Goal: Transaction & Acquisition: Purchase product/service

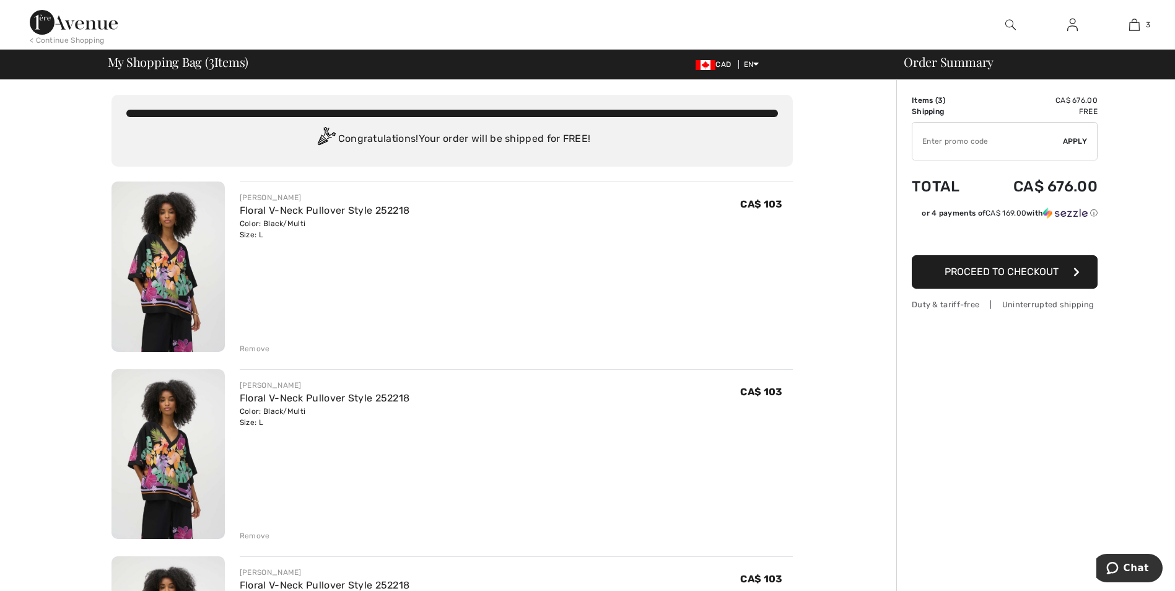
click at [251, 346] on div "Remove" at bounding box center [255, 348] width 30 height 11
click at [264, 347] on div "Remove" at bounding box center [255, 348] width 30 height 11
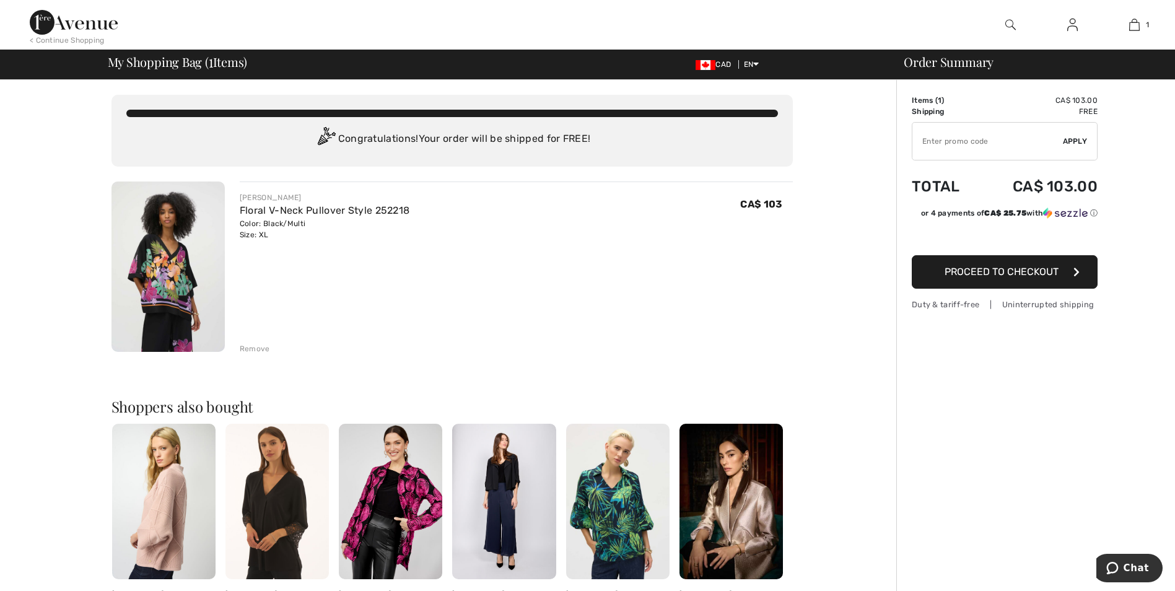
click at [267, 344] on div "Remove" at bounding box center [255, 348] width 30 height 11
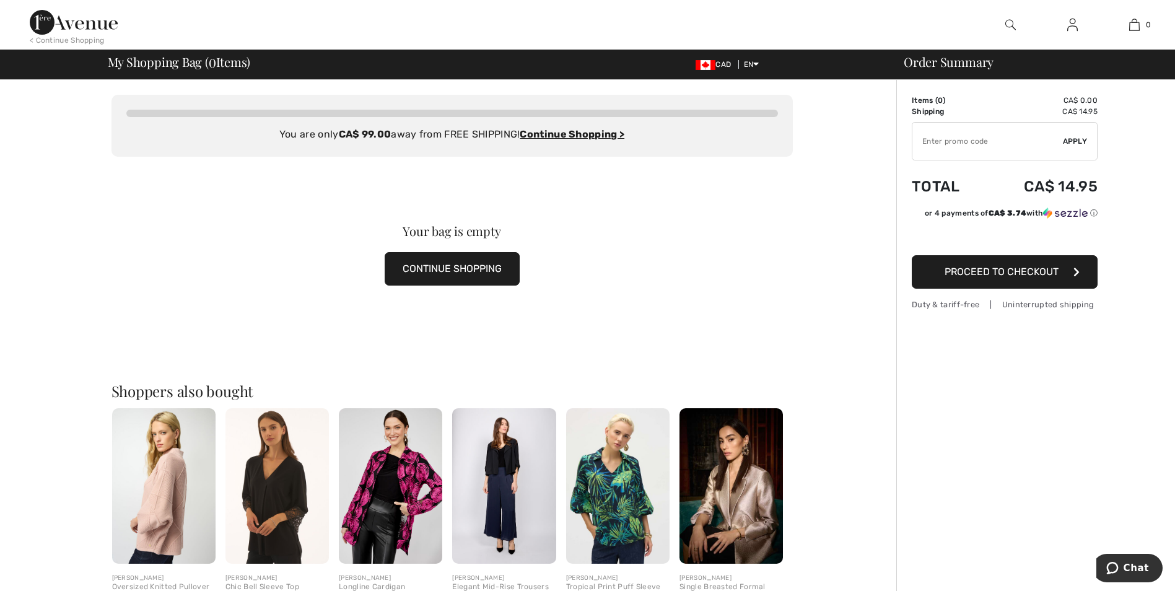
click at [565, 186] on div "Your bag is empty CONTINUE SHOPPING" at bounding box center [451, 255] width 681 height 197
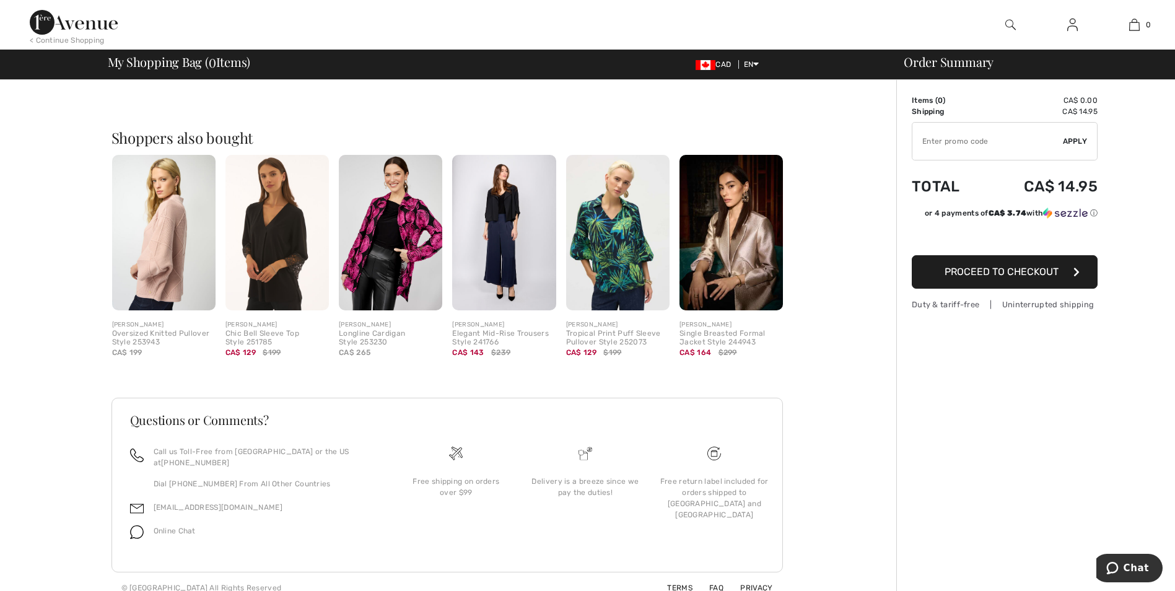
scroll to position [255, 0]
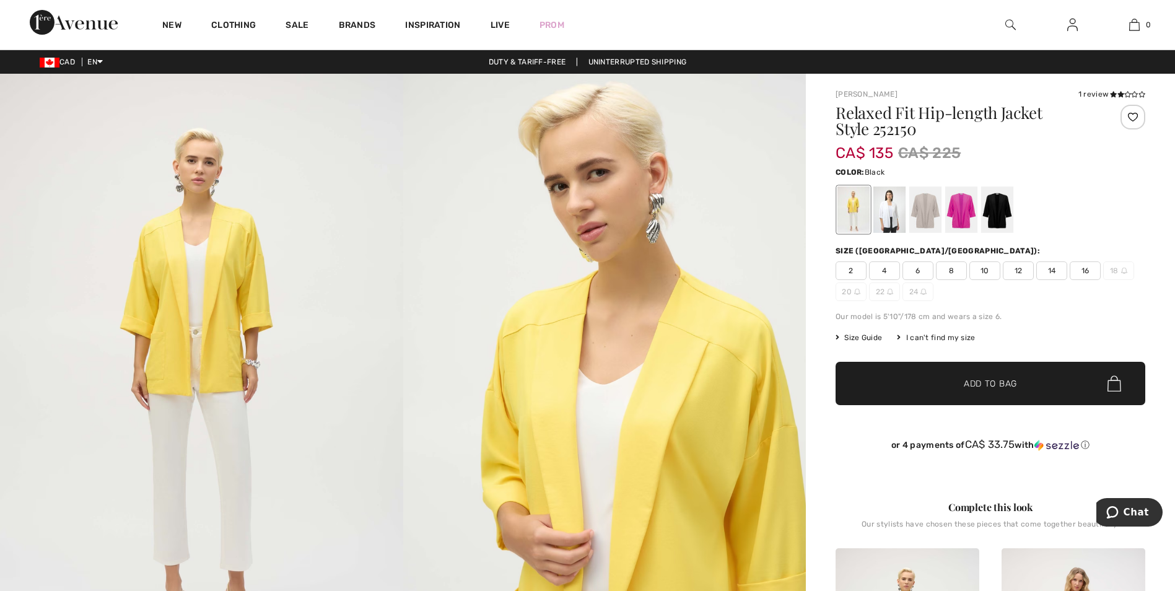
click at [995, 212] on div at bounding box center [997, 209] width 32 height 46
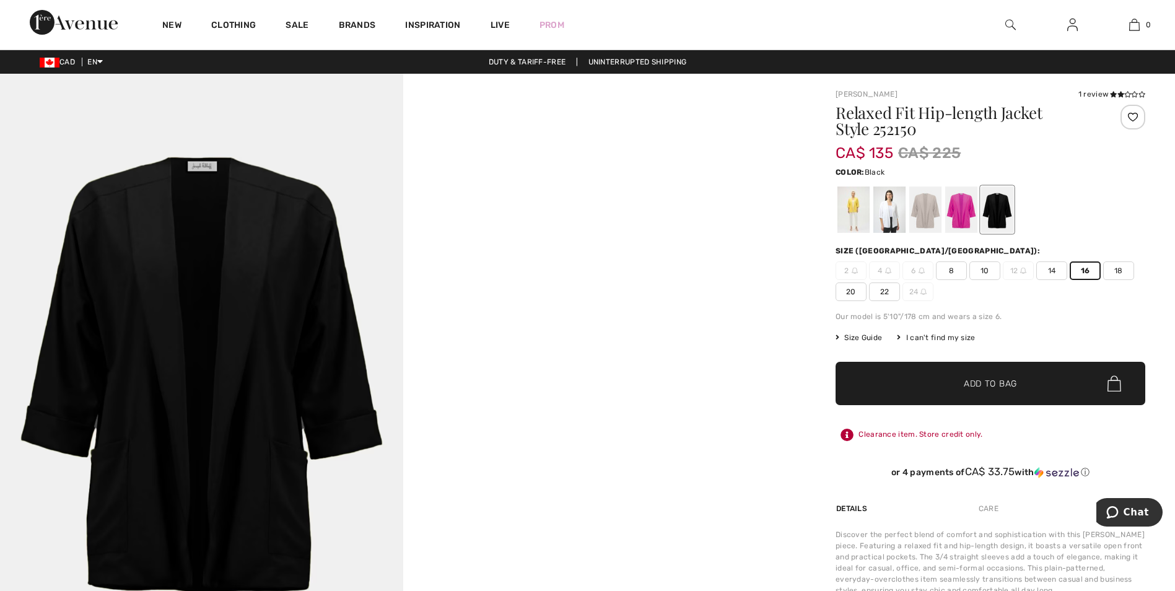
click at [983, 388] on span "Add to Bag" at bounding box center [990, 383] width 53 height 13
click at [849, 217] on div at bounding box center [853, 209] width 32 height 46
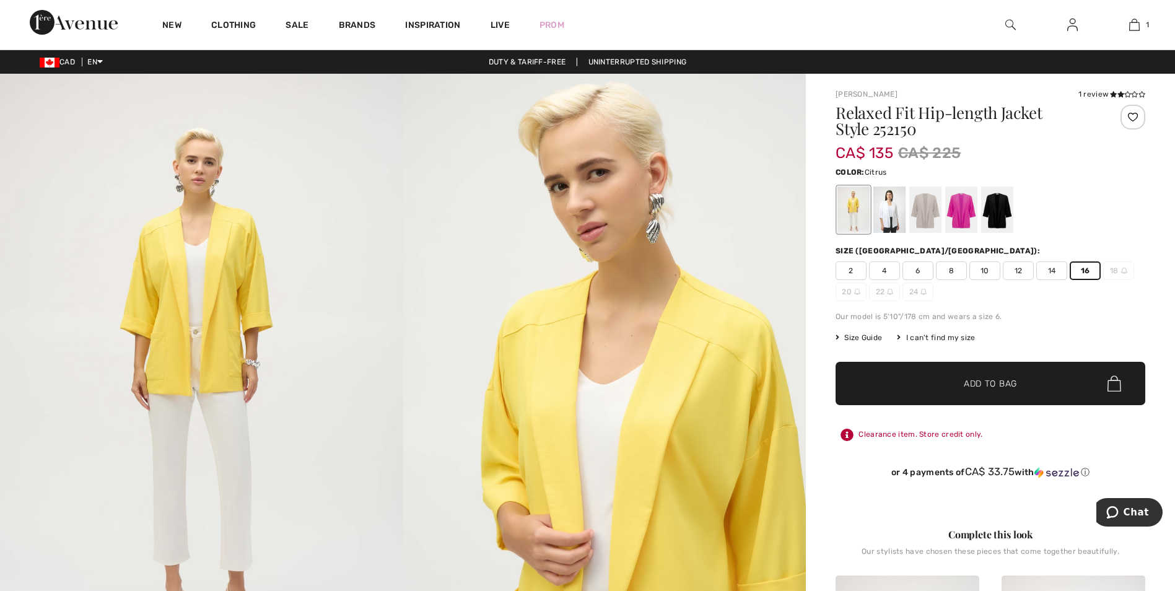
click at [996, 385] on span "Add to Bag" at bounding box center [990, 383] width 53 height 13
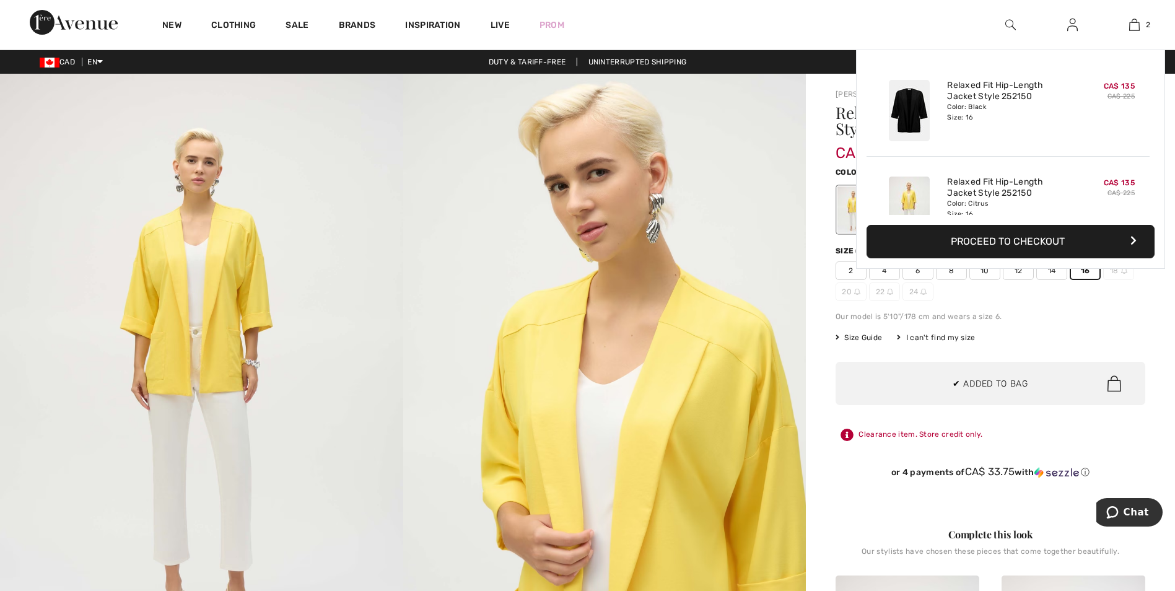
scroll to position [38, 0]
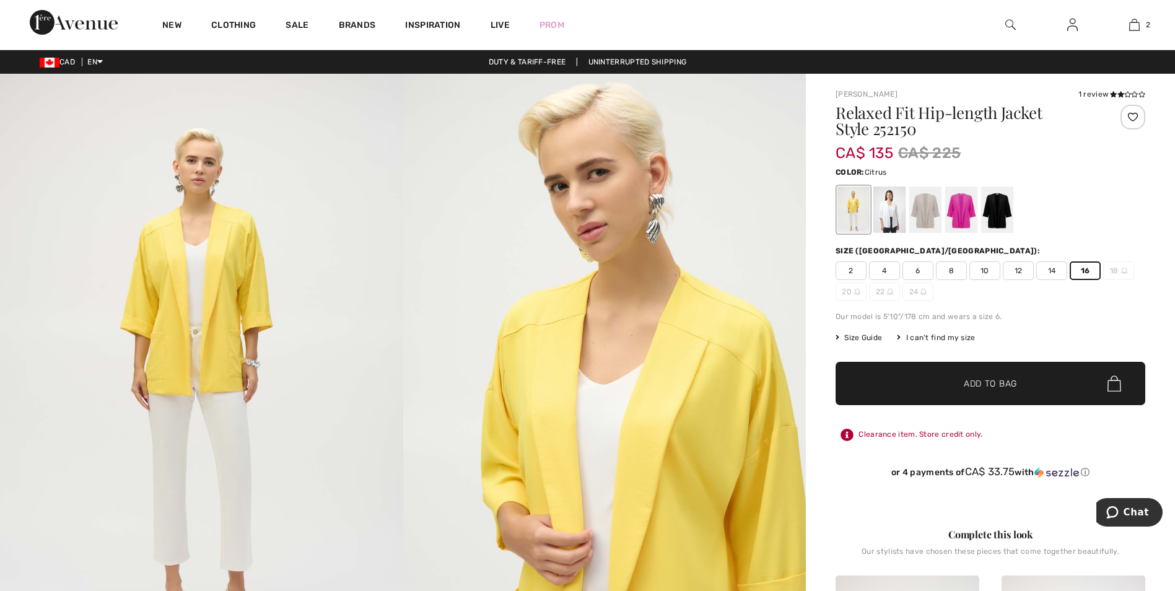
click at [982, 381] on span "Add to Bag" at bounding box center [990, 383] width 53 height 13
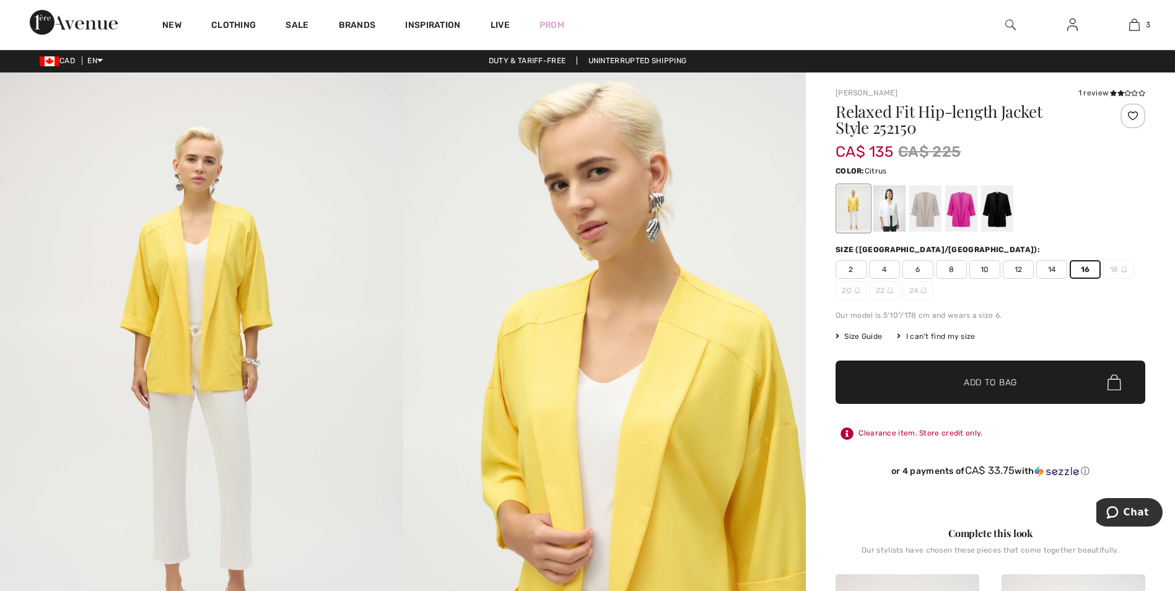
scroll to position [0, 0]
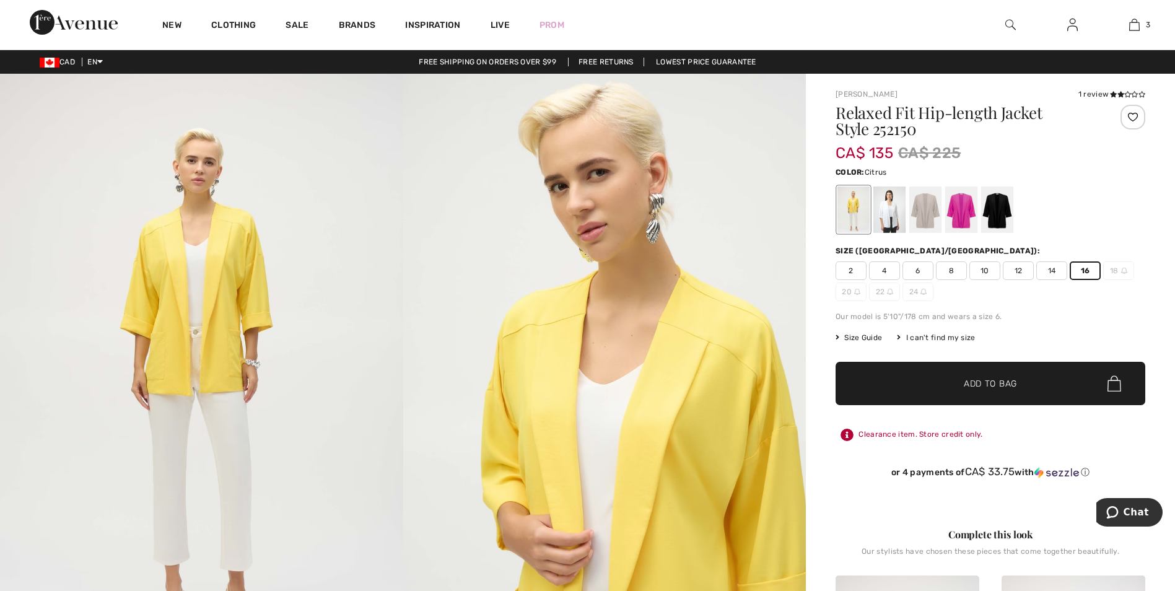
click at [1013, 380] on span "Add to Bag" at bounding box center [990, 383] width 53 height 13
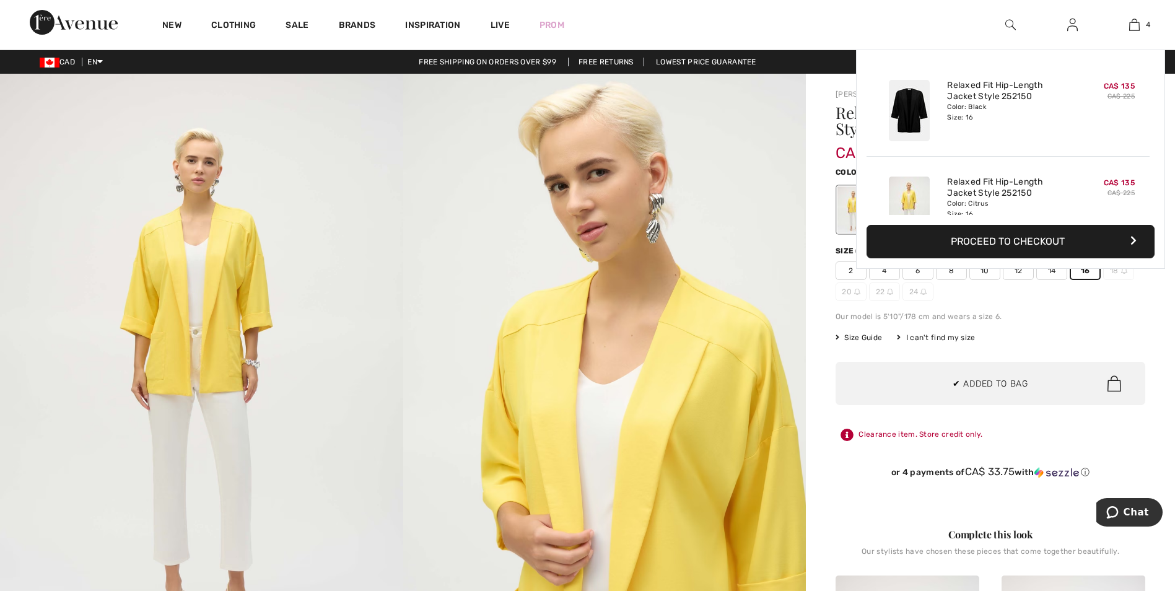
scroll to position [232, 0]
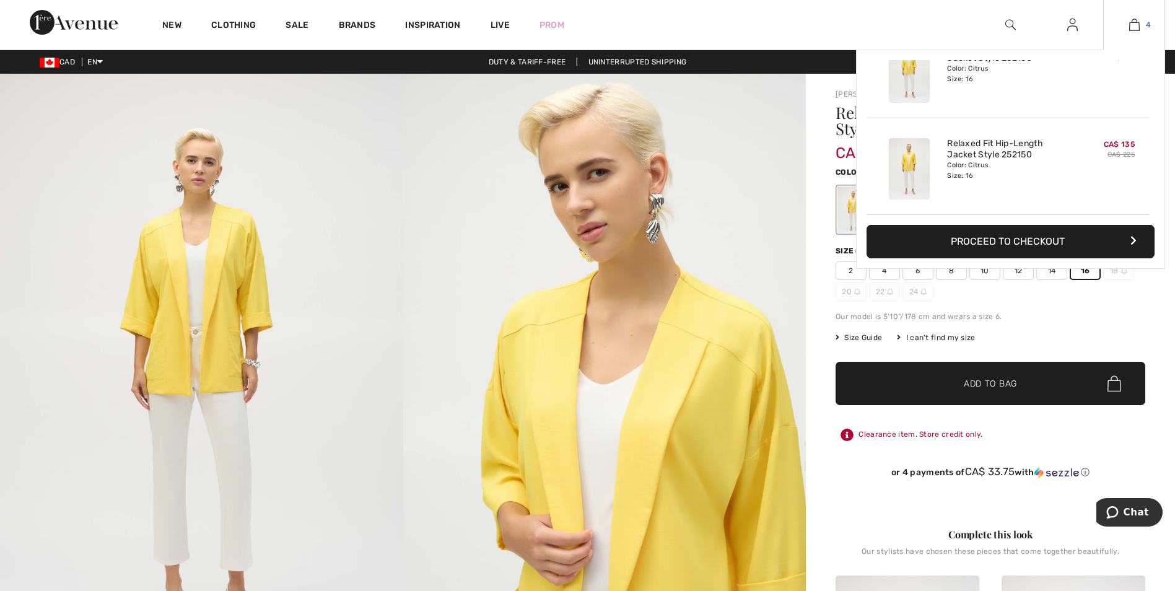
click at [1135, 20] on img at bounding box center [1134, 24] width 11 height 15
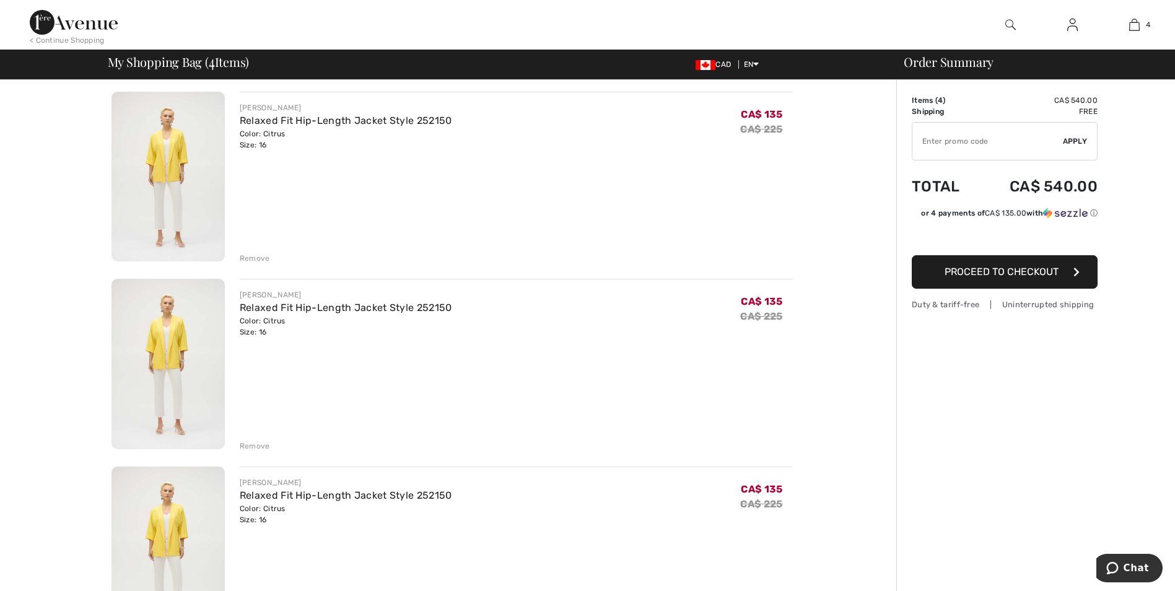
scroll to position [300, 0]
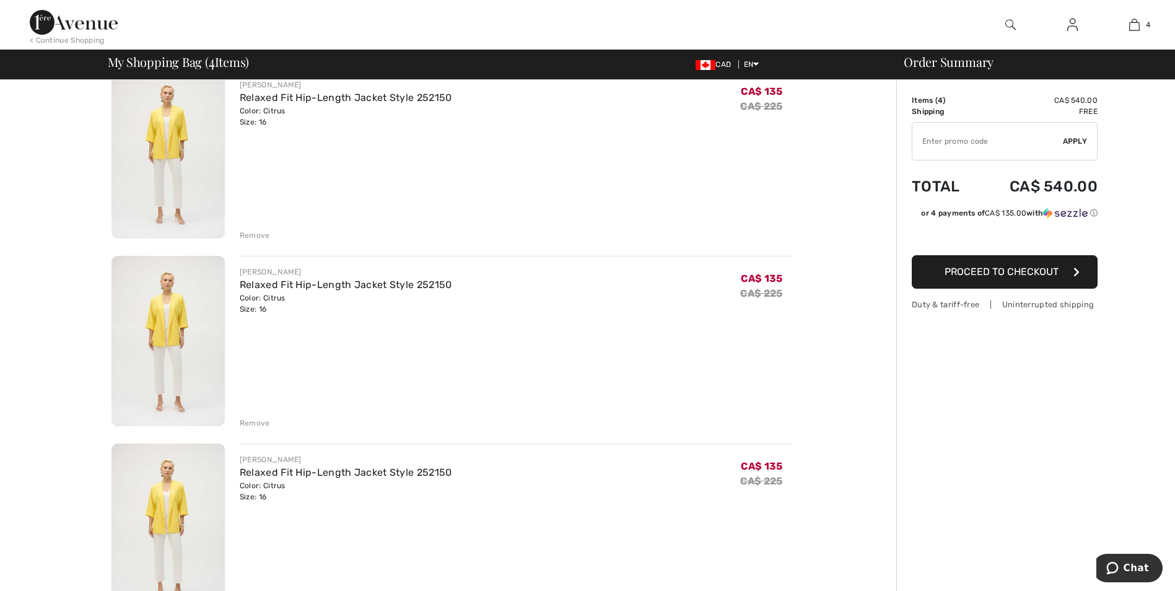
click at [245, 422] on div "Remove" at bounding box center [255, 422] width 30 height 11
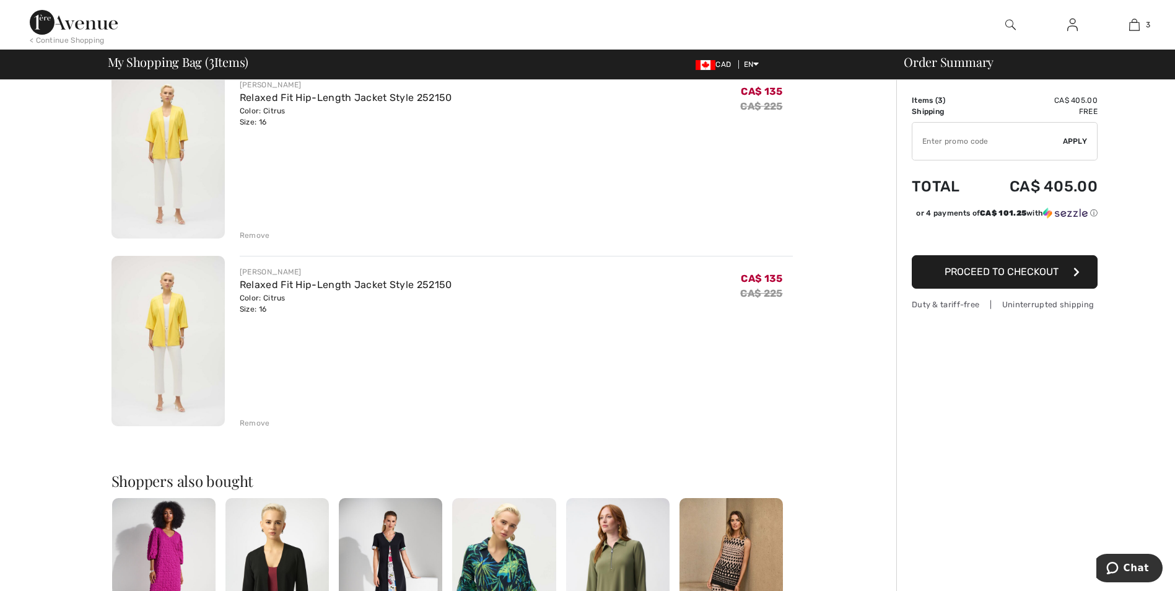
click at [247, 419] on div "Remove" at bounding box center [255, 422] width 30 height 11
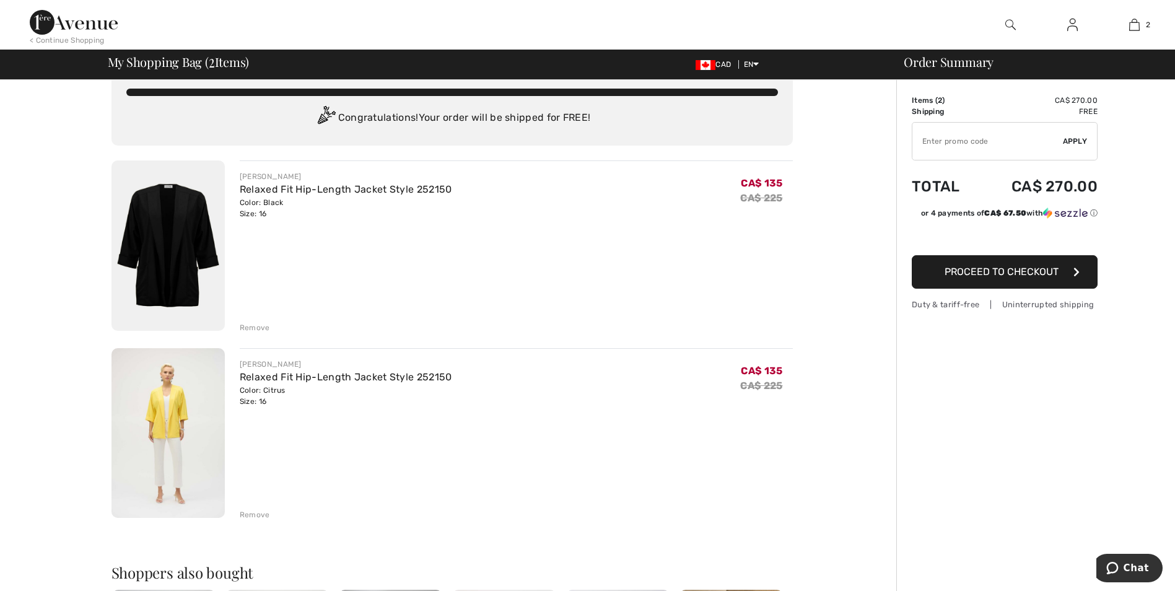
scroll to position [0, 0]
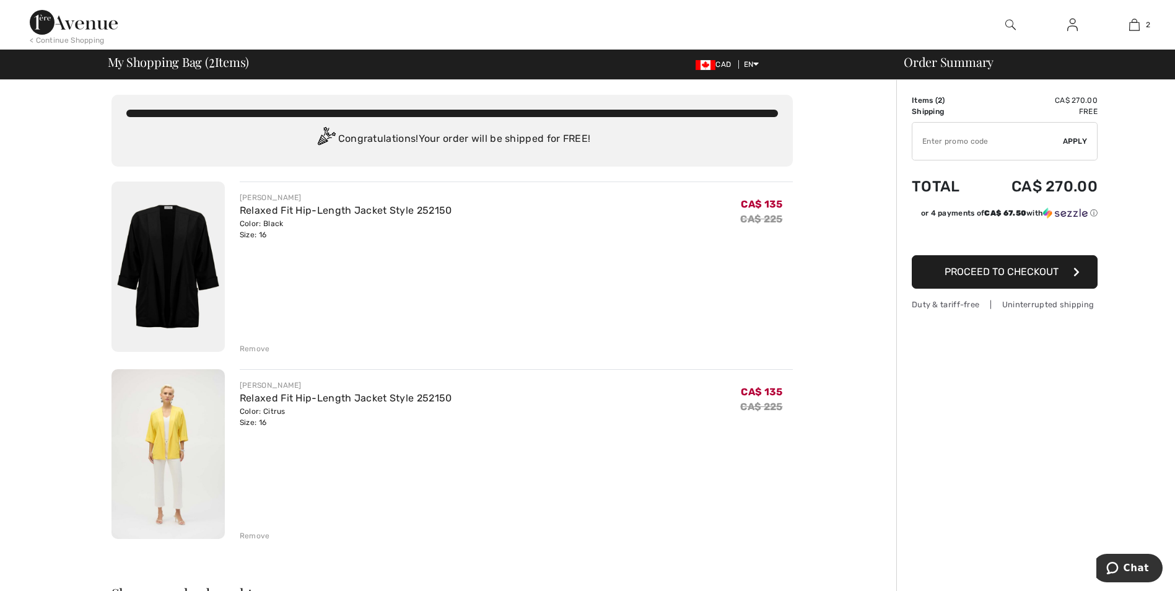
click at [996, 134] on input "TEXT" at bounding box center [987, 141] width 150 height 37
type input "A"
type input "EXTRA20"
click at [1089, 123] on div "✔ Apply Remove" at bounding box center [1005, 141] width 186 height 38
click at [1076, 140] on span "Apply" at bounding box center [1075, 141] width 25 height 11
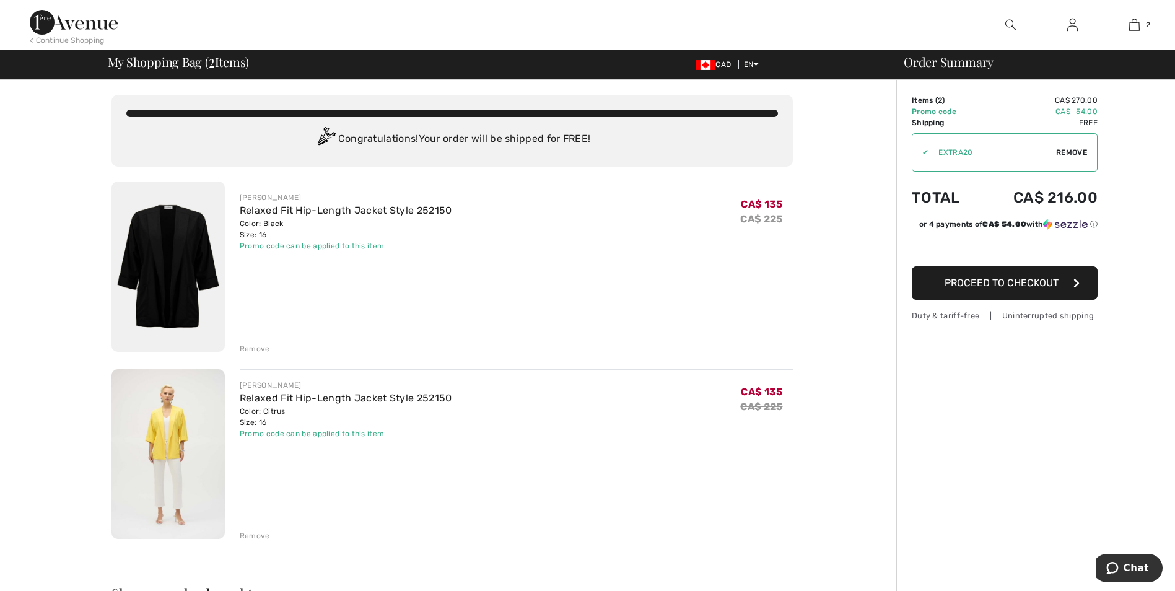
click at [1071, 148] on span "Remove" at bounding box center [1071, 152] width 31 height 11
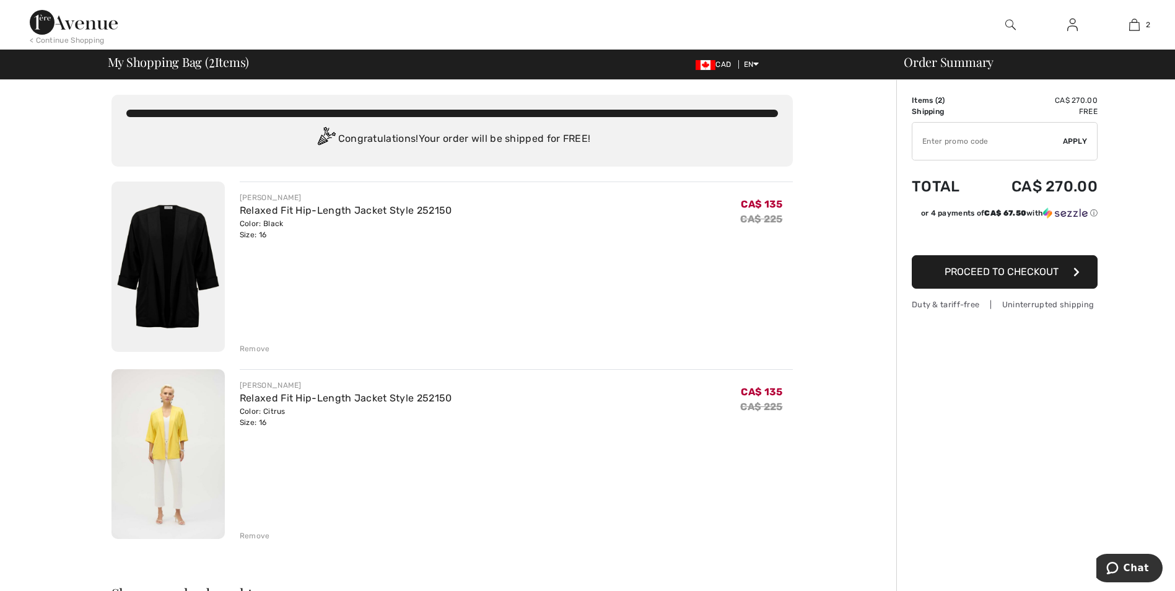
click at [993, 145] on input "TEXT" at bounding box center [987, 141] width 150 height 37
type input "GC005079865"
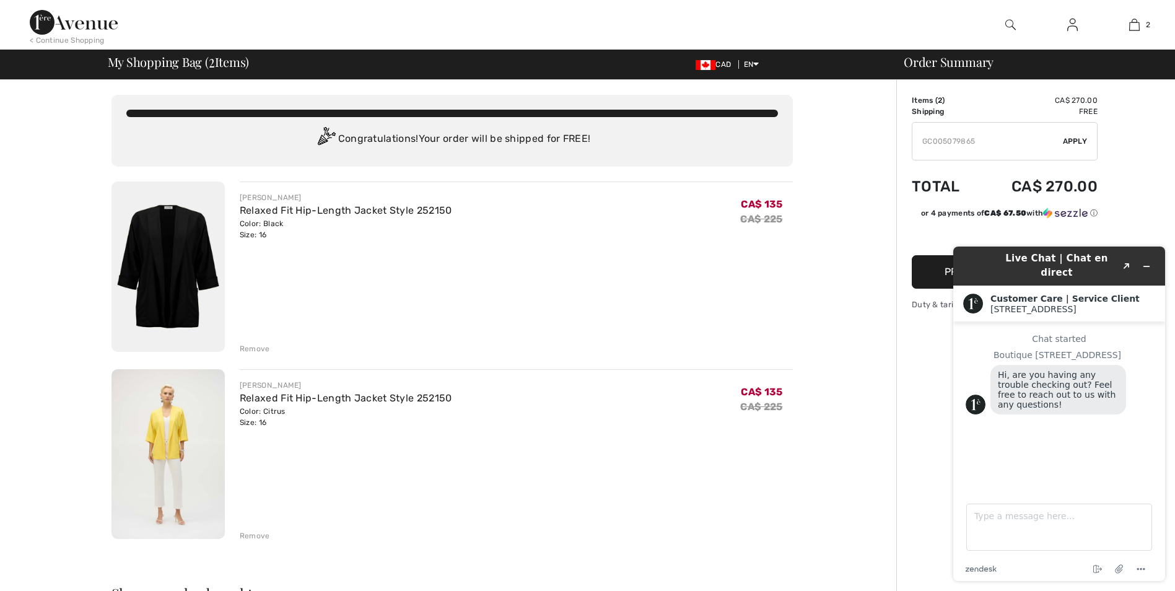
click at [1155, 207] on div "Order Summary Details Items ( 2 ) CA$ 270.00 Promo code CA$ 0.00 Shipping Free …" at bounding box center [1035, 569] width 279 height 979
click at [944, 464] on div "Live Chat | Chat en direct Created with Sketch. Customer Care | Service Client …" at bounding box center [1059, 414] width 232 height 354
click at [1153, 230] on div "Order Summary Details Items ( 2 ) CA$ 270.00 Promo code CA$ 0.00 Shipping Free …" at bounding box center [1035, 569] width 279 height 979
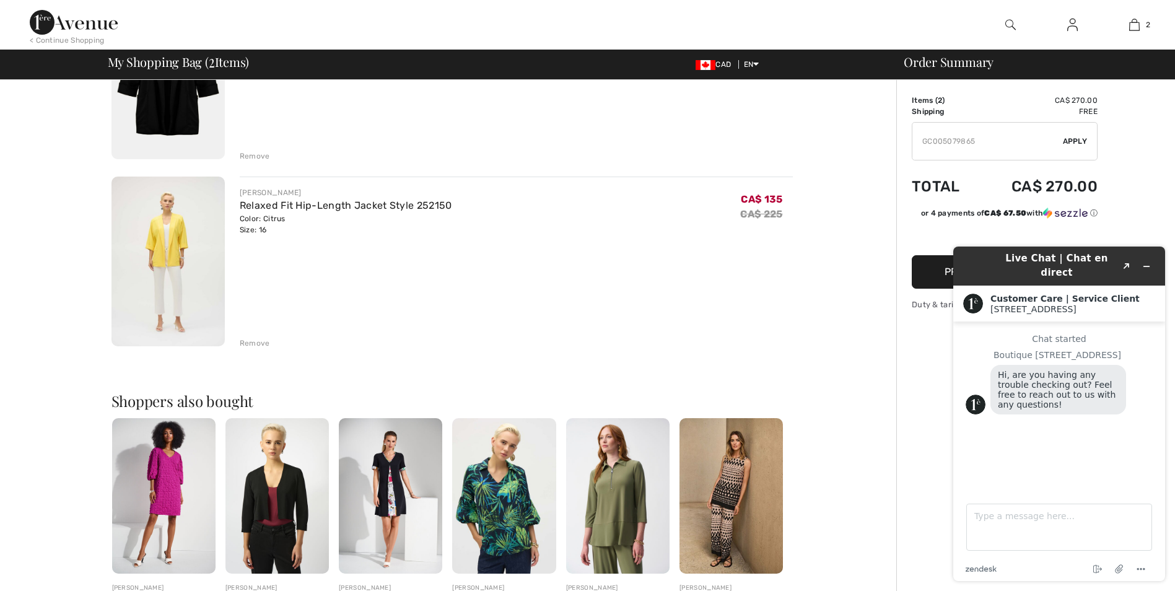
scroll to position [198, 0]
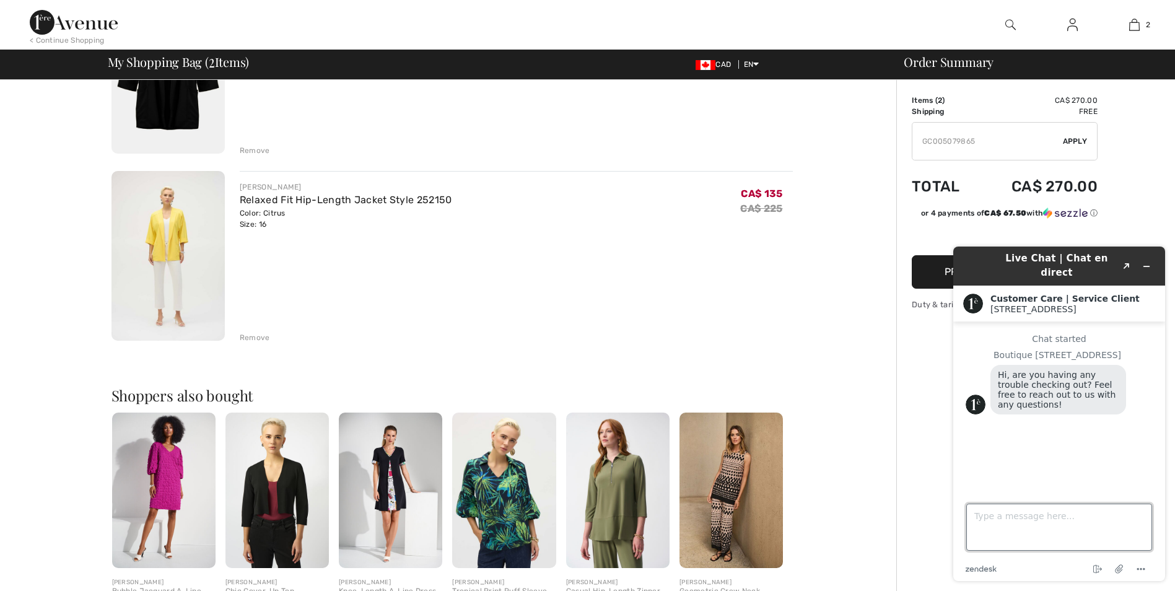
click at [1004, 512] on textarea "Type a message here..." at bounding box center [1059, 526] width 186 height 47
click at [1145, 262] on icon "Minimize widget" at bounding box center [1146, 266] width 9 height 9
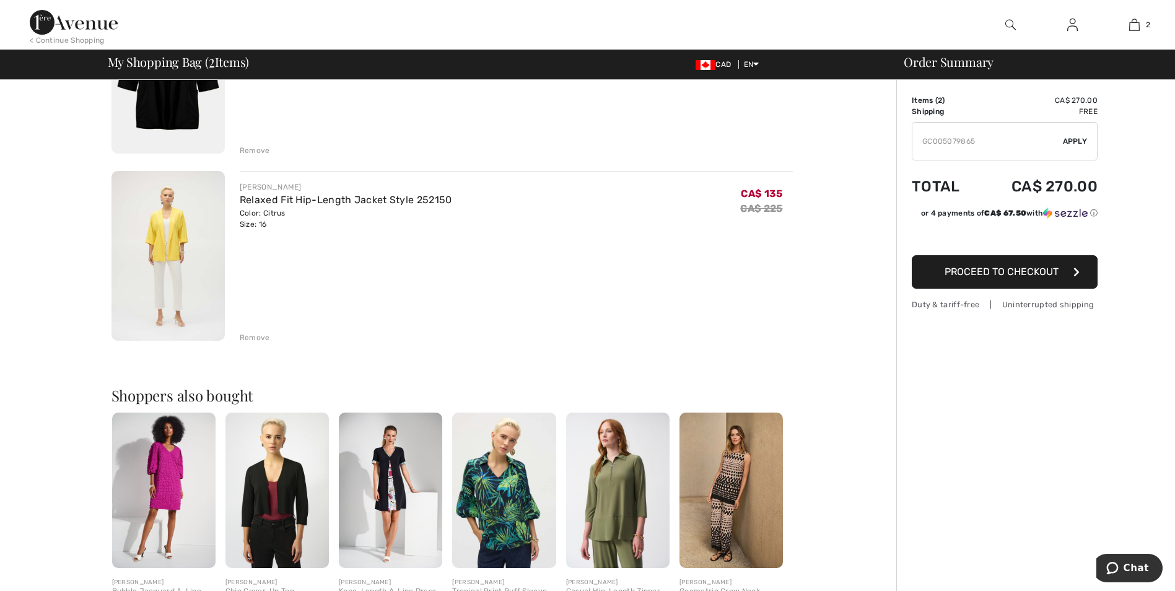
click at [1075, 139] on span "Apply" at bounding box center [1075, 141] width 25 height 11
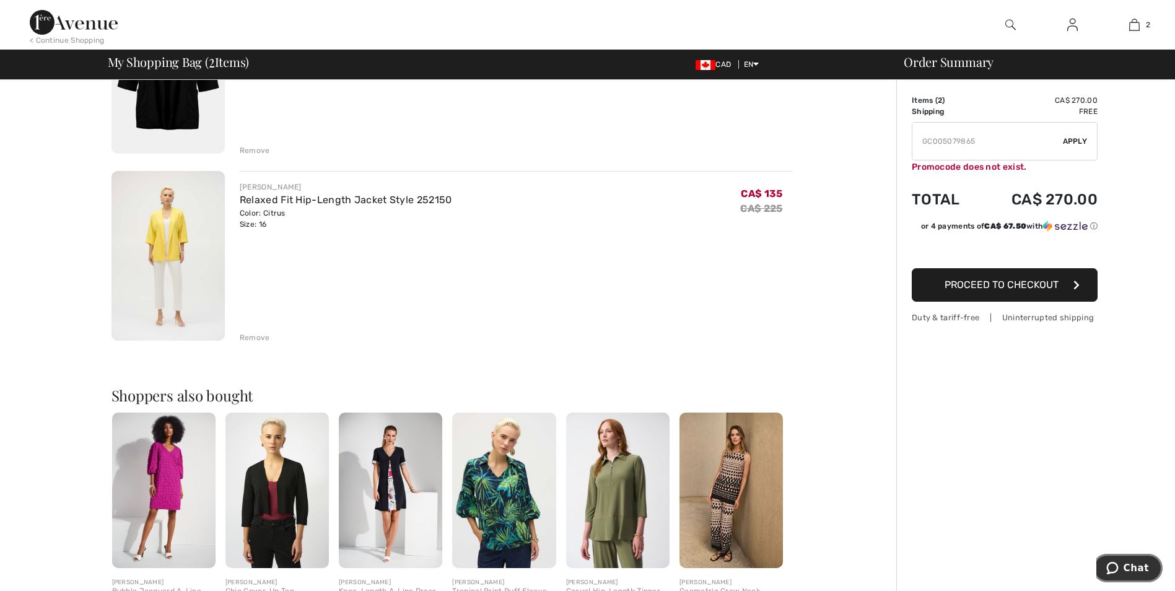
click at [1133, 571] on span "Chat" at bounding box center [1135, 567] width 25 height 11
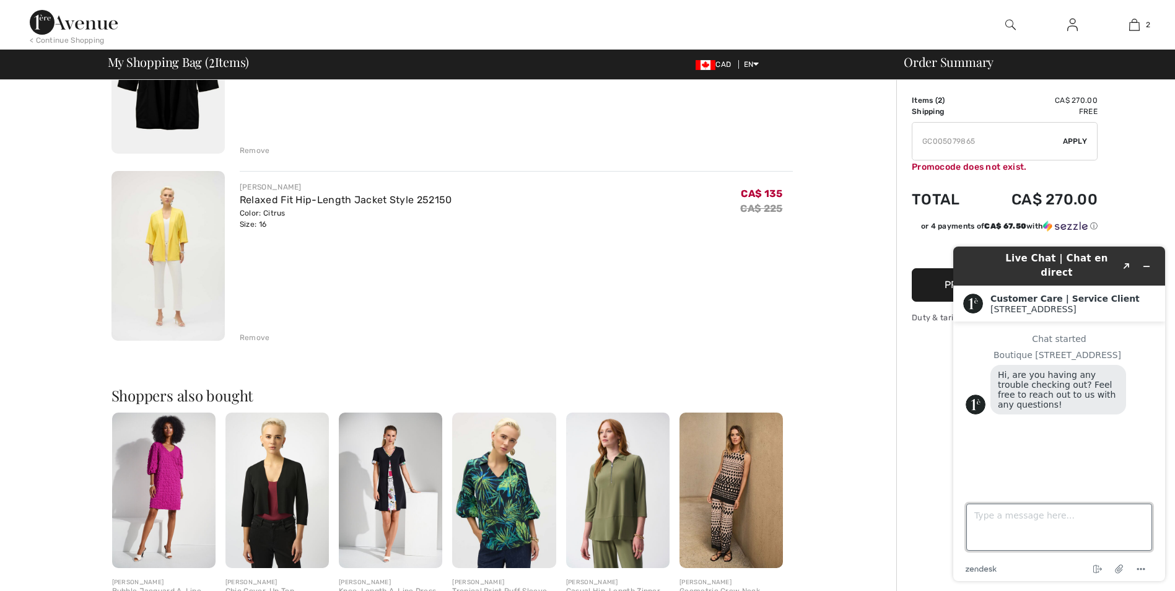
click at [1004, 515] on textarea "Type a message here..." at bounding box center [1059, 526] width 186 height 47
click at [986, 528] on textarea "I have a card that I received in May called a giift certificate and the promo" at bounding box center [1059, 526] width 186 height 47
click at [983, 528] on textarea "I have a card that I received in May called a giift certificate and the promo" at bounding box center [1059, 526] width 186 height 47
click at [1104, 527] on textarea "I have a card that I received in May called a gift certificate and the promo" at bounding box center [1059, 526] width 186 height 47
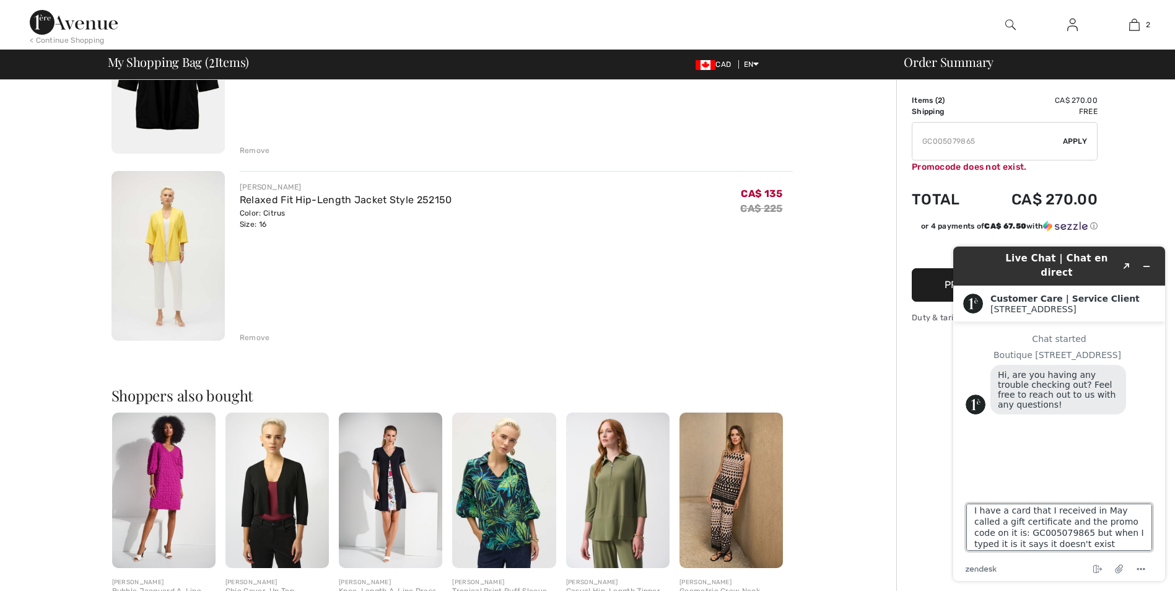
type textarea "I have a card that I received in May called a gift certificate and the promo co…"
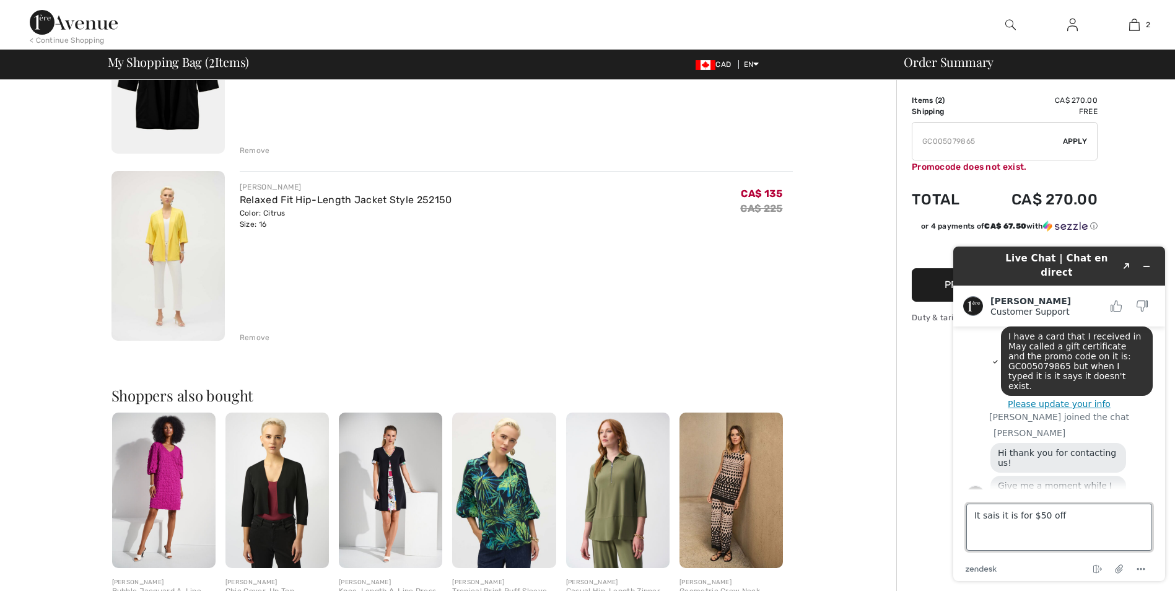
scroll to position [102, 0]
click at [996, 519] on textarea "It sais it is for $50 off" at bounding box center [1059, 526] width 186 height 47
click at [1077, 522] on textarea "It said it is for $50 off" at bounding box center [1059, 526] width 186 height 47
click at [1093, 515] on textarea "It said it is for $50 off my nexy=t ourchase" at bounding box center [1059, 526] width 186 height 47
click at [1095, 516] on textarea "It said it is for $50 off my next ourchase" at bounding box center [1059, 526] width 186 height 47
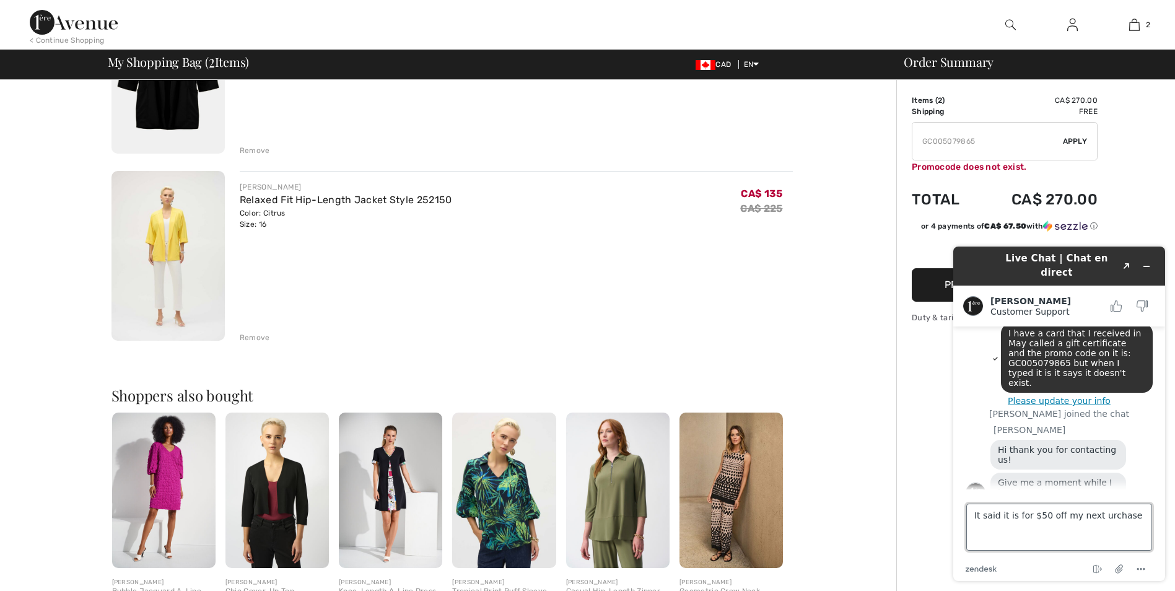
type textarea "It said it is for $50 off my next purchase"
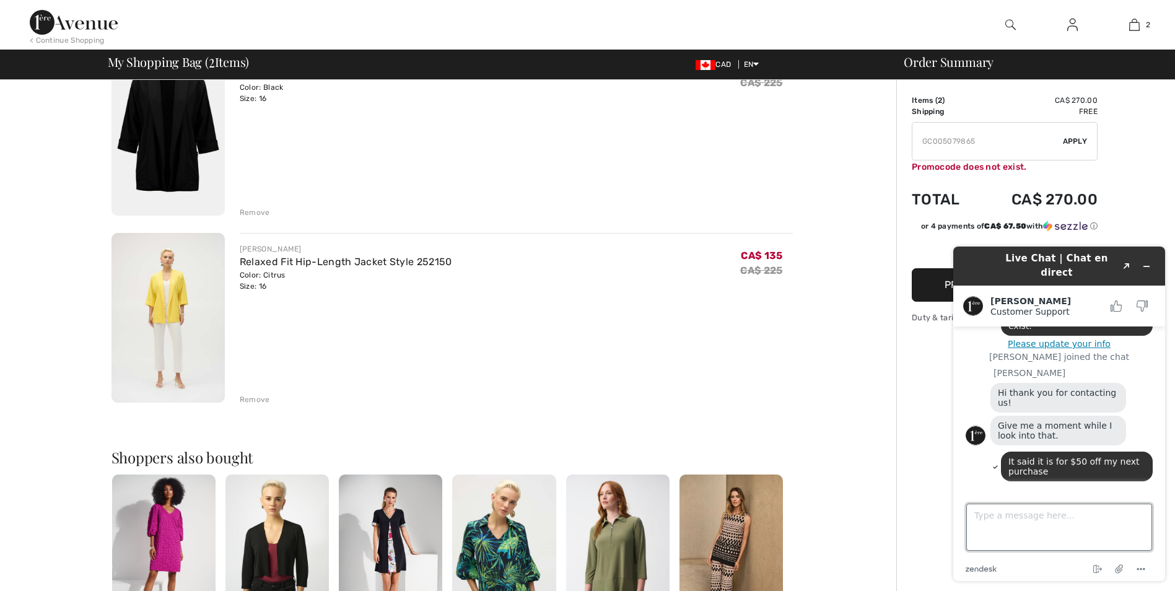
scroll to position [199, 0]
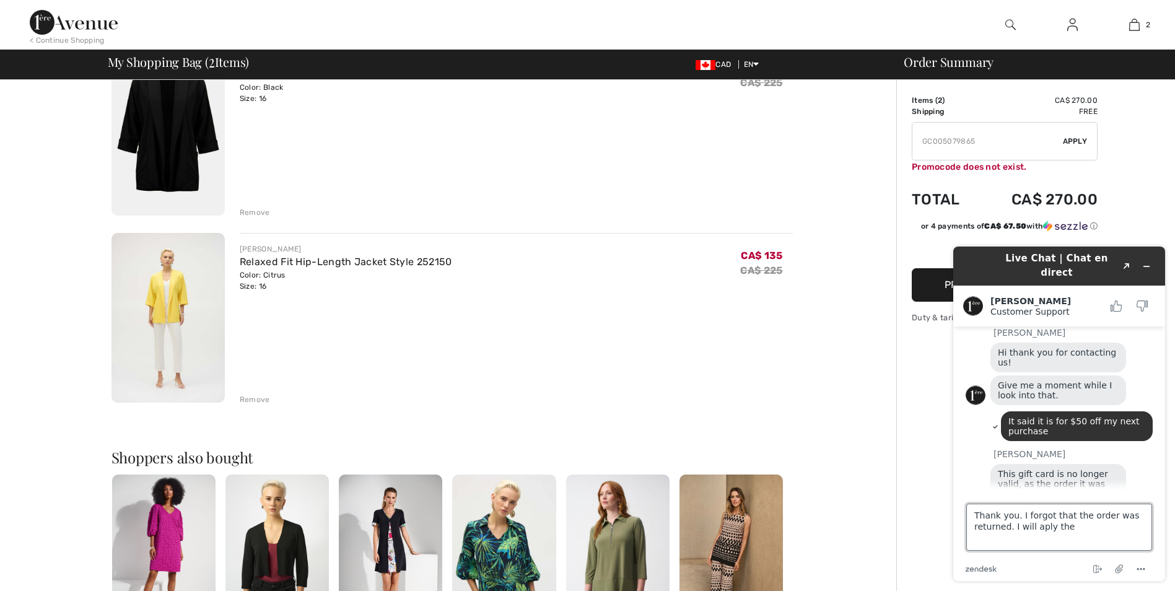
click at [1039, 527] on textarea "Thank you. I forgot that the order was returned. I will aply the" at bounding box center [1059, 526] width 186 height 47
click at [1081, 529] on textarea "Thank you. I forgot that the order was returned. I will apply the" at bounding box center [1059, 526] width 186 height 47
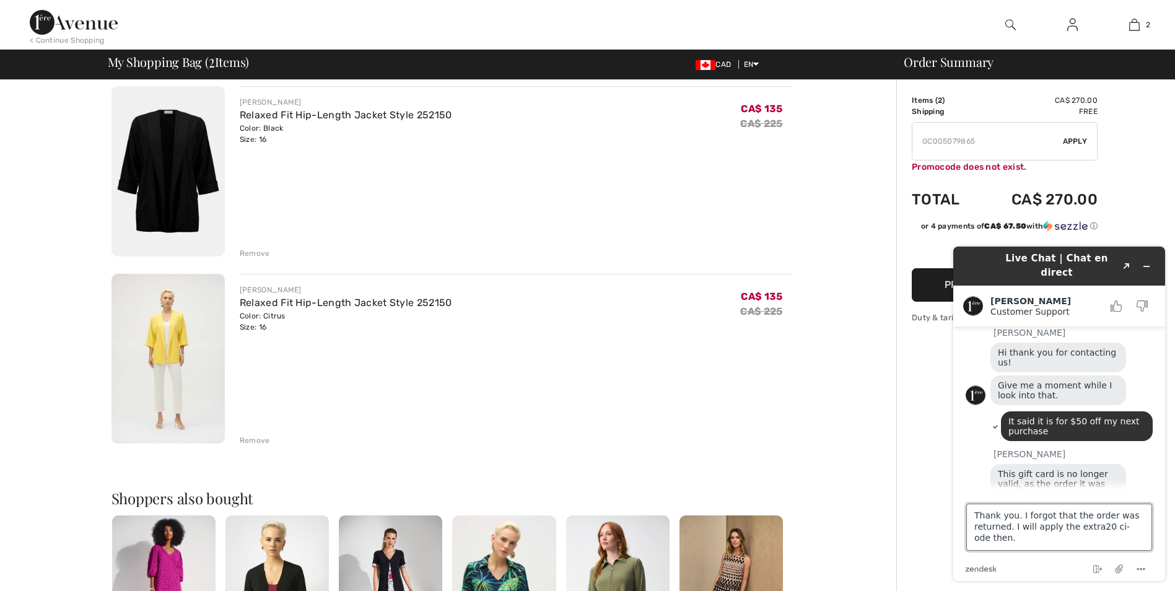
scroll to position [74, 0]
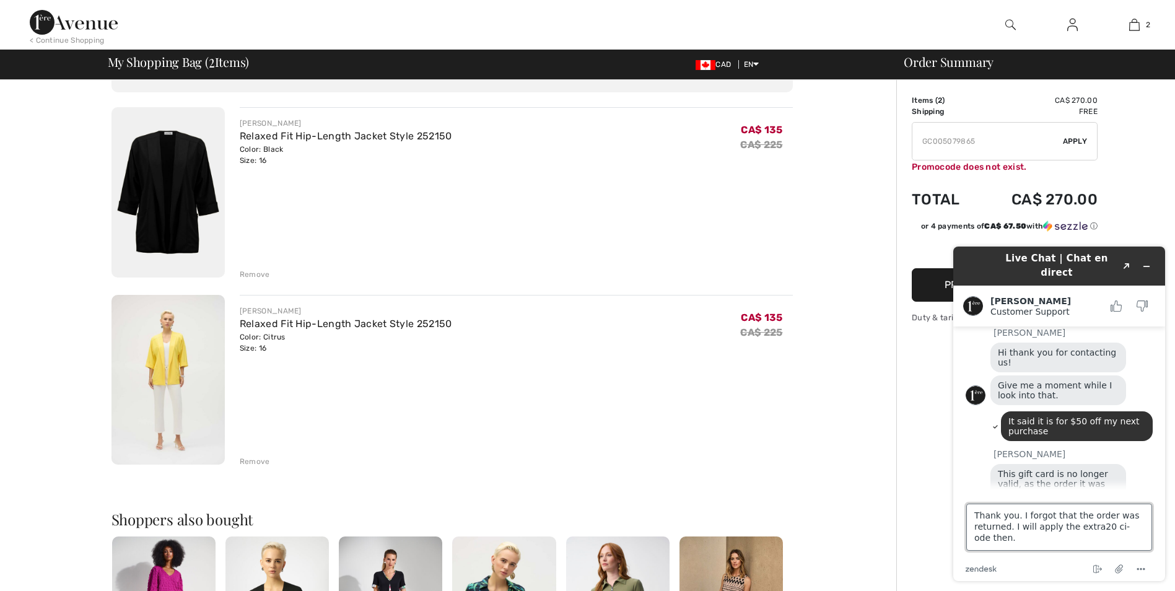
click at [1108, 526] on textarea "Thank you. I forgot that the order was returned. I will apply the extra20 ci-od…" at bounding box center [1059, 526] width 186 height 47
type textarea "Thank you. I forgot that the order was returned. I will apply the extra20 code …"
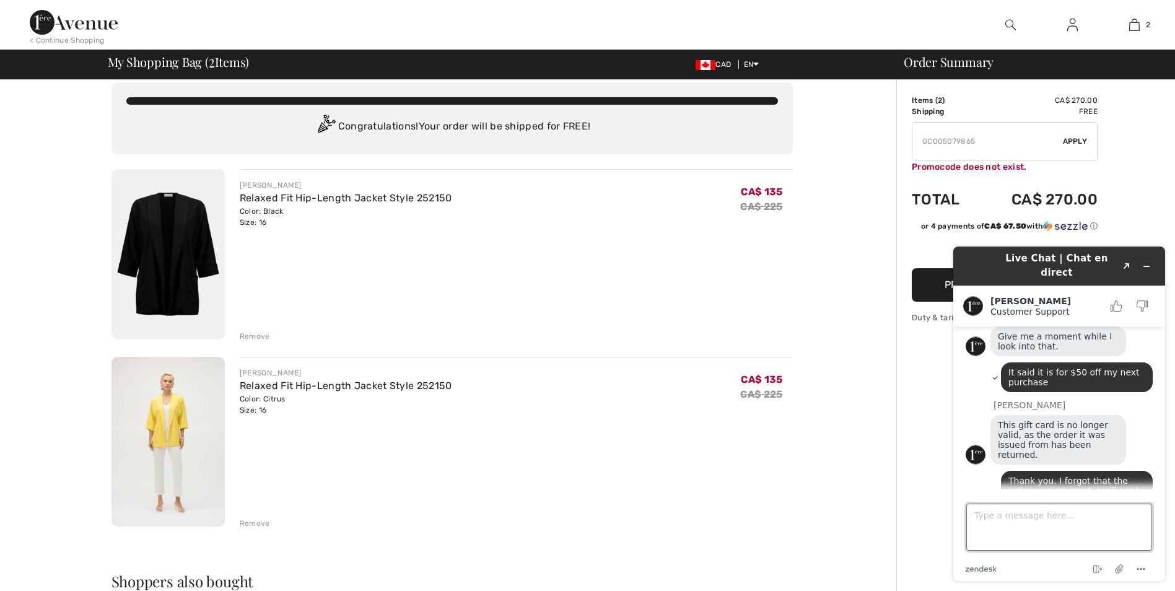
scroll to position [290, 0]
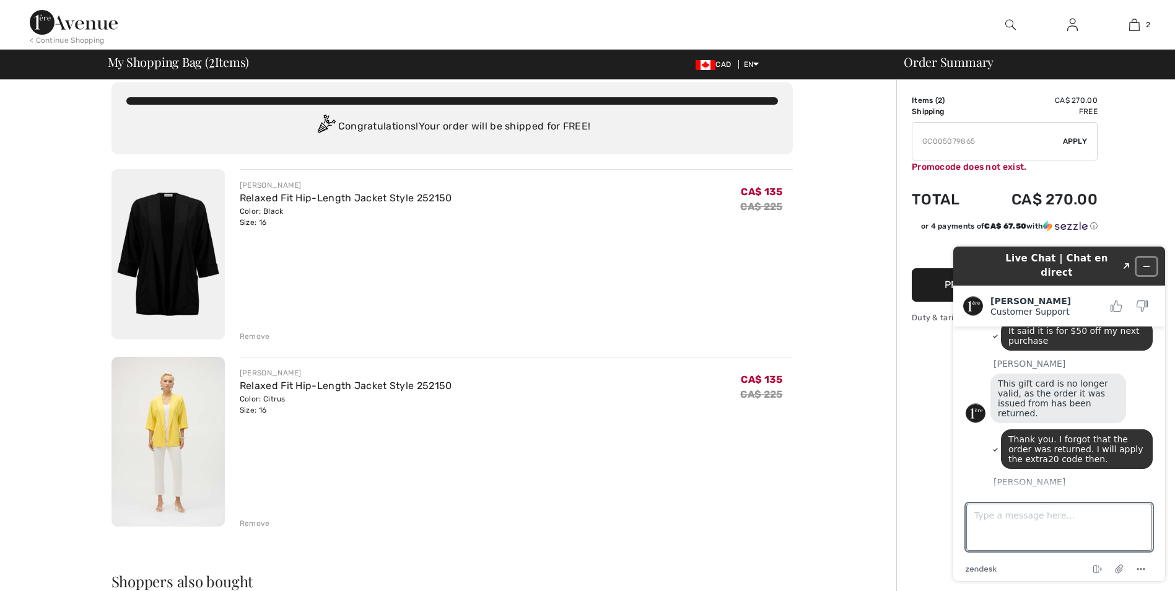
click at [1145, 262] on icon "Minimize widget" at bounding box center [1146, 266] width 9 height 9
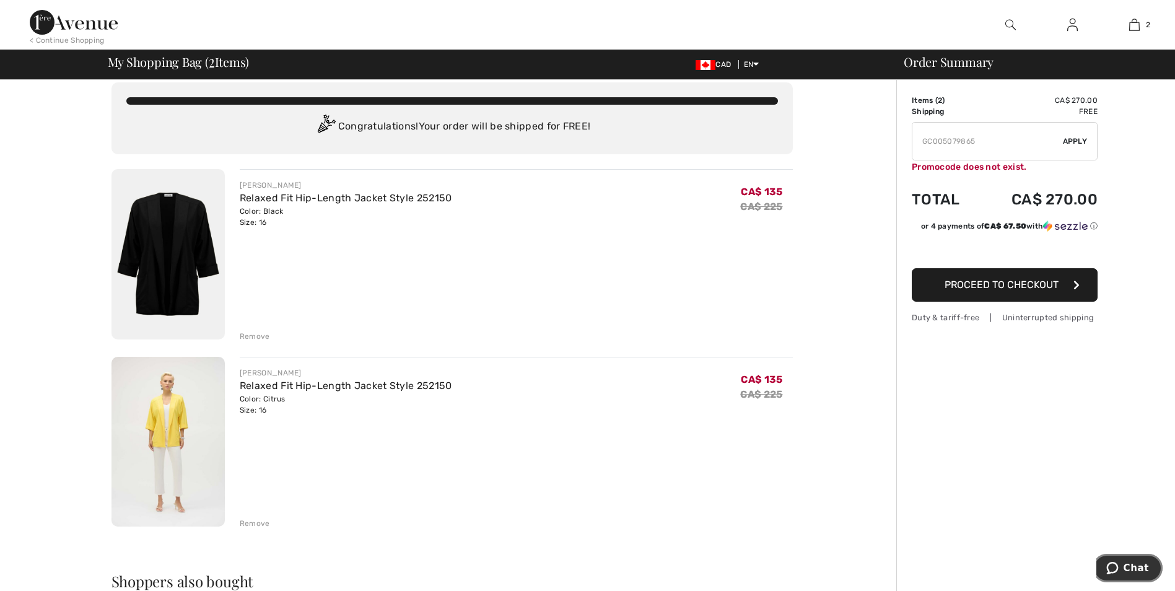
scroll to position [0, 0]
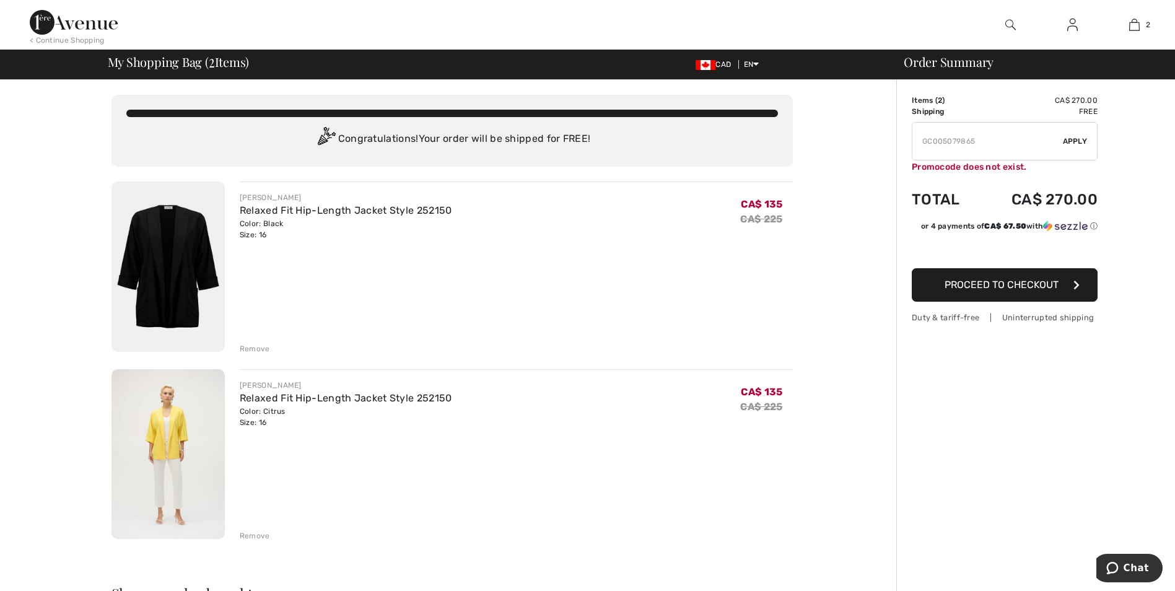
click at [980, 138] on input "TEXT" at bounding box center [987, 141] width 150 height 37
type input "G"
type input "EXTRA20"
click at [1069, 142] on span "Apply" at bounding box center [1075, 141] width 25 height 11
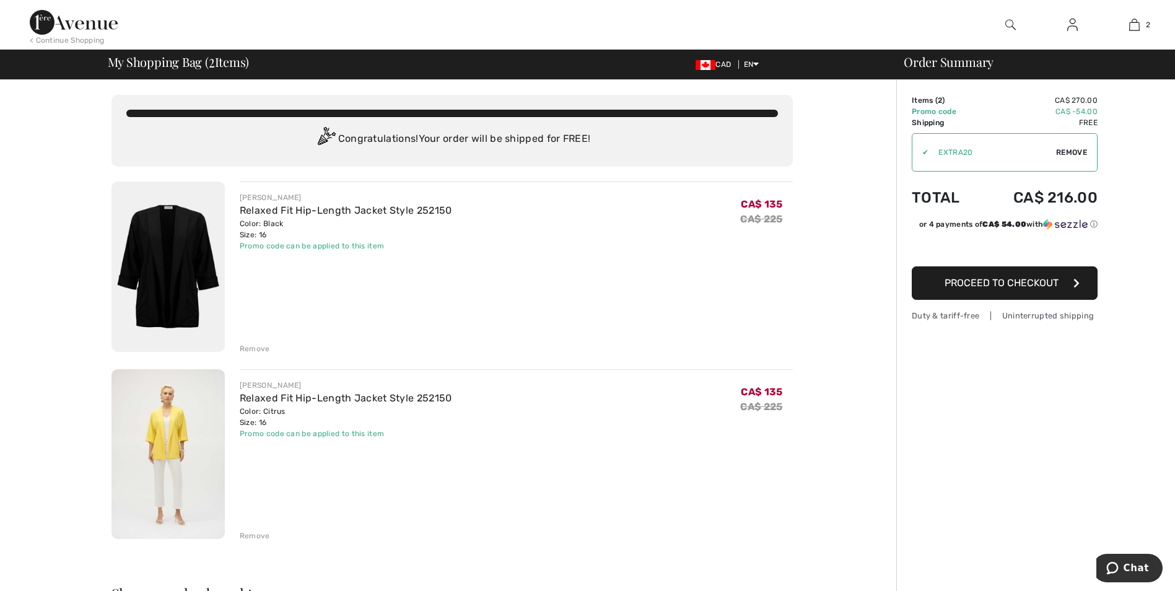
click at [1035, 288] on span "Proceed to Checkout" at bounding box center [1001, 283] width 114 height 12
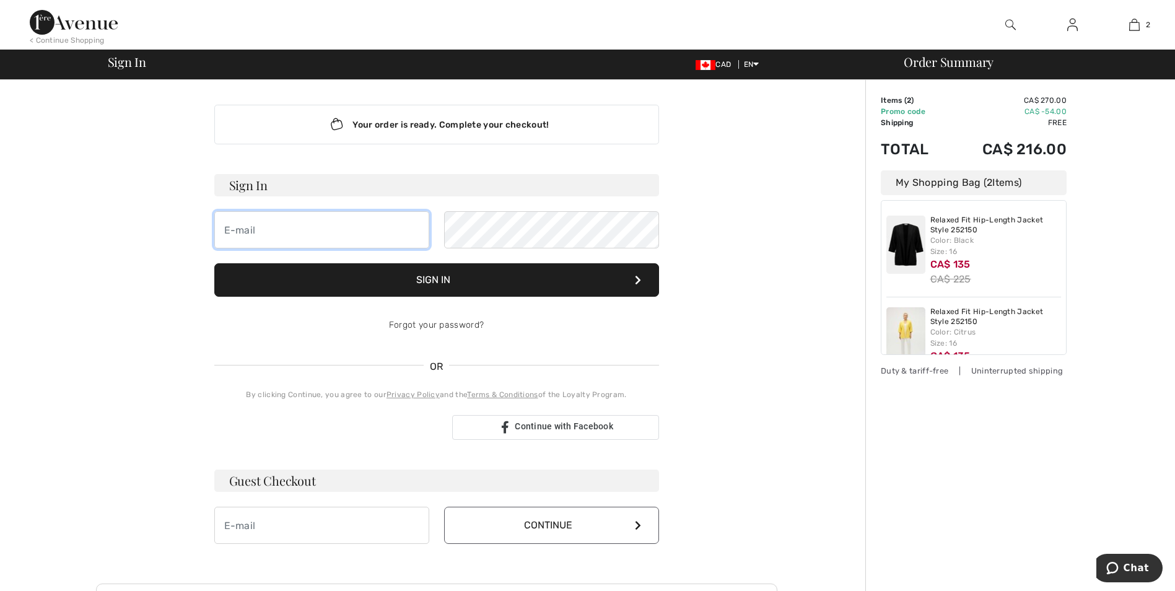
click at [272, 225] on input "email" at bounding box center [321, 229] width 215 height 37
type input "[EMAIL_ADDRESS][DOMAIN_NAME]"
click at [458, 325] on link "Forgot your password?" at bounding box center [436, 325] width 95 height 11
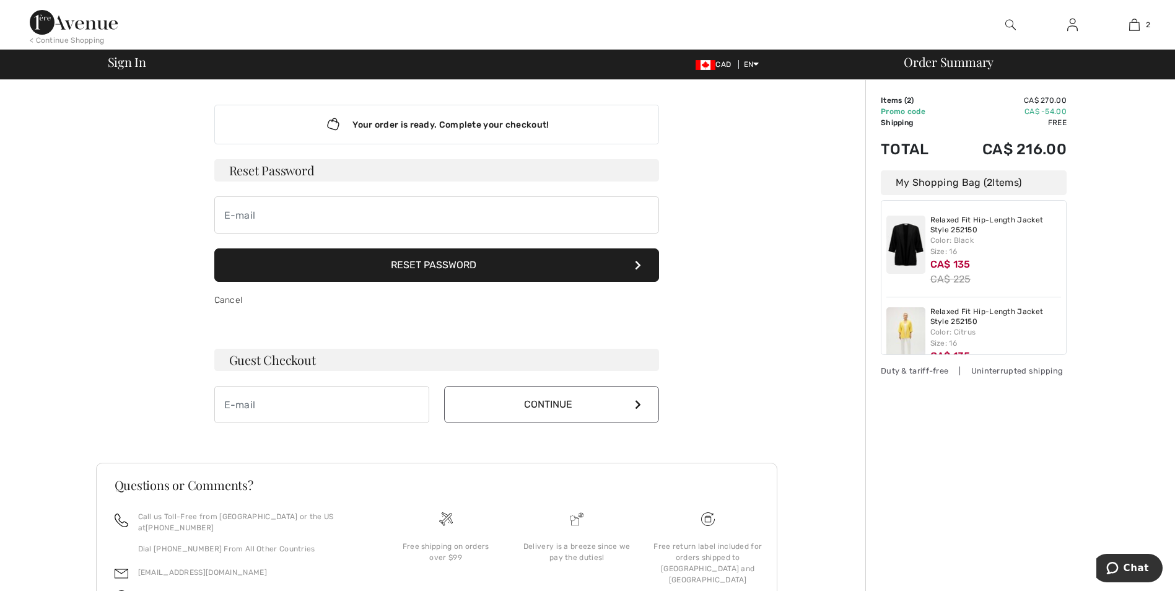
click at [316, 360] on h3 "Guest Checkout" at bounding box center [436, 360] width 445 height 22
click at [285, 409] on input "email" at bounding box center [321, 404] width 215 height 37
type input "[EMAIL_ADDRESS][DOMAIN_NAME]"
click at [477, 408] on button "Continue" at bounding box center [551, 404] width 215 height 37
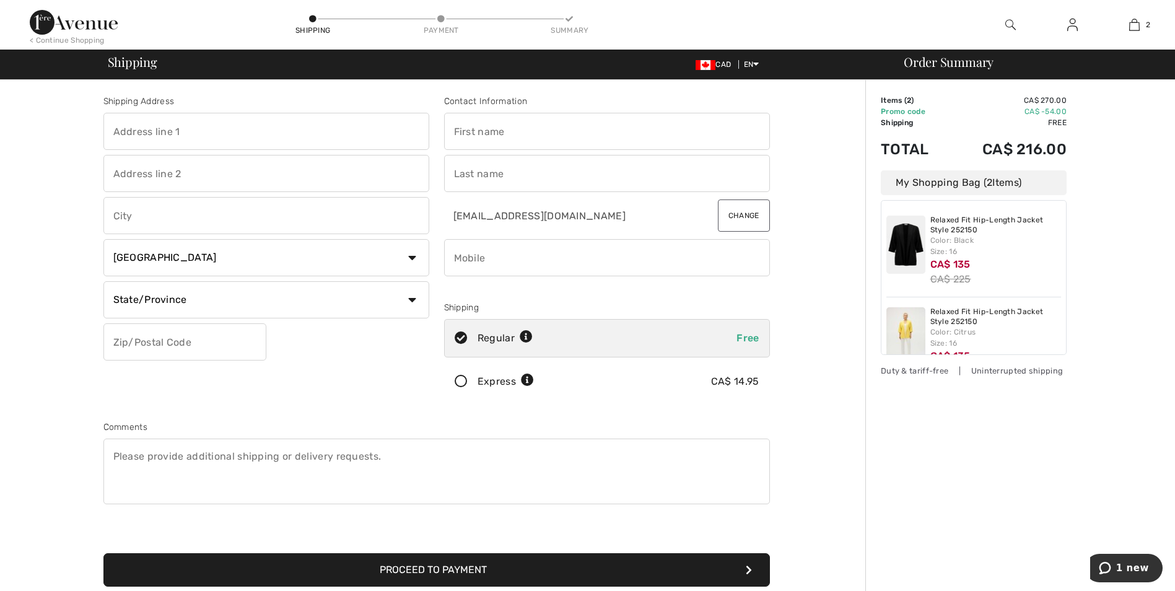
click at [206, 129] on input "text" at bounding box center [266, 131] width 326 height 37
type input "1300 Bloor Street,"
type input "Suite 1811"
type input "Mississauga"
select select "ON"
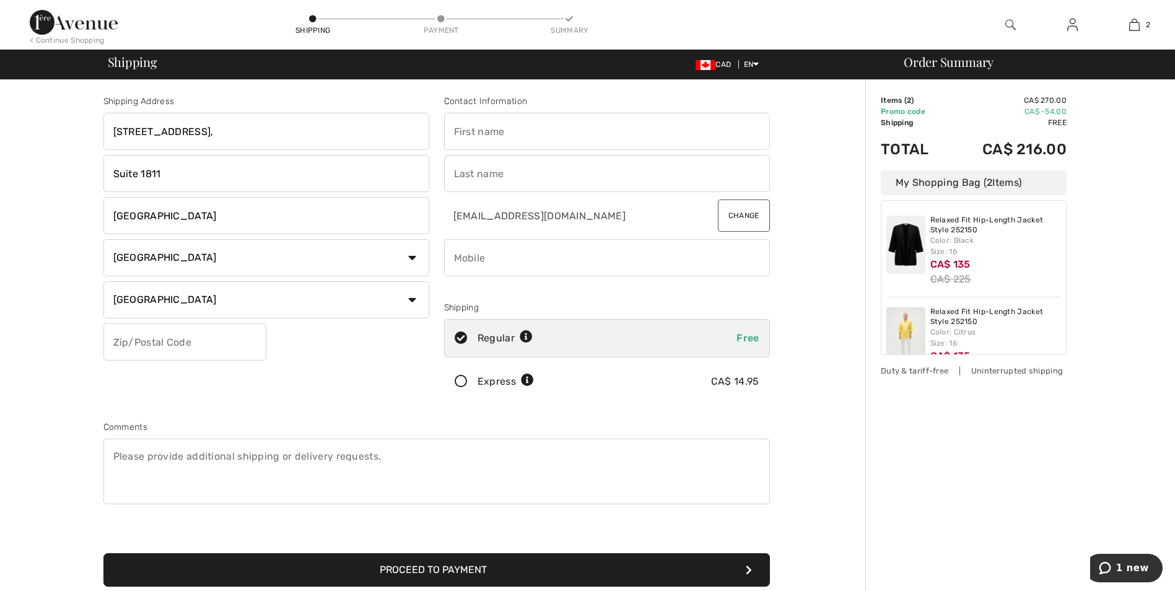
type input "L4Y3Z2"
type input "Lynne"
type input "Bullock"
type input "9056293933"
click at [422, 572] on button "Proceed to Payment" at bounding box center [436, 569] width 666 height 33
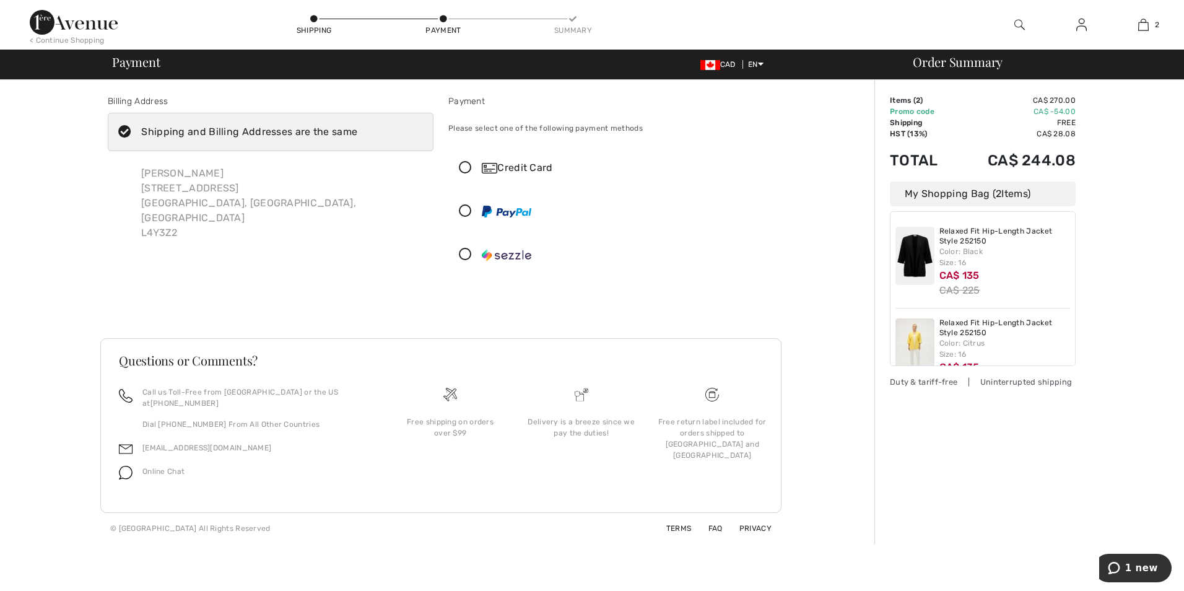
click at [498, 167] on div "Credit Card" at bounding box center [624, 167] width 284 height 15
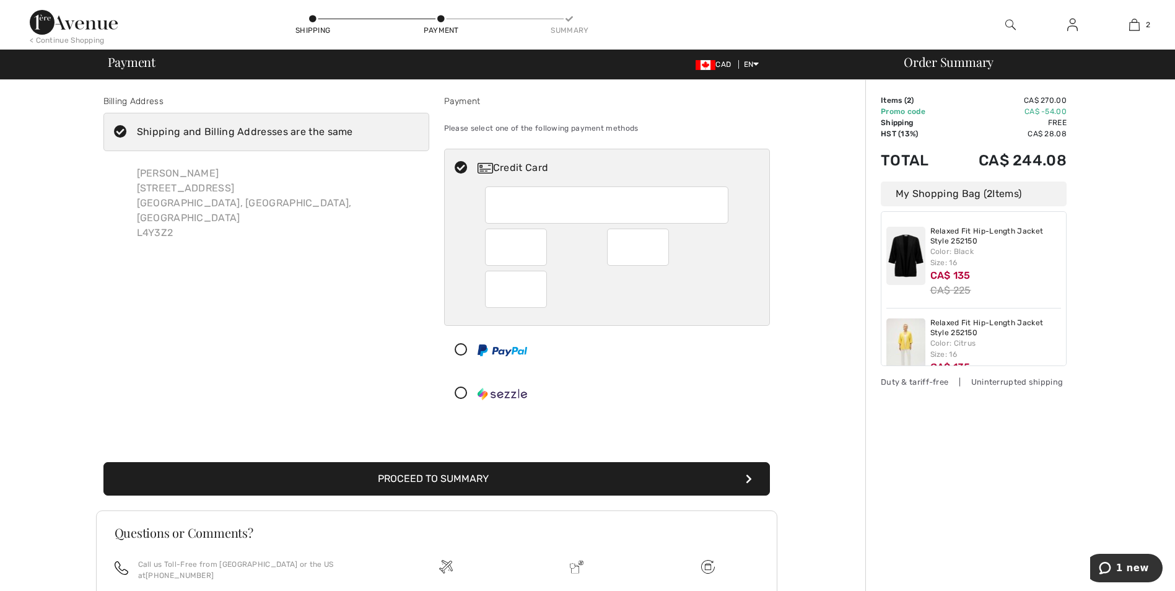
click at [485, 477] on button "Proceed to Summary" at bounding box center [436, 478] width 666 height 33
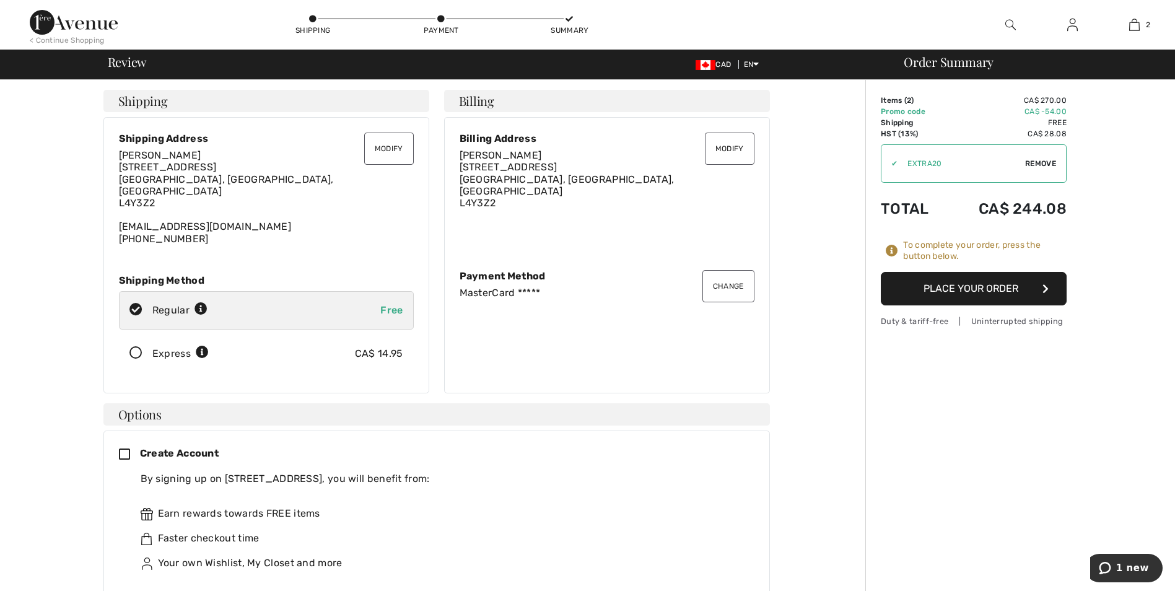
click at [908, 287] on button "Place Your Order" at bounding box center [974, 288] width 186 height 33
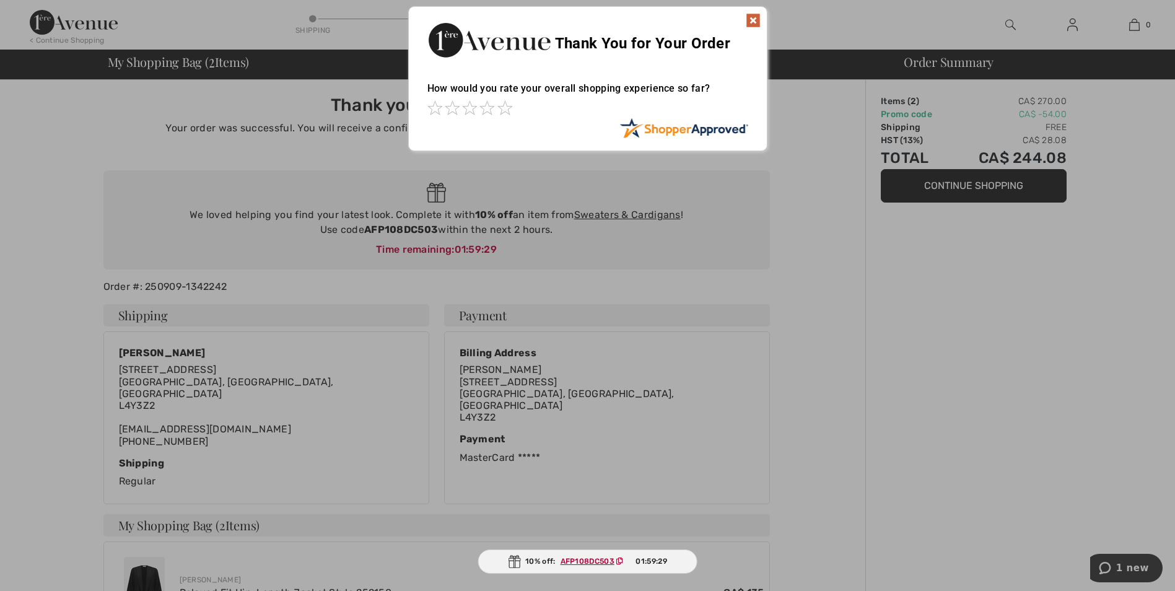
click at [412, 227] on div at bounding box center [587, 295] width 1175 height 591
click at [502, 105] on span at bounding box center [504, 107] width 15 height 15
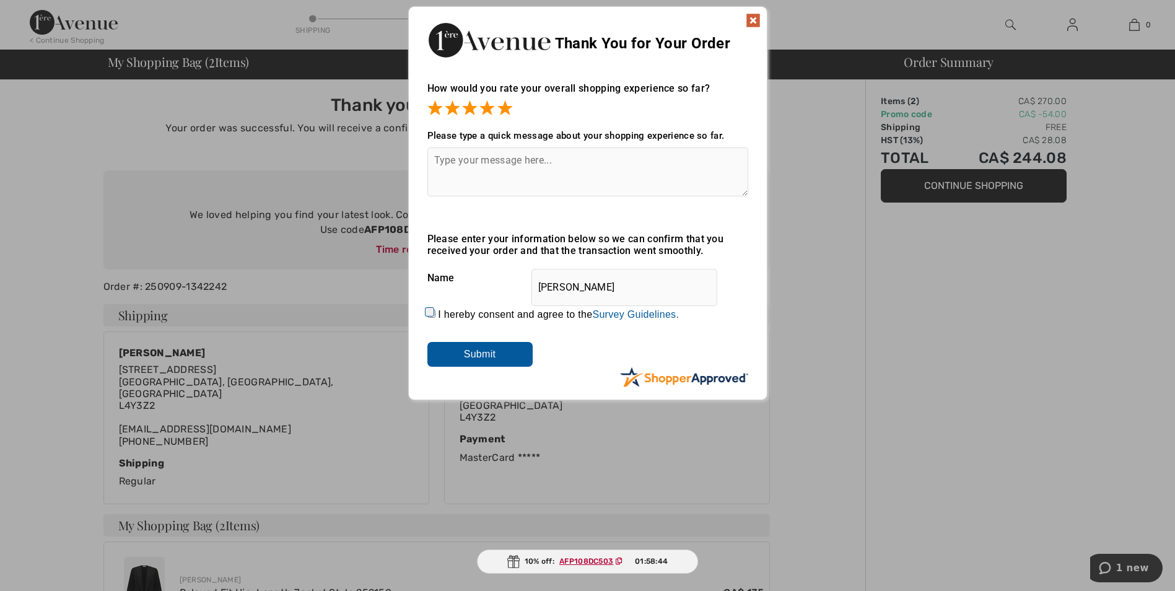
click at [451, 159] on textarea at bounding box center [587, 171] width 321 height 49
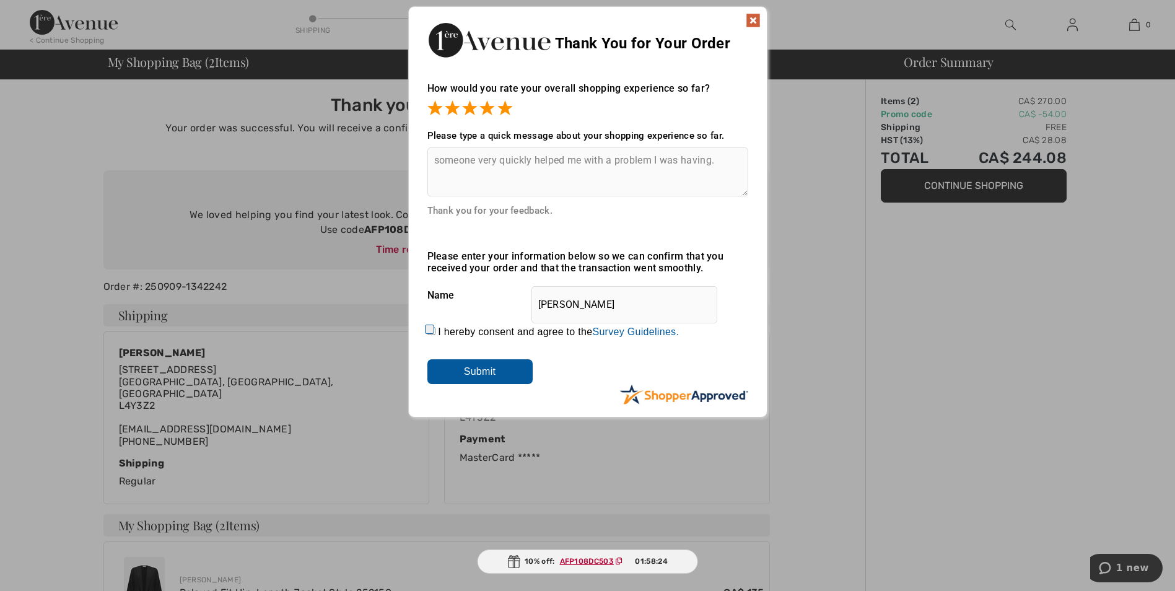
click at [440, 161] on textarea "someone very quickly helped me with a problem I was having." at bounding box center [587, 171] width 321 height 49
type textarea "Someone very quickly helped me with a problem I was having."
click at [427, 327] on input "I hereby consent and agree to the By submitting a review, you grant permission …" at bounding box center [431, 331] width 8 height 8
checkbox input "true"
click at [472, 366] on input "Submit" at bounding box center [479, 371] width 105 height 25
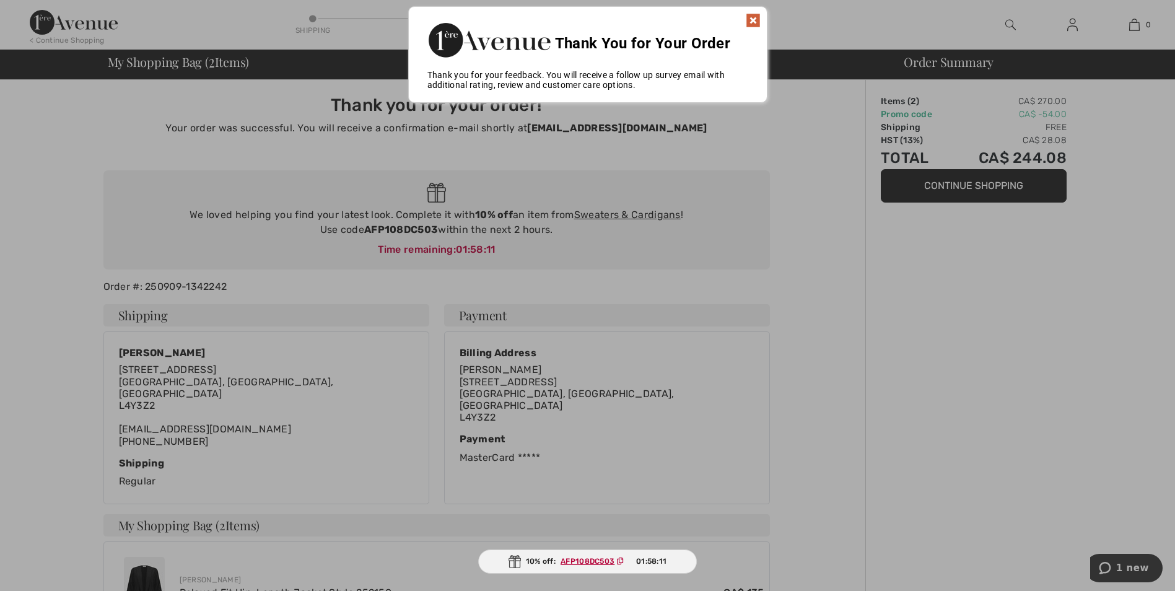
click at [677, 295] on div at bounding box center [587, 295] width 1175 height 591
click at [638, 213] on div at bounding box center [587, 295] width 1175 height 591
click at [630, 214] on div at bounding box center [587, 295] width 1175 height 591
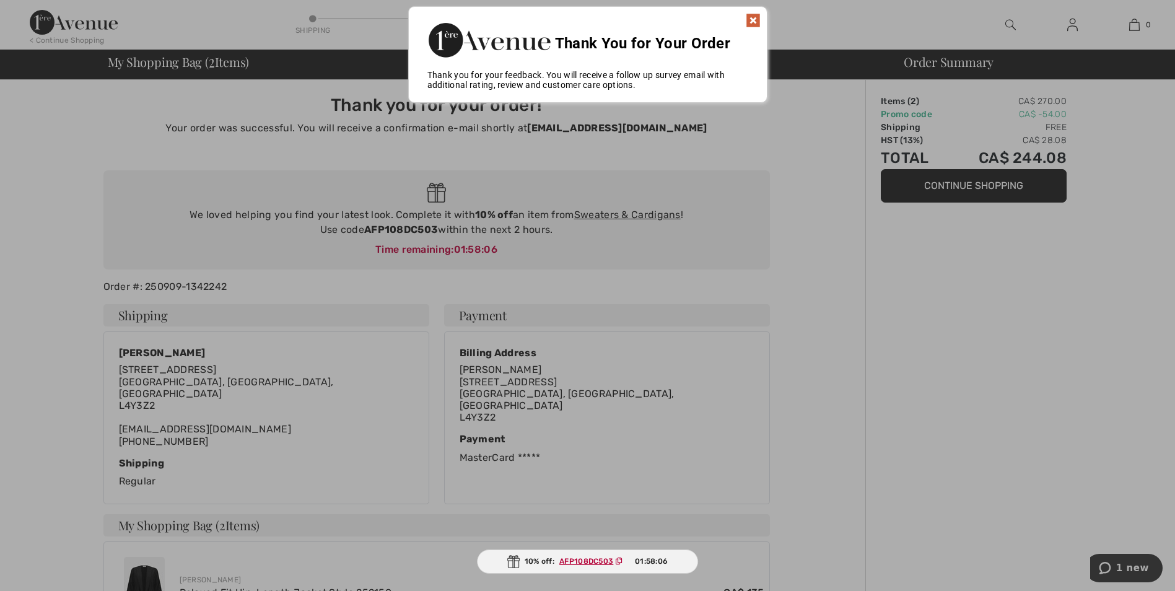
click at [630, 214] on div at bounding box center [587, 295] width 1175 height 591
click at [1133, 564] on div at bounding box center [587, 295] width 1175 height 591
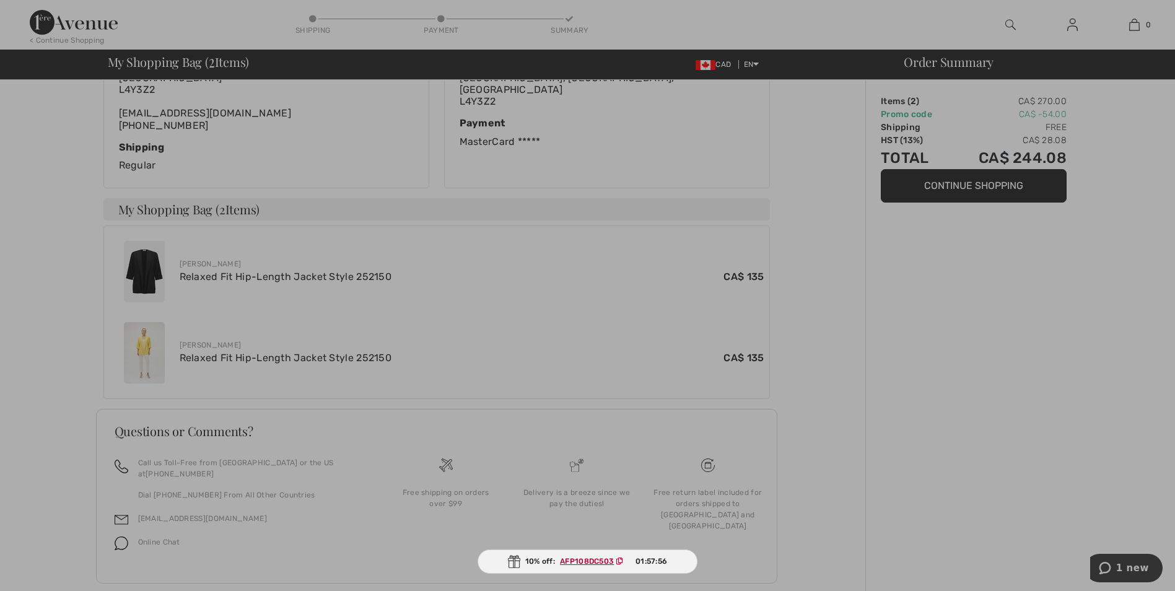
scroll to position [316, 0]
click at [408, 174] on div at bounding box center [587, 295] width 1175 height 591
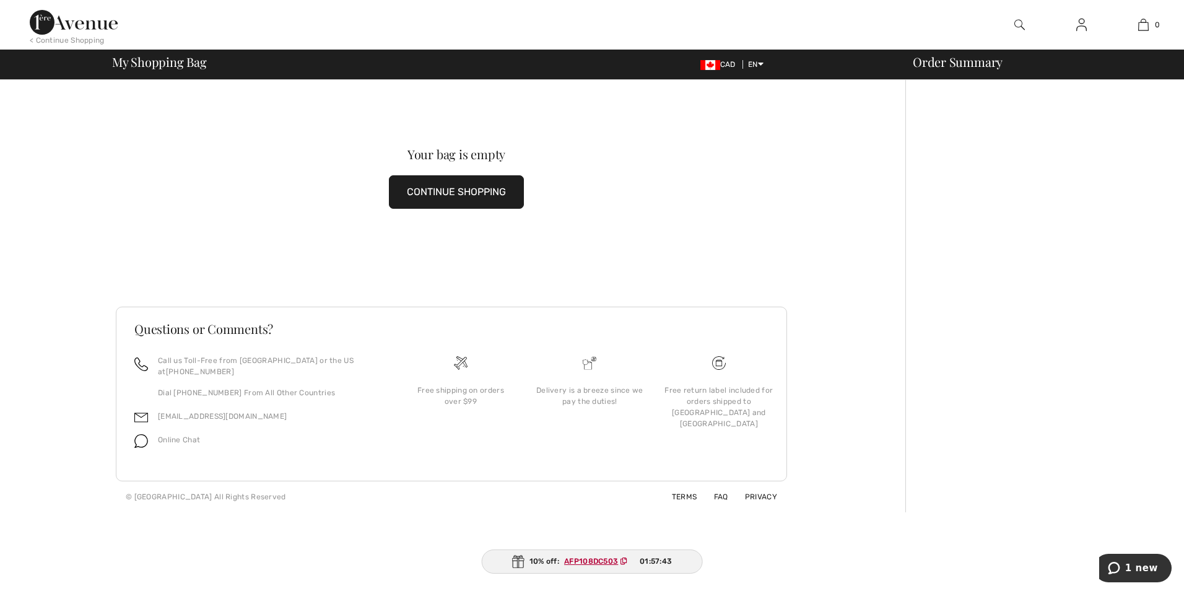
click at [419, 192] on button "CONTINUE SHOPPING" at bounding box center [456, 191] width 135 height 33
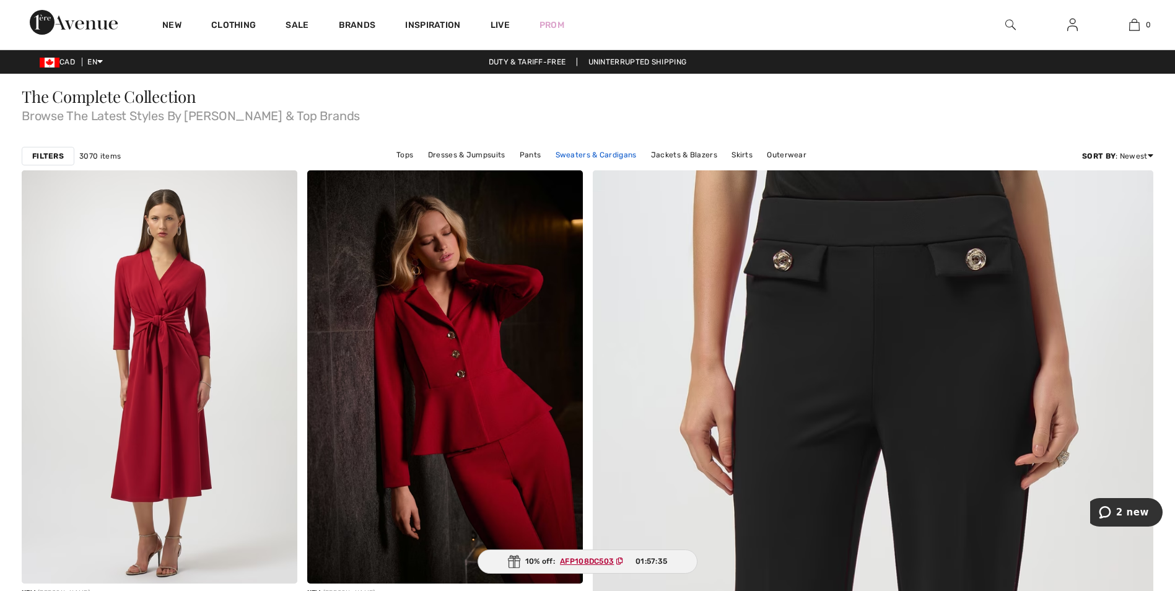
click at [590, 155] on link "Sweaters & Cardigans" at bounding box center [596, 155] width 94 height 16
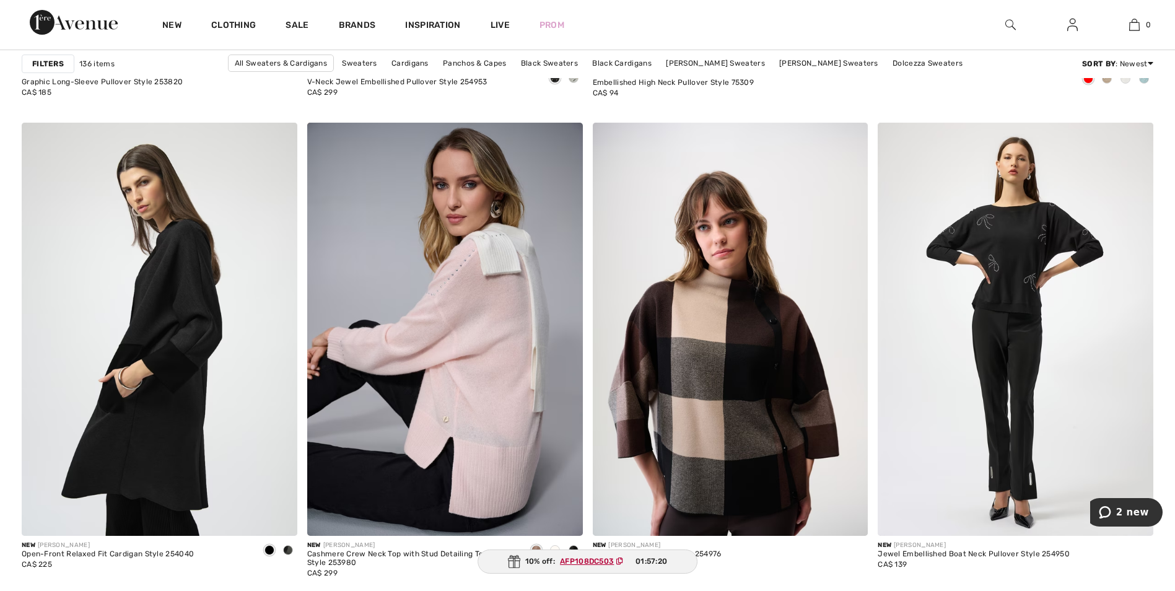
scroll to position [1036, 0]
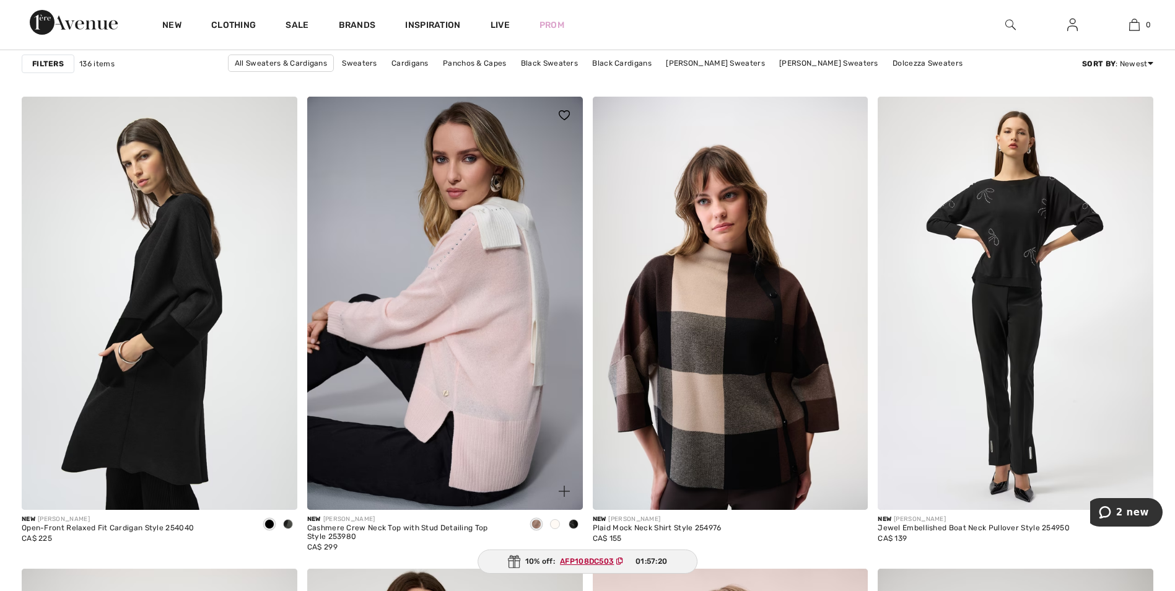
click at [577, 526] on span at bounding box center [573, 524] width 10 height 10
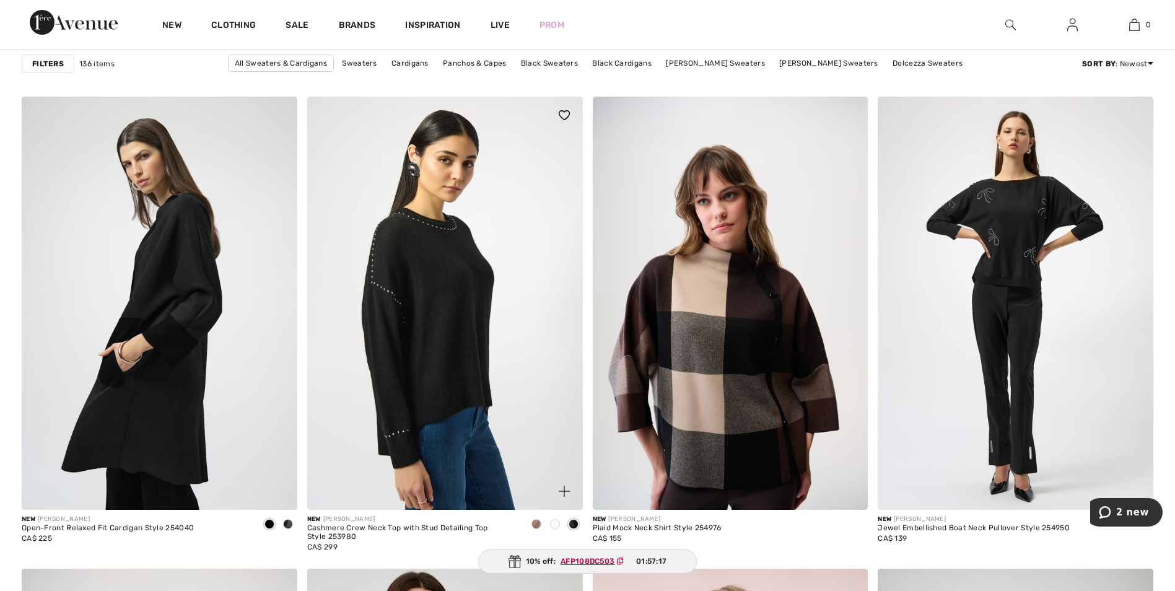
click at [484, 406] on img at bounding box center [445, 303] width 276 height 413
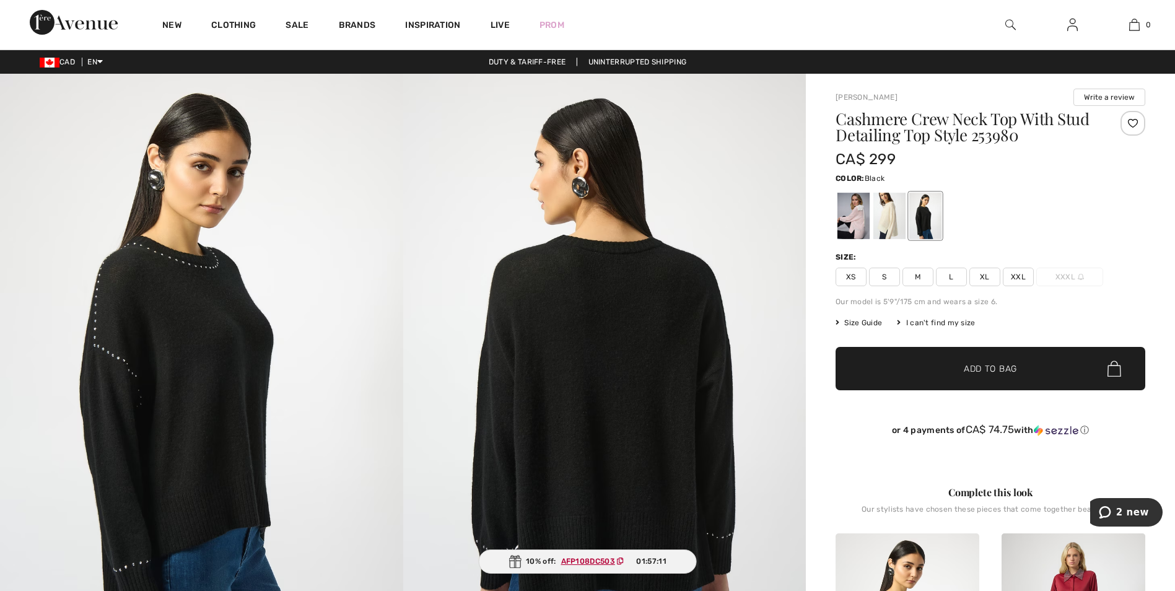
click at [397, 411] on img at bounding box center [201, 376] width 403 height 604
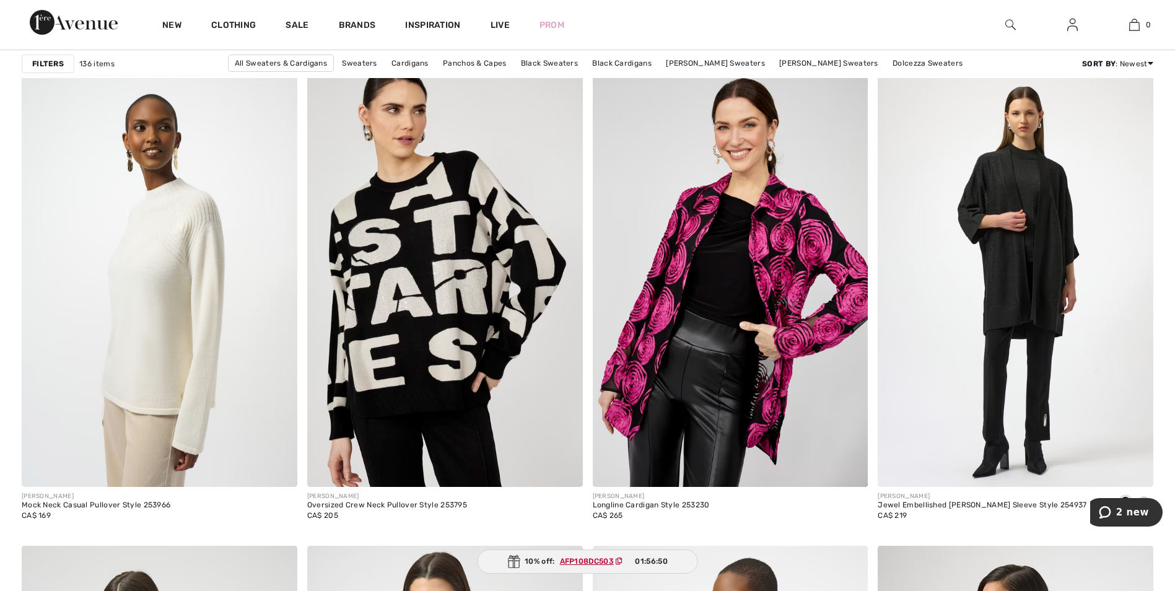
scroll to position [2654, 0]
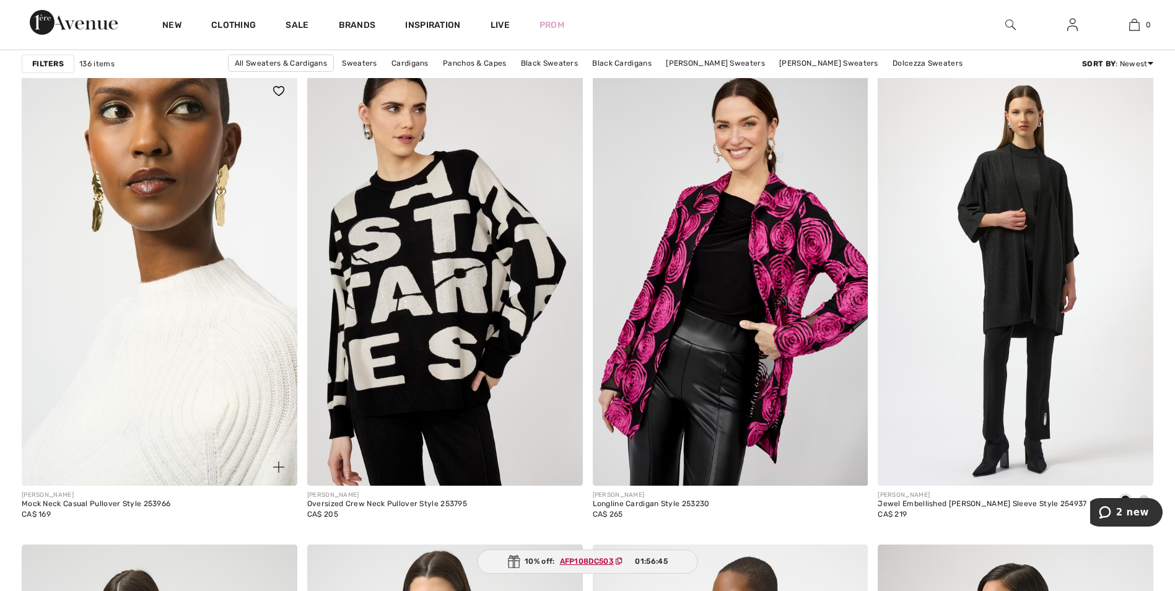
click at [196, 308] on img at bounding box center [160, 278] width 276 height 413
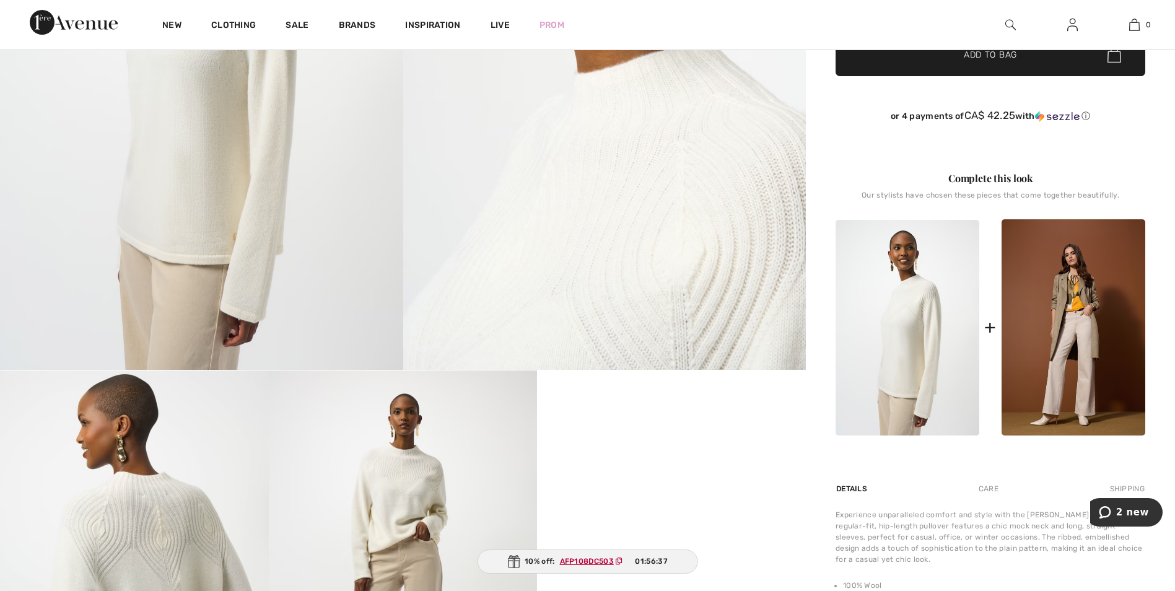
scroll to position [321, 0]
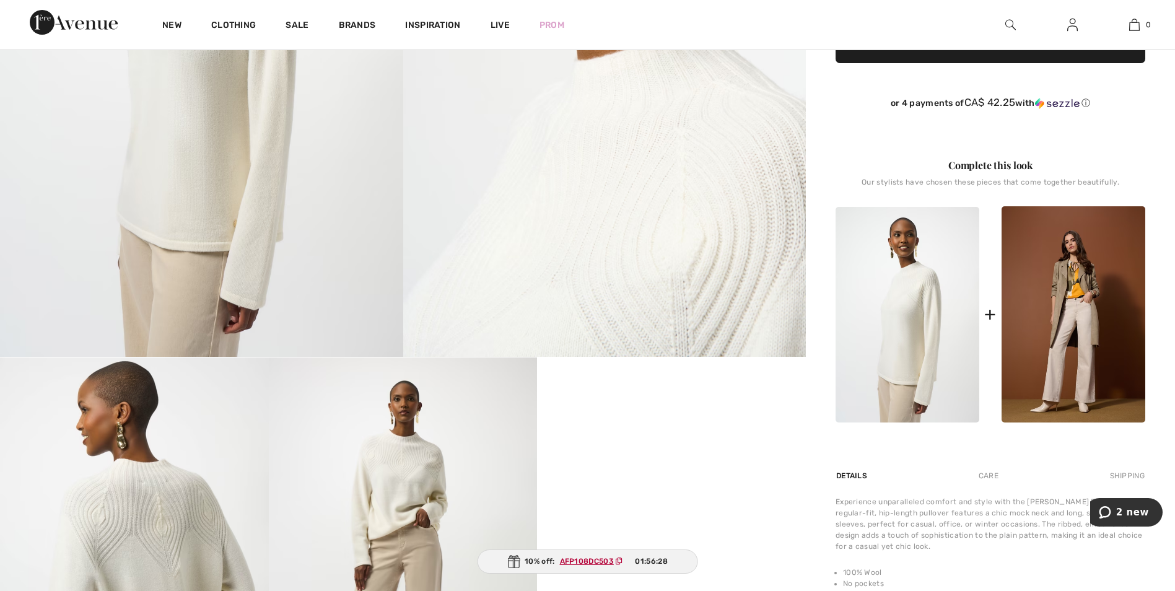
click at [643, 492] on video "Your browser does not support the video tag." at bounding box center [671, 424] width 269 height 134
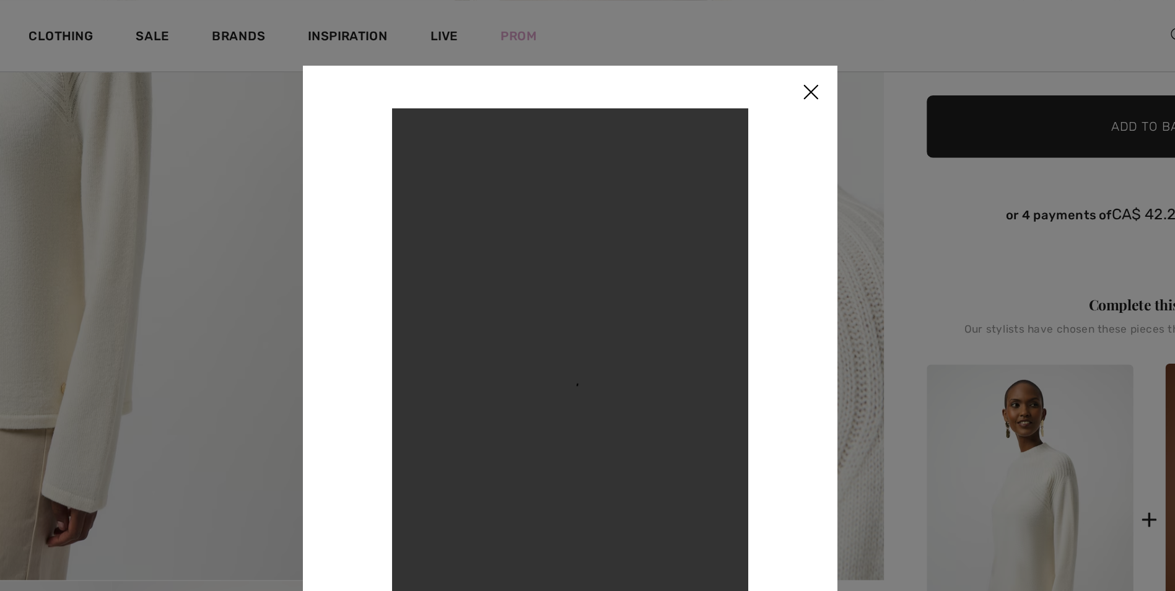
scroll to position [269, 0]
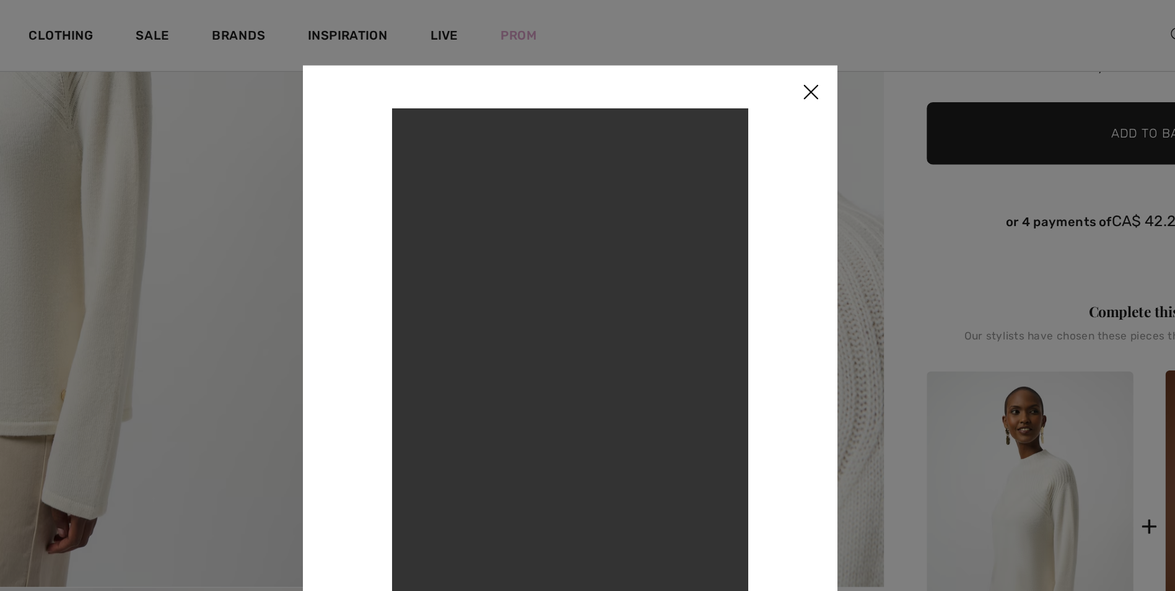
click at [755, 58] on img at bounding box center [754, 64] width 37 height 38
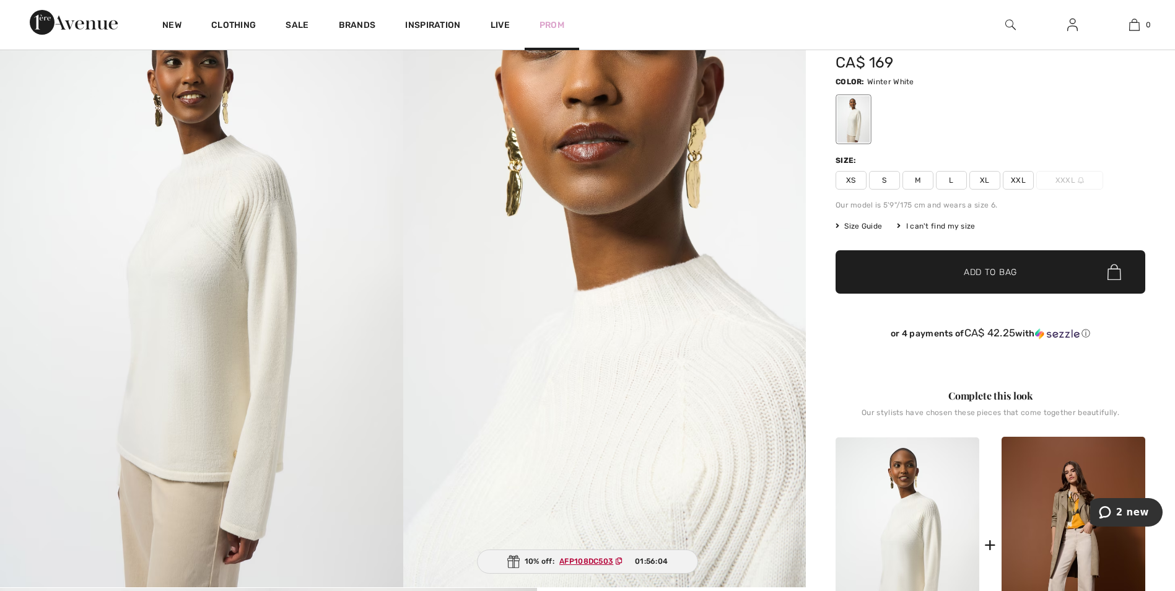
scroll to position [0, 0]
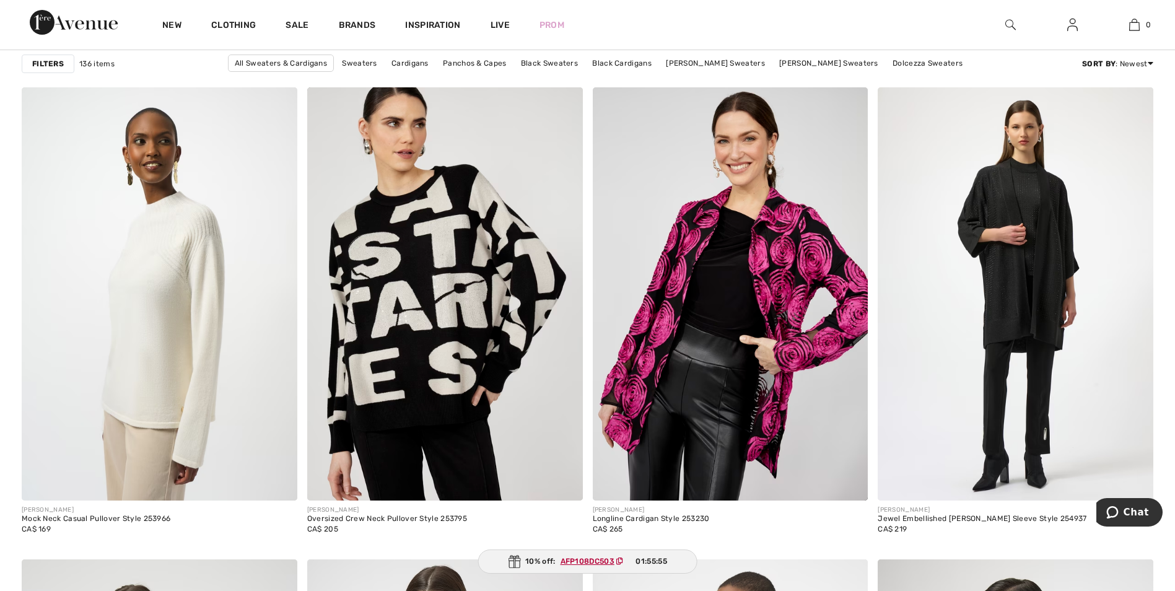
scroll to position [2636, 0]
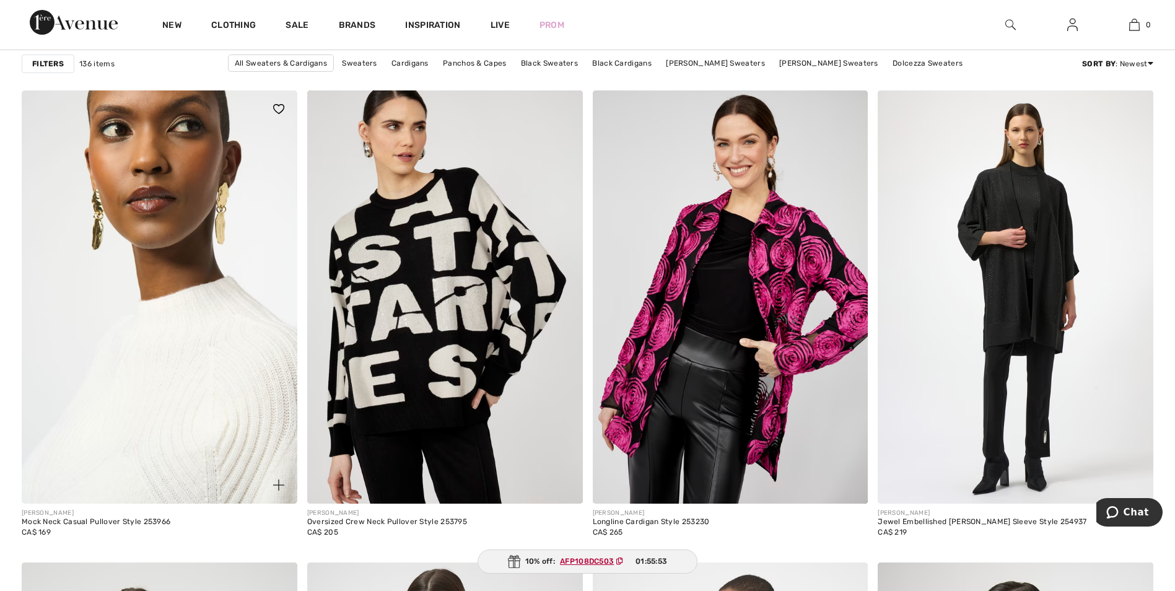
click at [139, 228] on img at bounding box center [160, 296] width 276 height 413
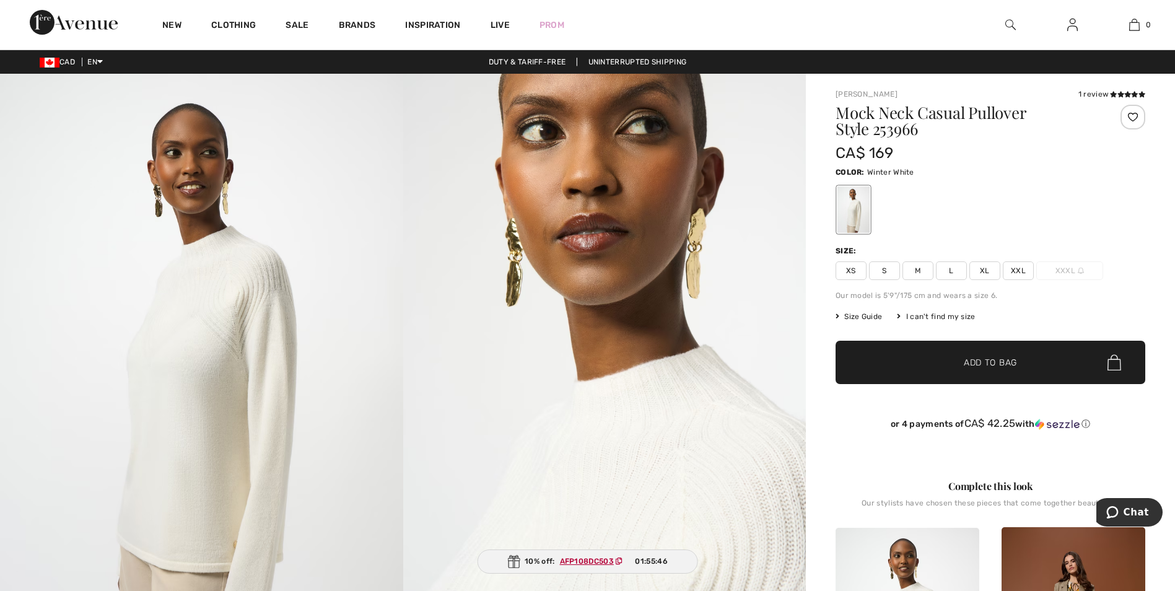
click at [980, 269] on span "XL" at bounding box center [984, 270] width 31 height 19
click at [977, 359] on span "Add to Bag" at bounding box center [990, 362] width 53 height 13
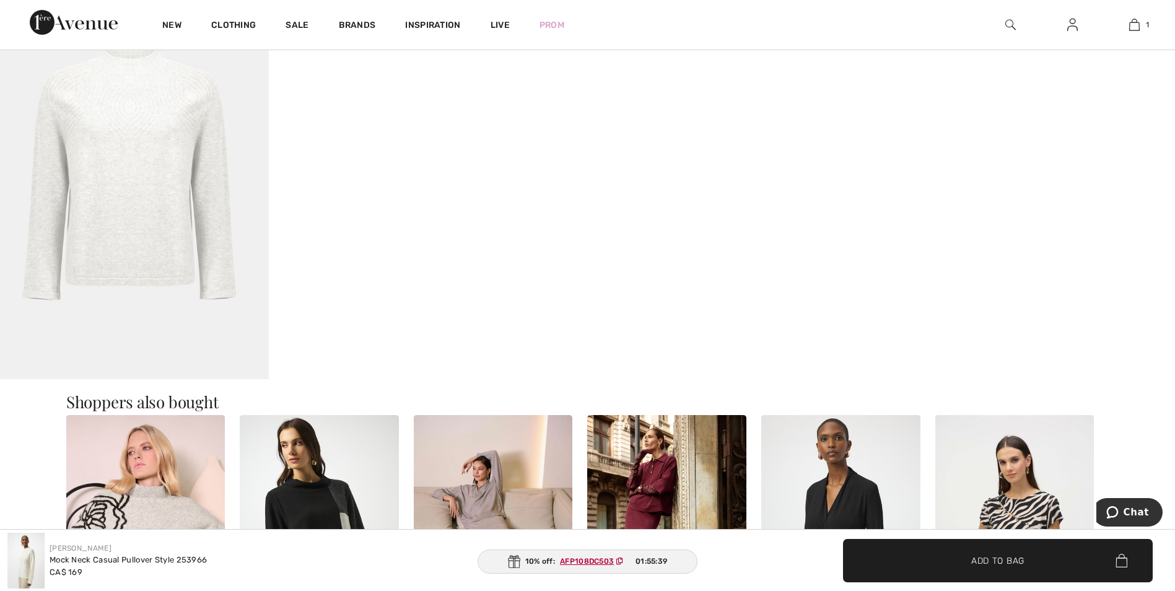
scroll to position [1113, 0]
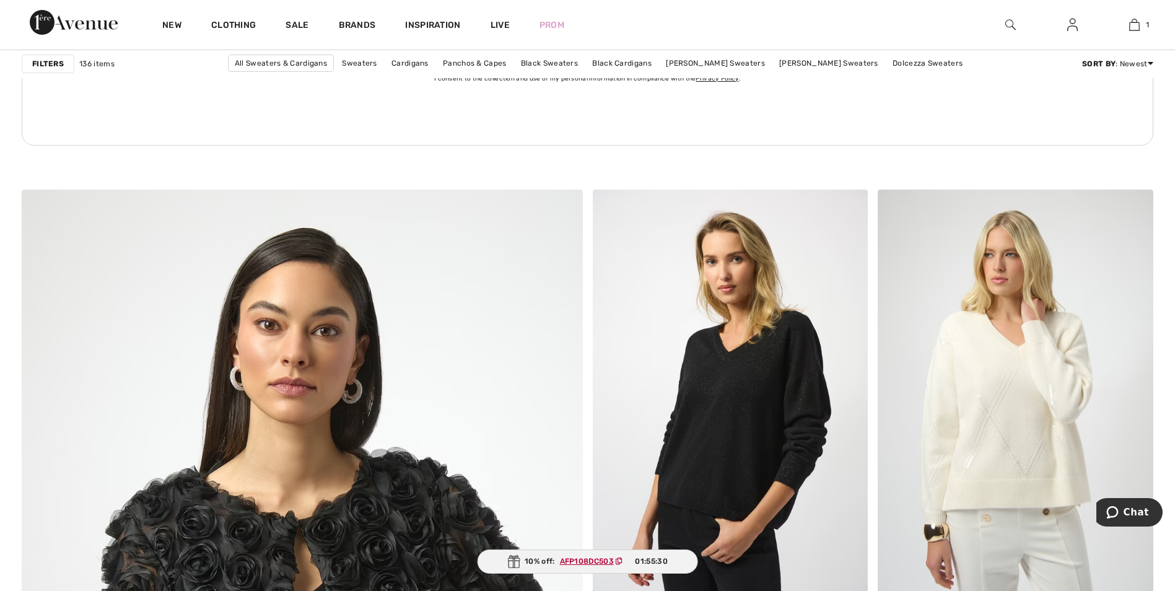
scroll to position [3697, 0]
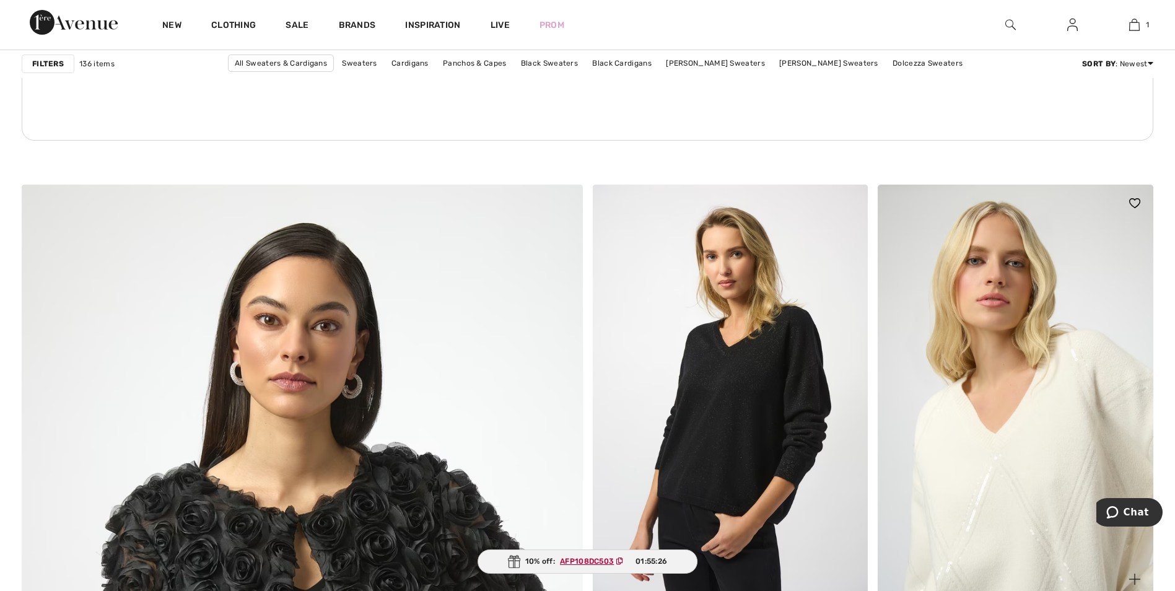
click at [998, 434] on img at bounding box center [1015, 391] width 276 height 413
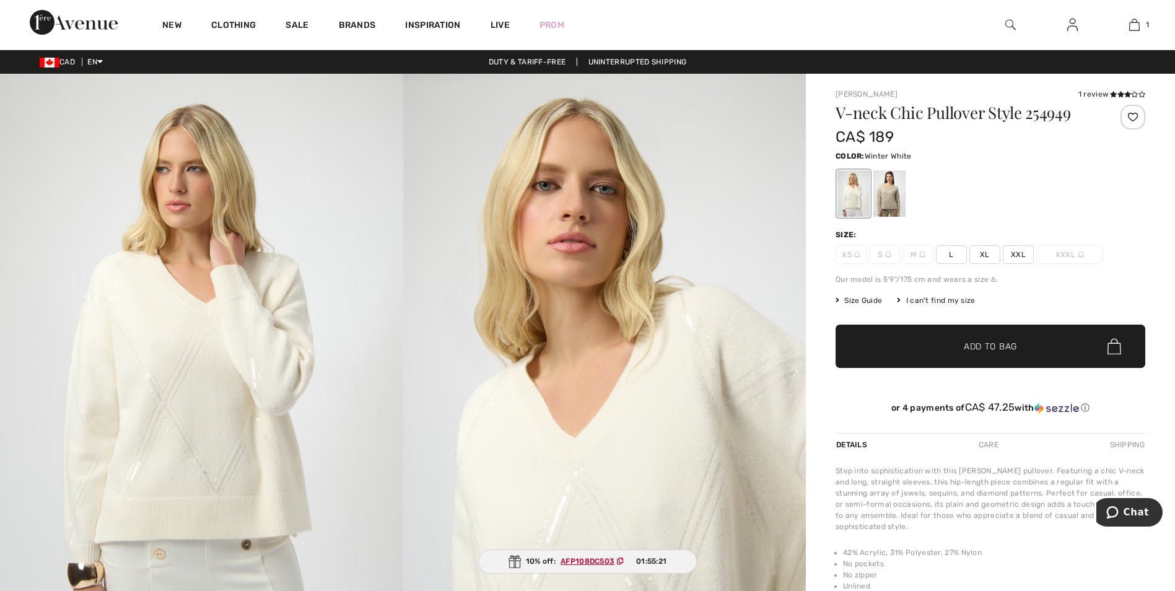
click at [990, 244] on div "Size: XS S M L XL XXL XXXL" at bounding box center [990, 246] width 310 height 35
click at [980, 342] on span "Add to Bag" at bounding box center [990, 346] width 53 height 13
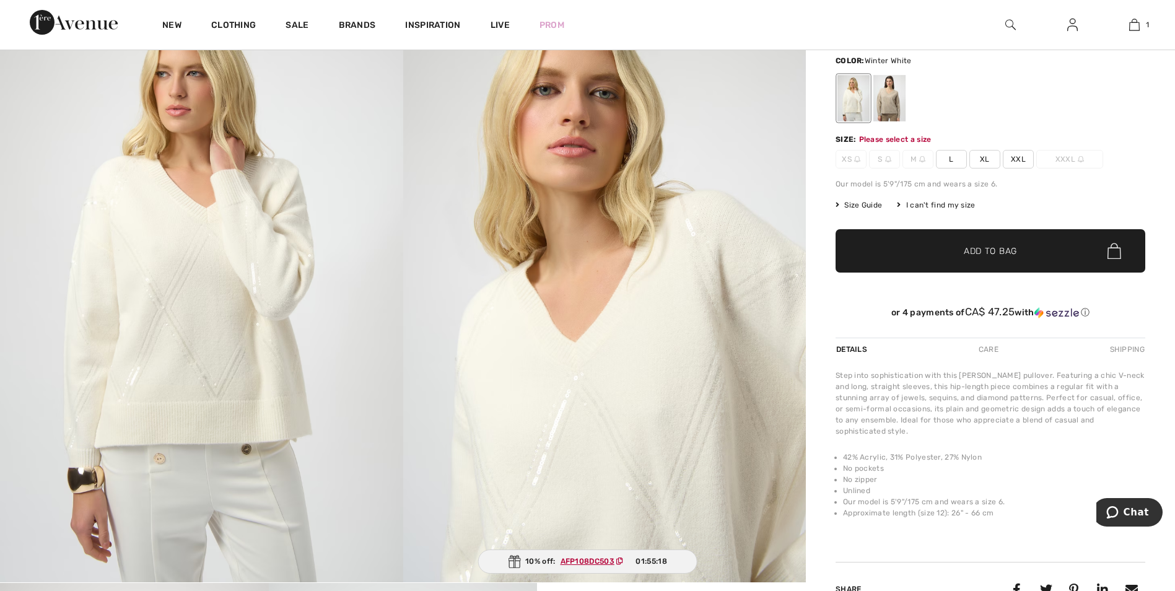
scroll to position [130, 0]
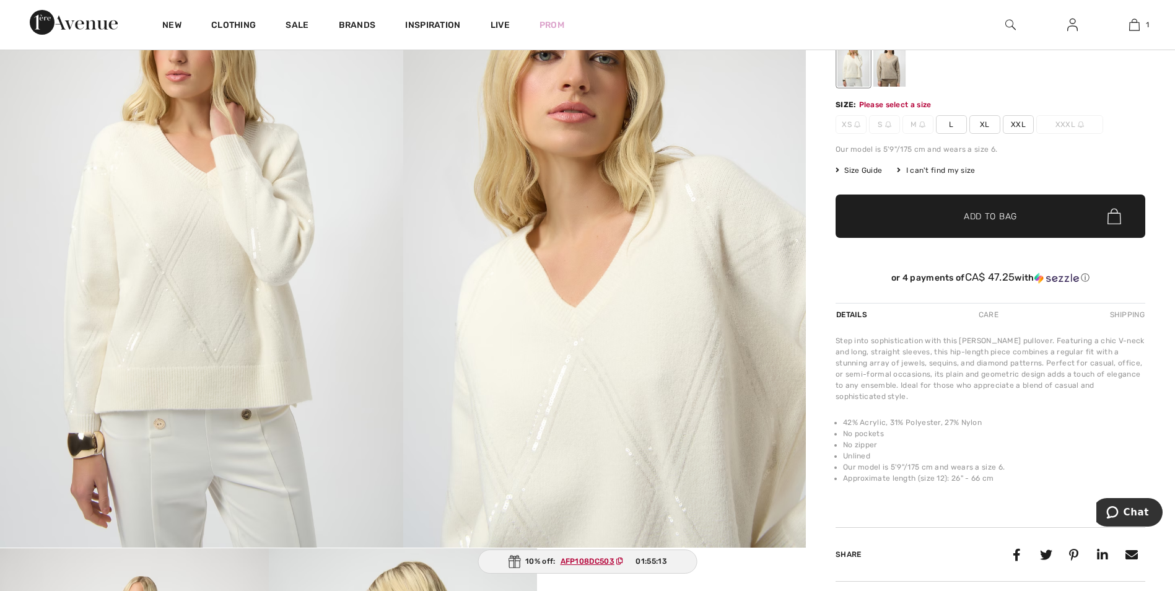
click at [993, 223] on span "✔ Added to Bag Add to Bag" at bounding box center [990, 215] width 310 height 43
click at [986, 126] on span "XL" at bounding box center [984, 124] width 31 height 19
click at [999, 208] on span "✔ Added to Bag Add to Bag" at bounding box center [990, 215] width 310 height 43
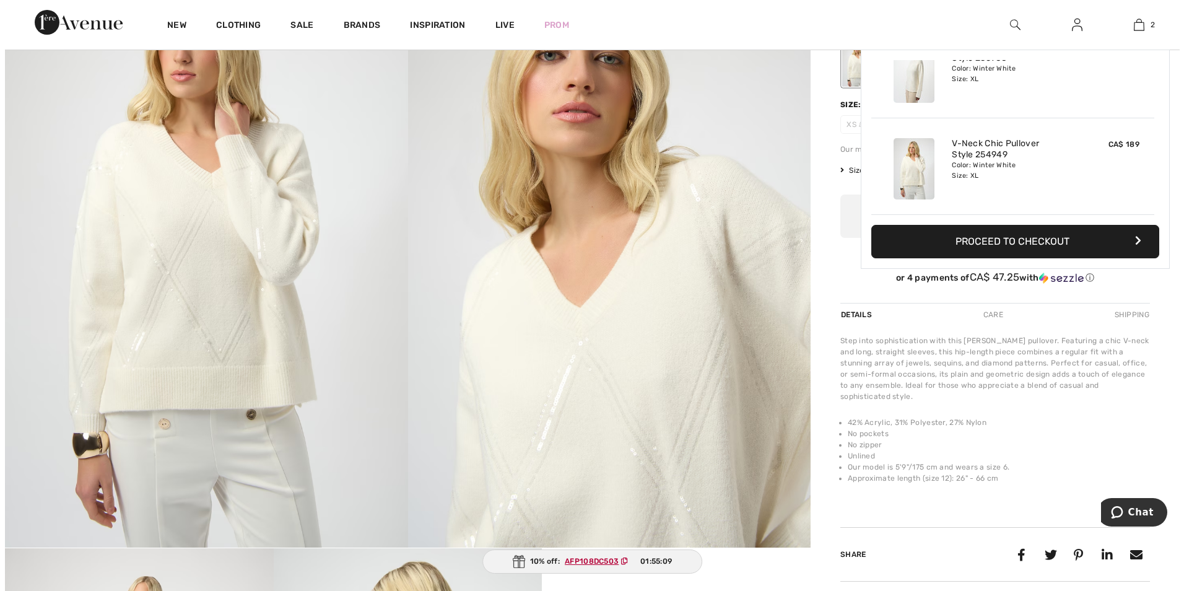
scroll to position [0, 0]
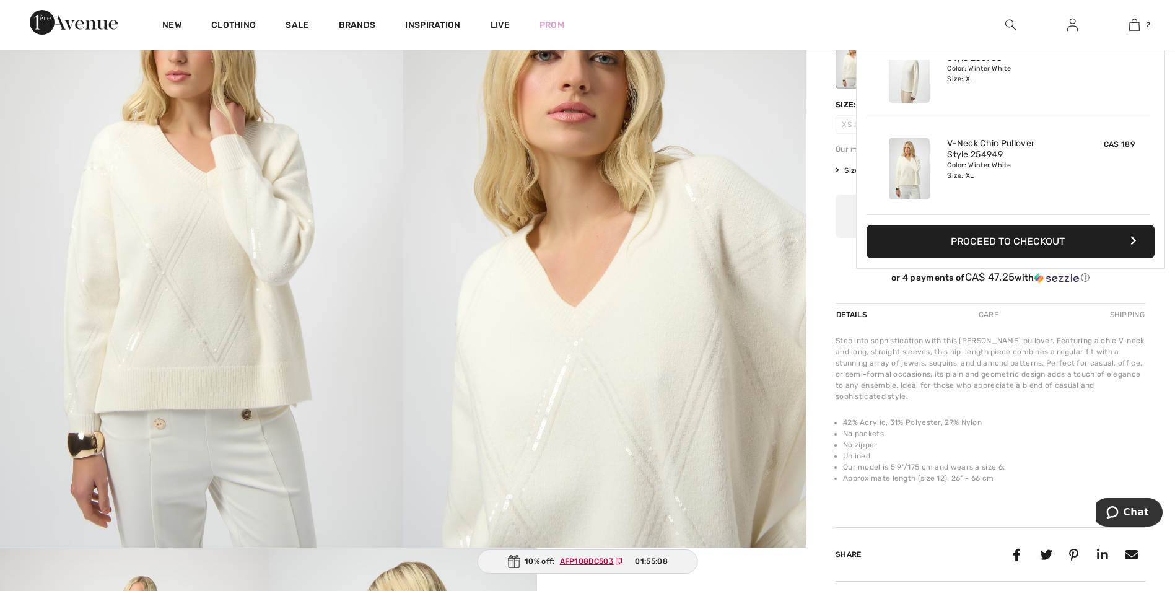
click at [700, 406] on img at bounding box center [604, 246] width 403 height 604
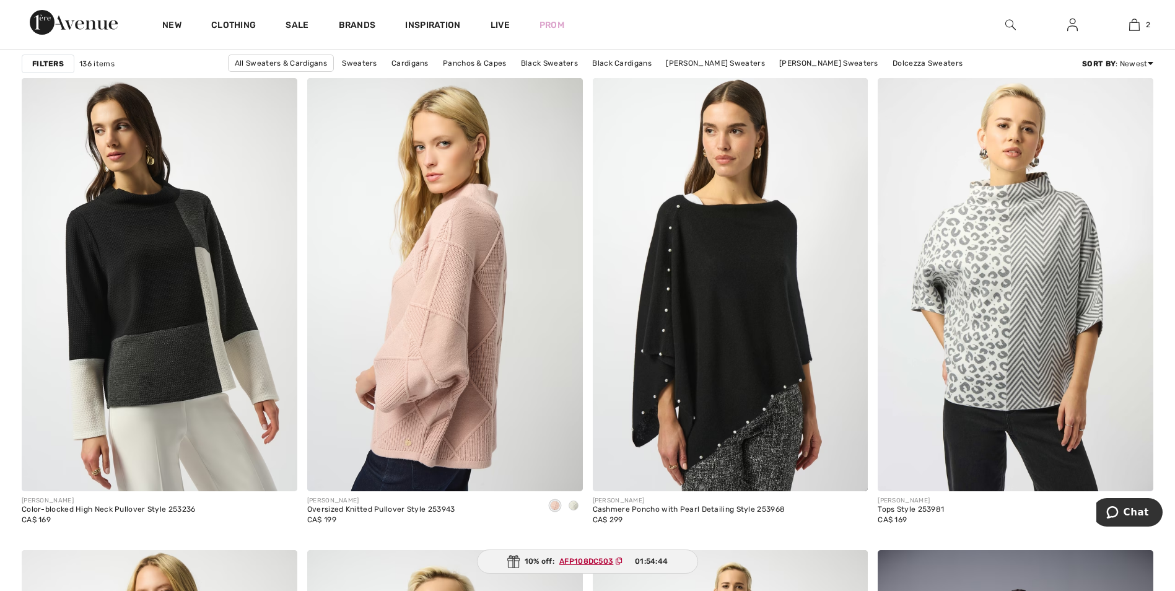
scroll to position [6335, 0]
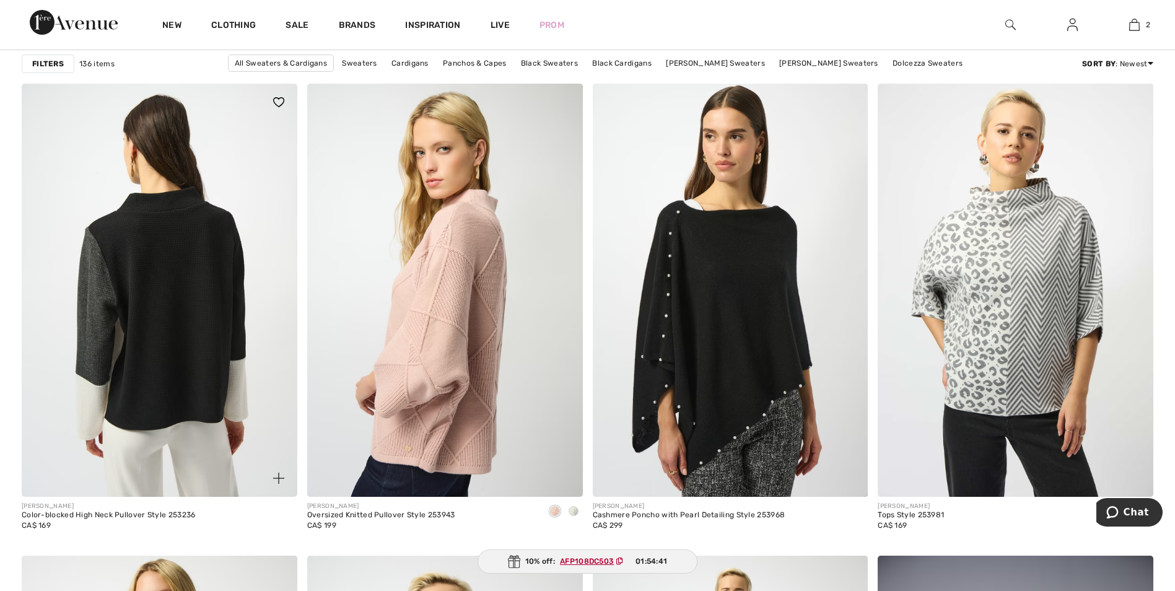
click at [216, 322] on img at bounding box center [160, 290] width 276 height 413
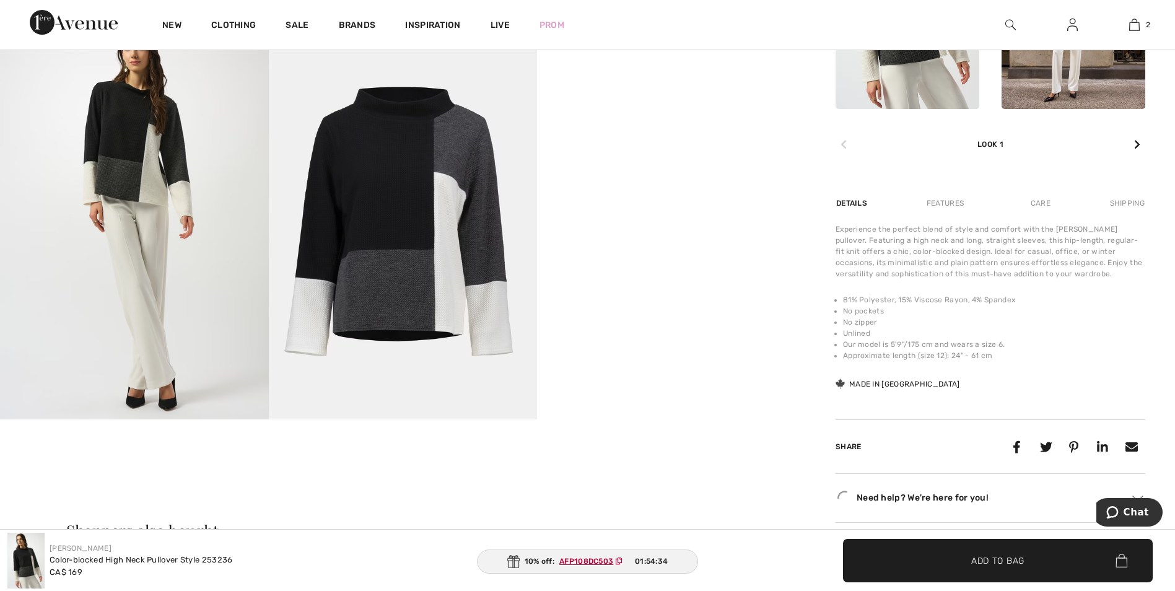
scroll to position [662, 0]
click at [977, 565] on span "Add to Bag" at bounding box center [997, 560] width 53 height 13
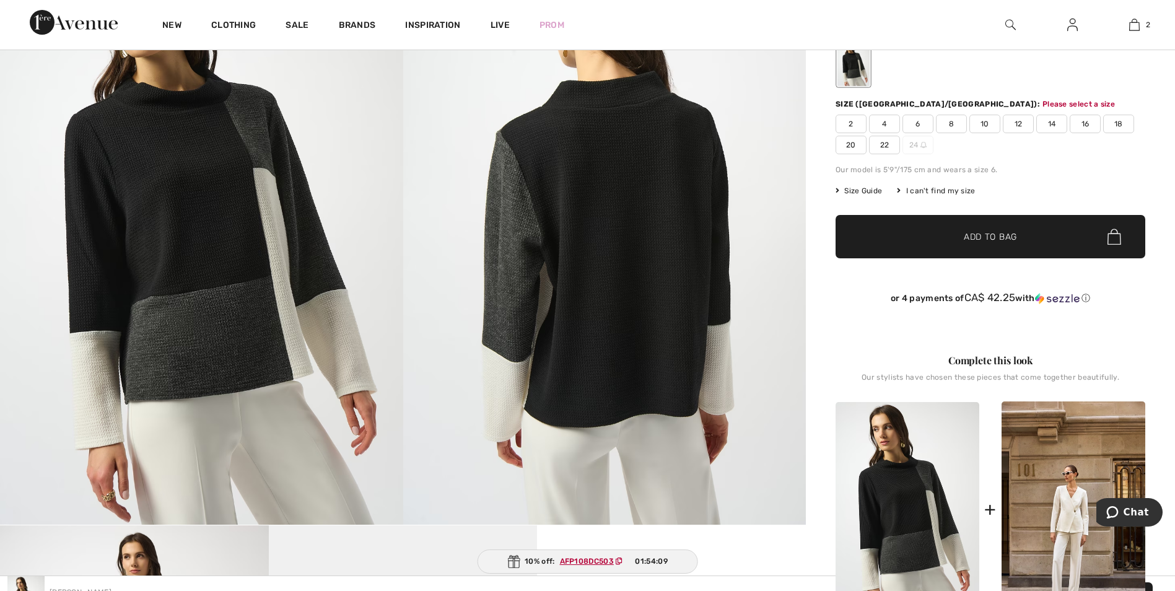
scroll to position [152, 0]
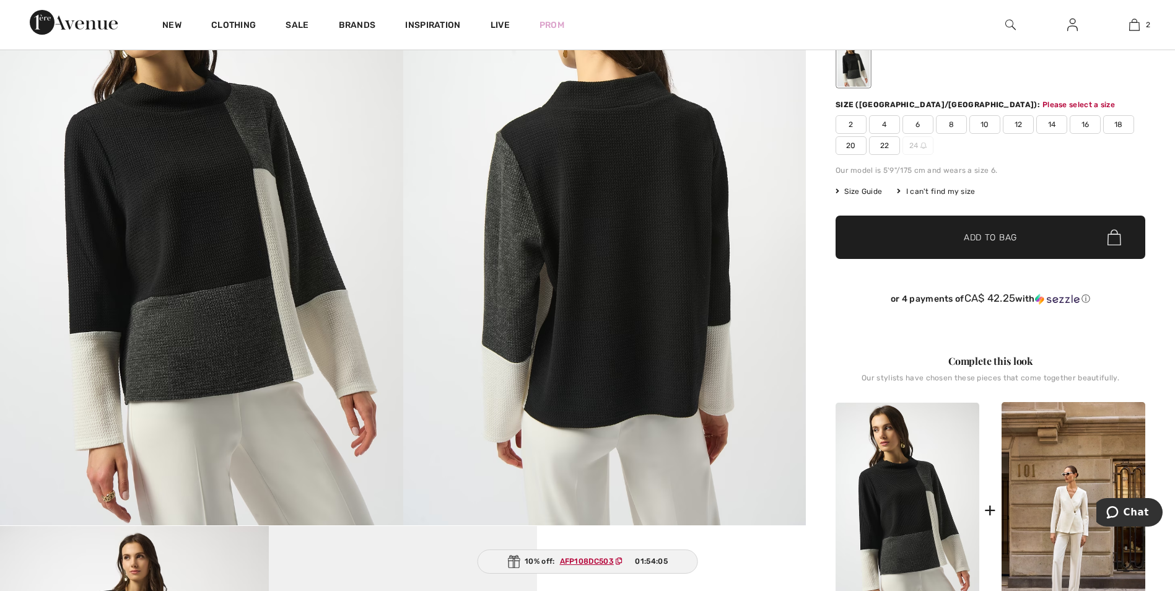
click at [1082, 123] on span "16" at bounding box center [1084, 124] width 31 height 19
click at [1008, 229] on span "✔ Added to Bag Add to Bag" at bounding box center [990, 236] width 310 height 43
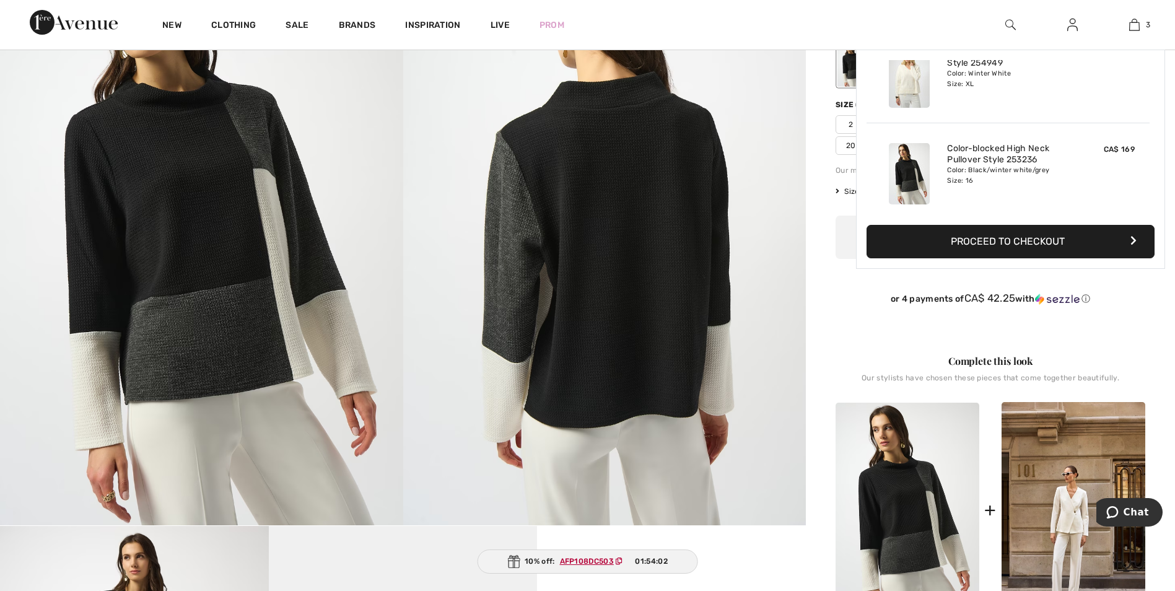
scroll to position [0, 0]
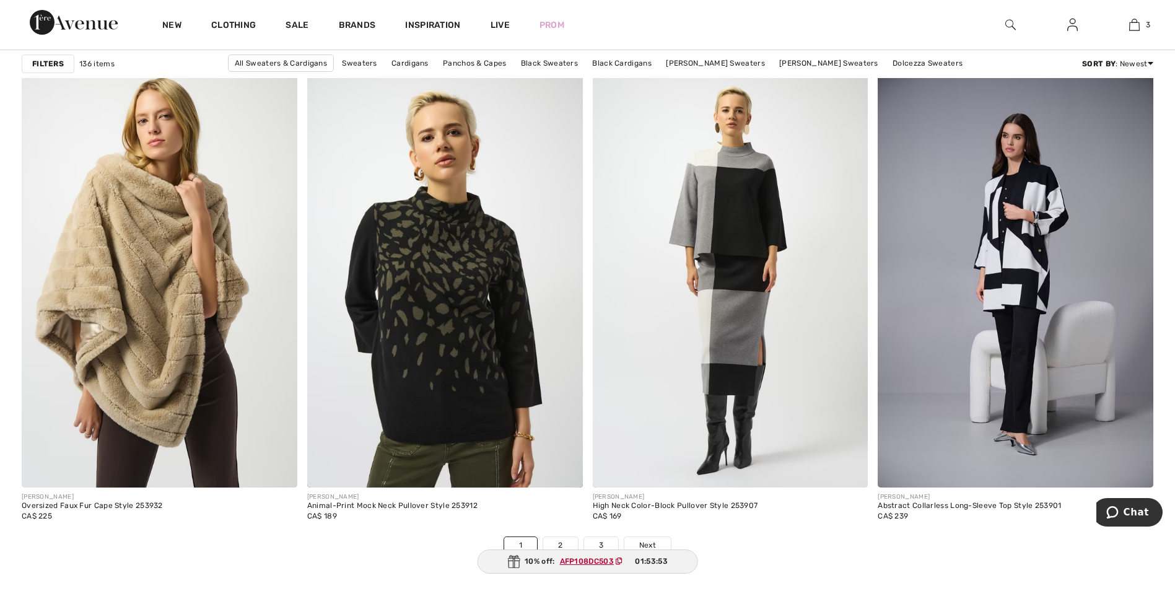
scroll to position [6817, 0]
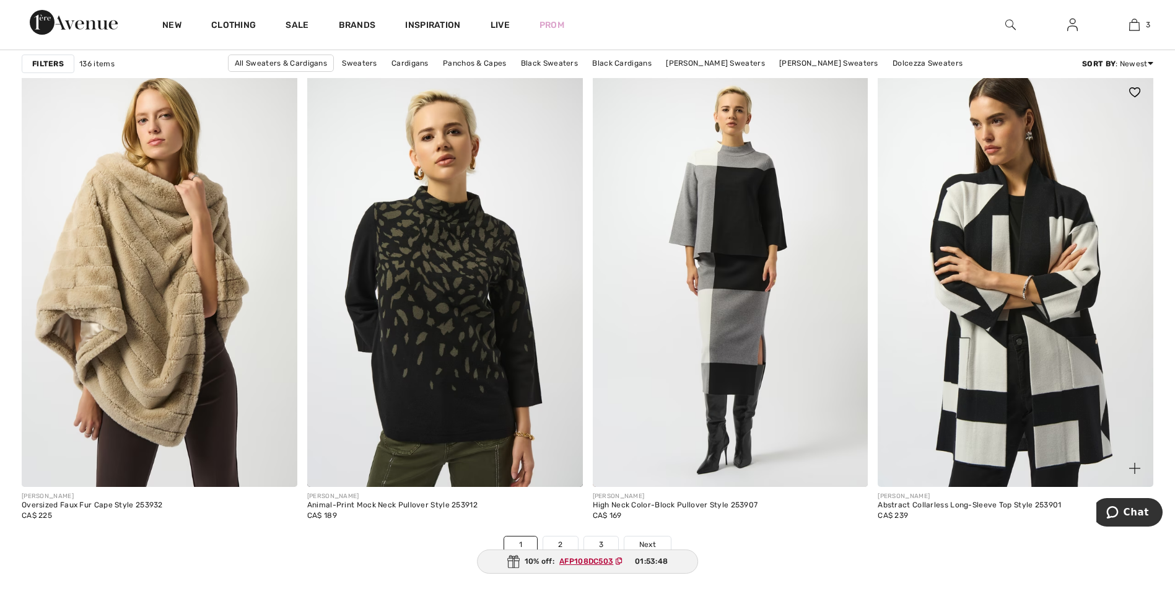
click at [1032, 334] on img at bounding box center [1015, 280] width 276 height 413
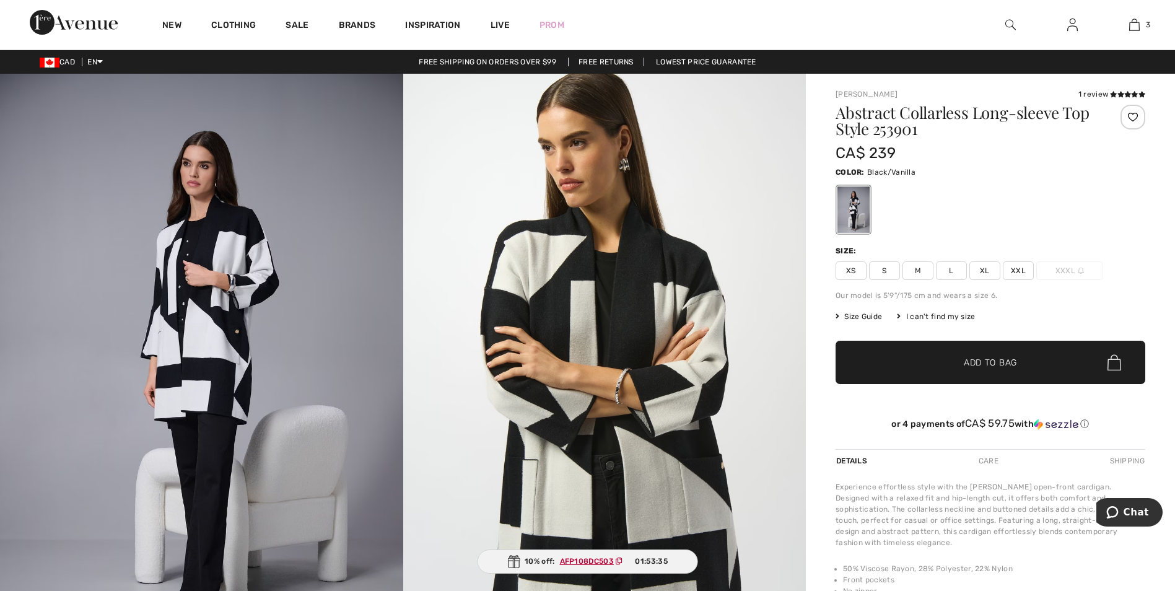
click at [981, 266] on span "XL" at bounding box center [984, 270] width 31 height 19
click at [998, 363] on span "Add to Bag" at bounding box center [990, 362] width 53 height 13
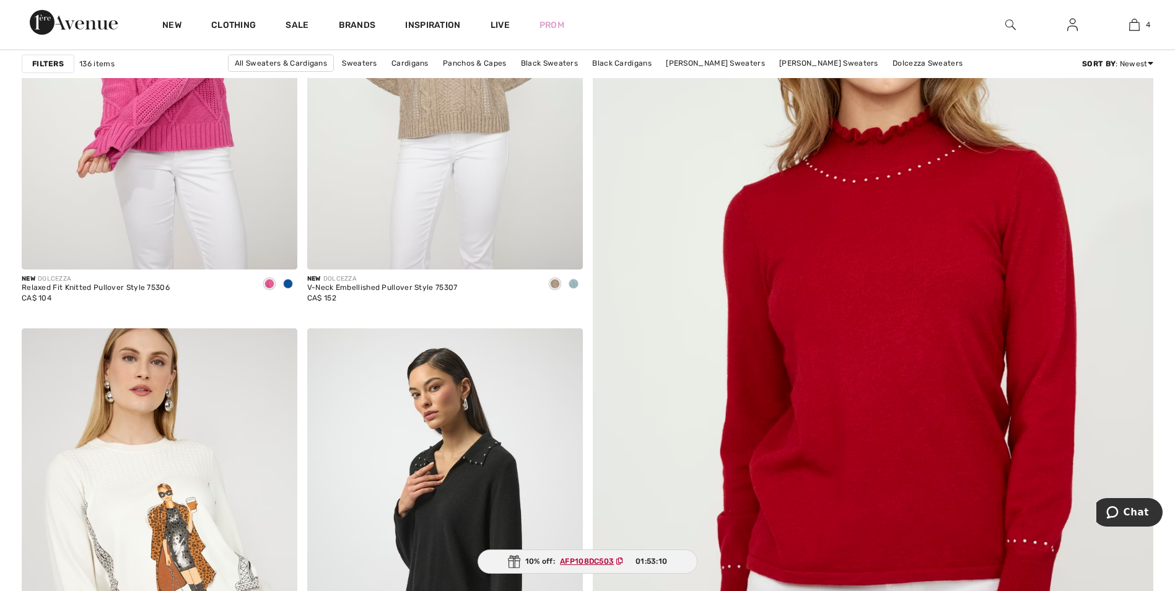
scroll to position [315, 0]
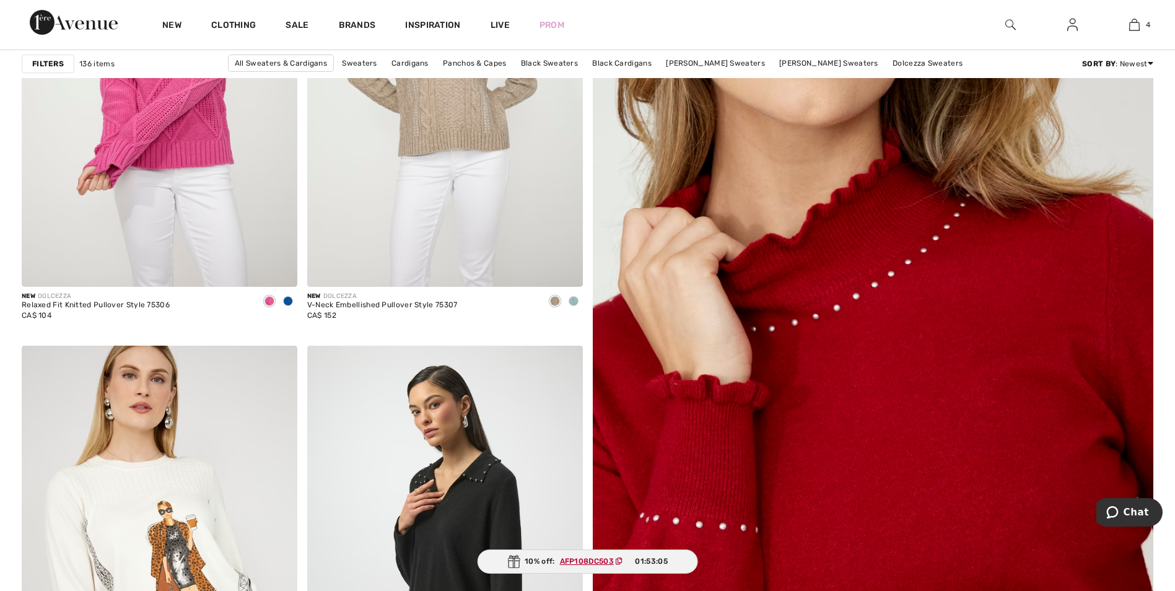
click at [744, 273] on img at bounding box center [872, 378] width 673 height 1009
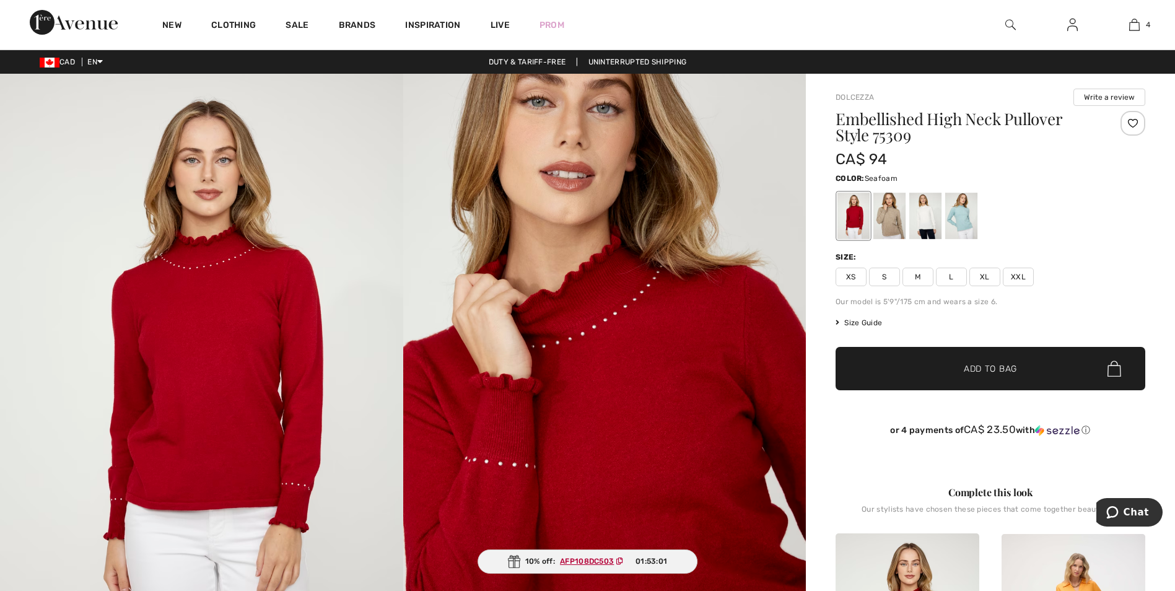
click at [957, 217] on div at bounding box center [961, 216] width 32 height 46
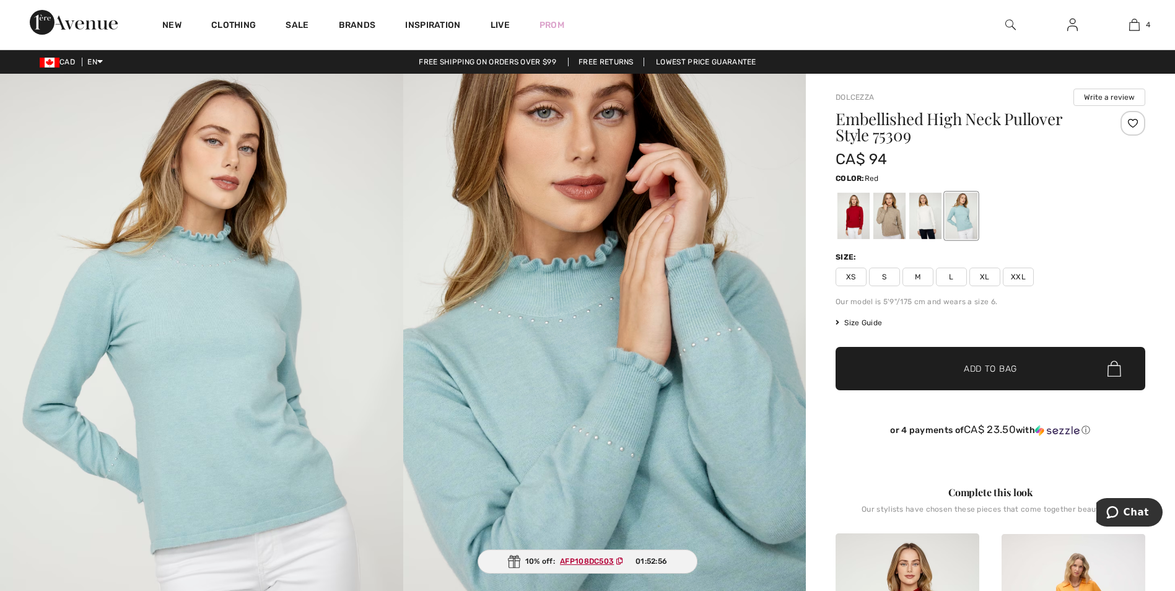
click at [851, 212] on div at bounding box center [853, 216] width 32 height 46
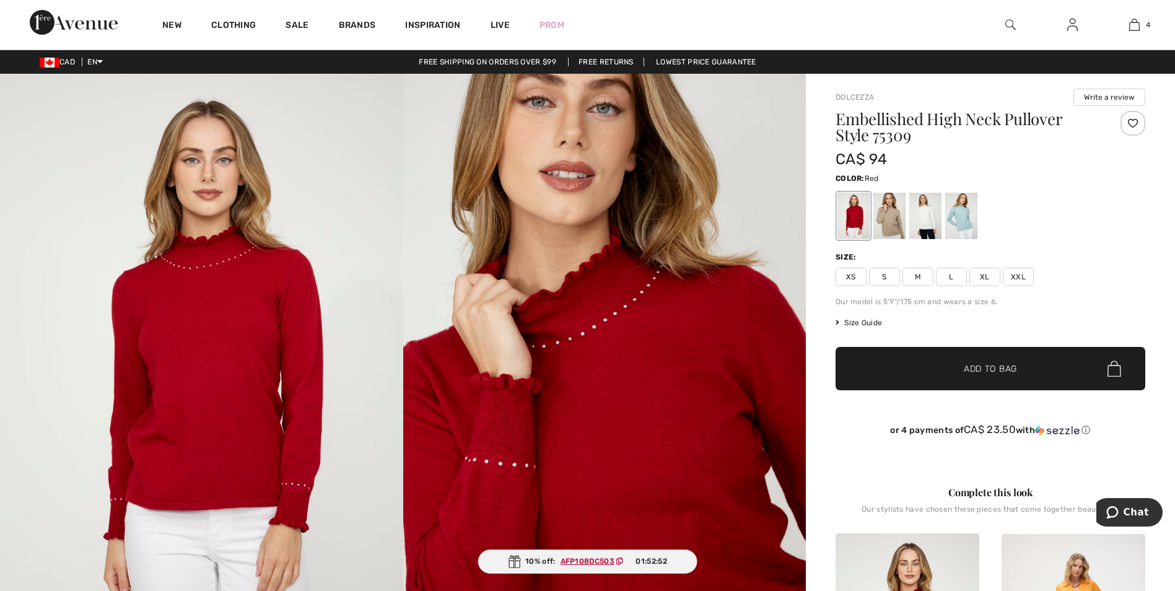
click at [988, 279] on span "XL" at bounding box center [984, 277] width 31 height 19
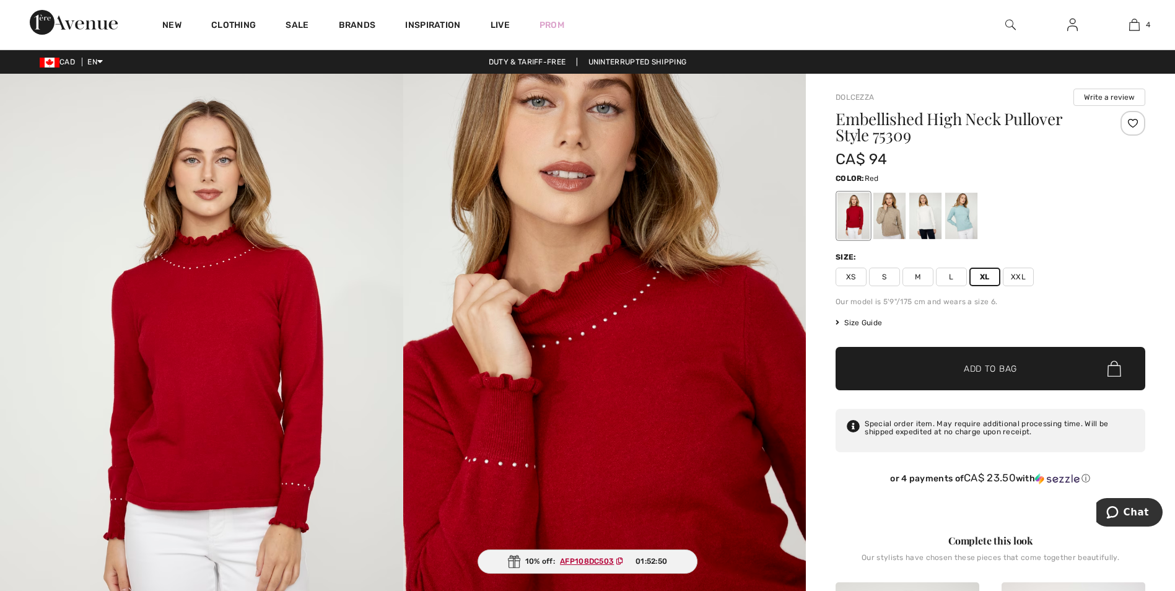
click at [948, 365] on span "✔ Added to Bag" at bounding box center [972, 368] width 76 height 13
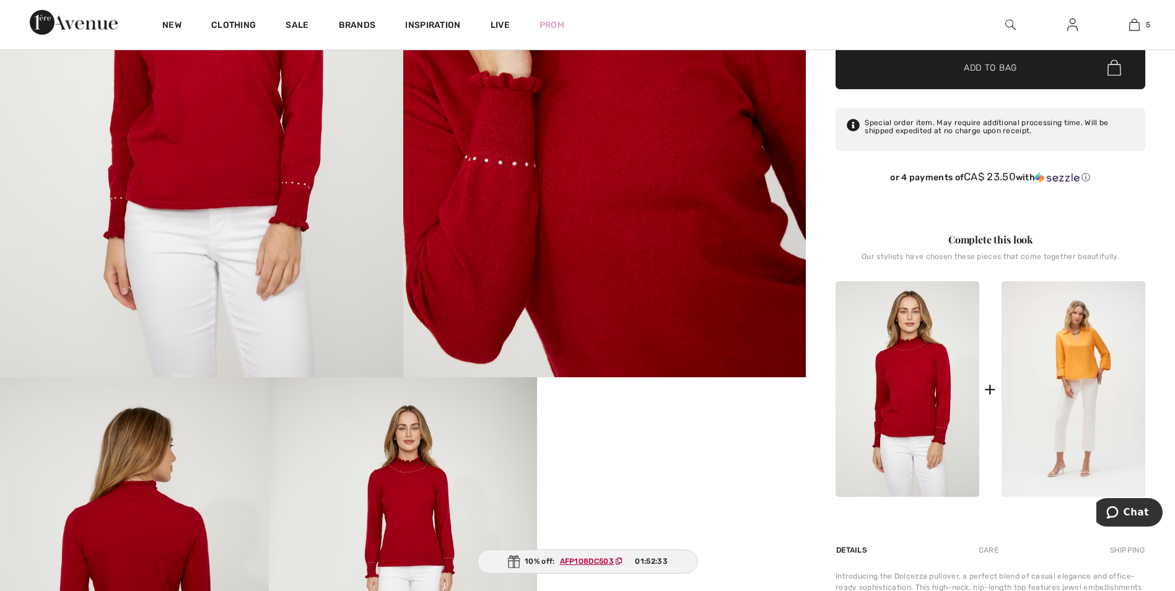
scroll to position [308, 0]
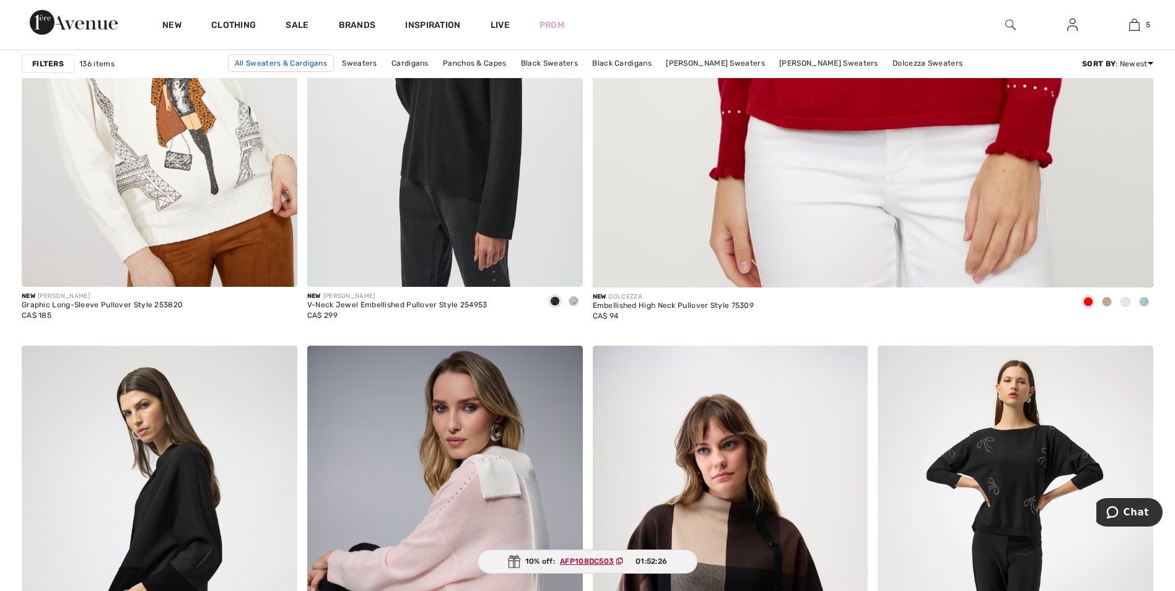
scroll to position [793, 0]
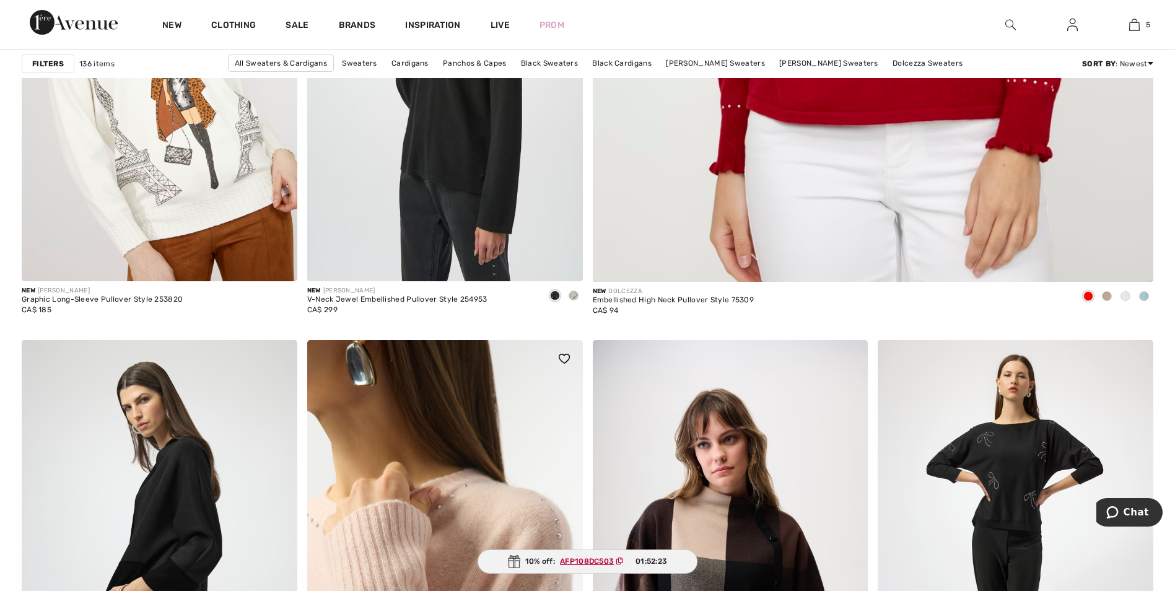
click at [342, 503] on img at bounding box center [445, 546] width 276 height 413
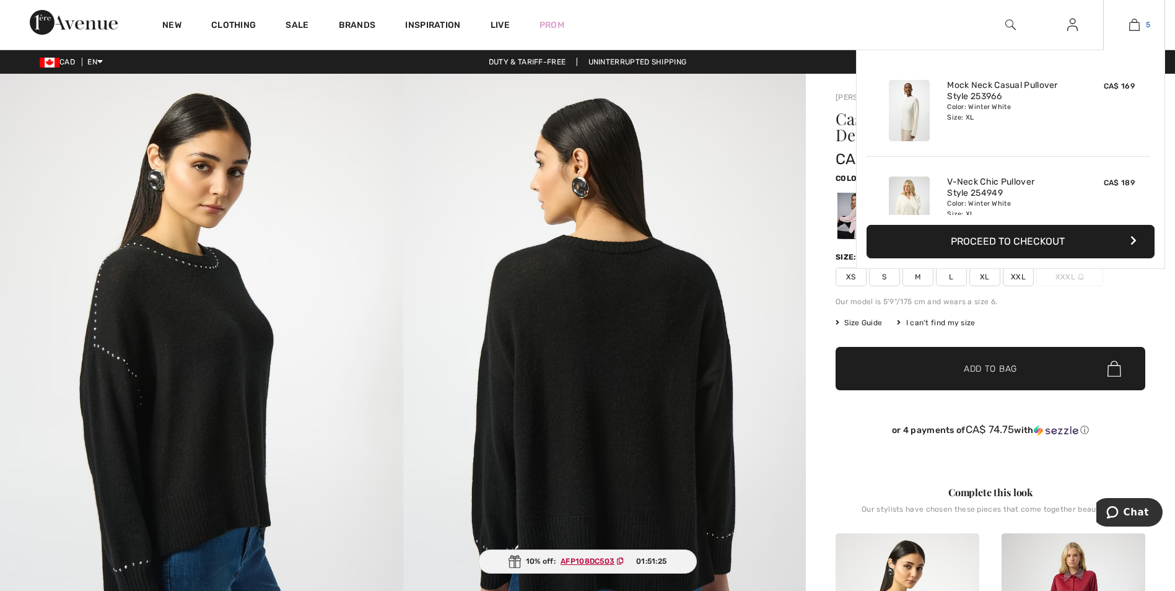
click at [1136, 28] on img at bounding box center [1134, 24] width 11 height 15
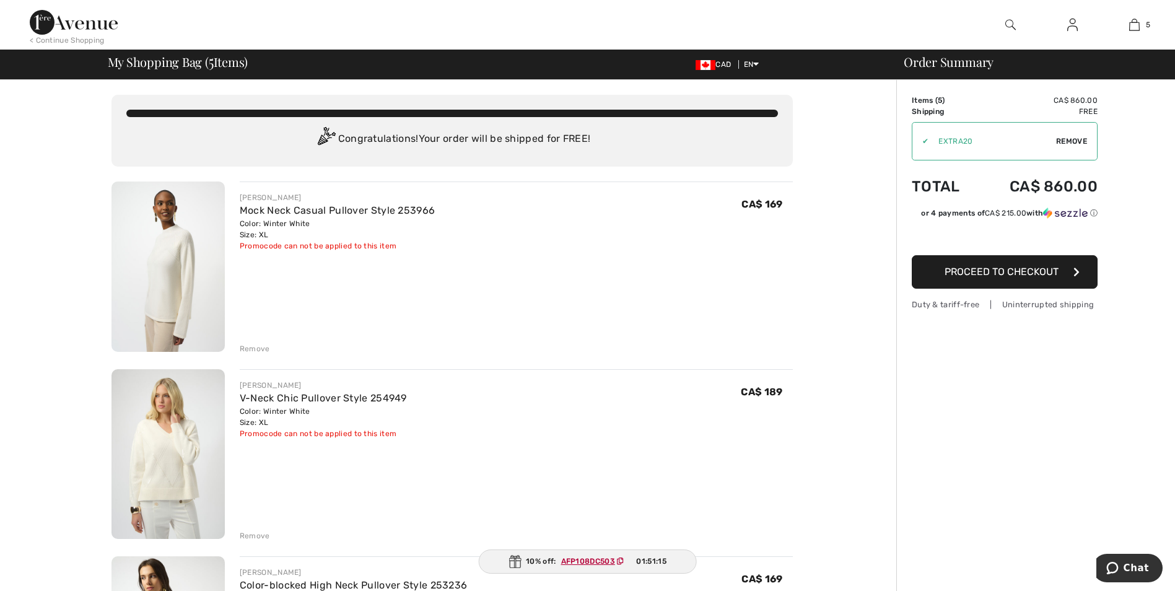
click at [177, 287] on img at bounding box center [167, 266] width 113 height 170
click at [168, 463] on img at bounding box center [167, 454] width 113 height 170
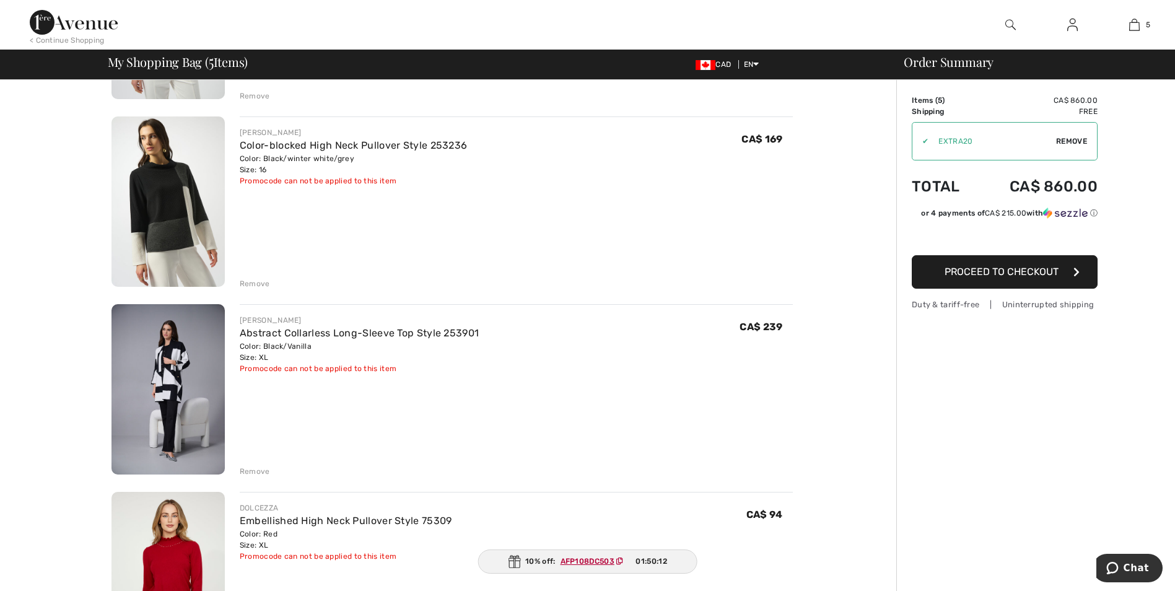
scroll to position [438, 0]
click at [1113, 560] on button "Chat" at bounding box center [1127, 568] width 70 height 28
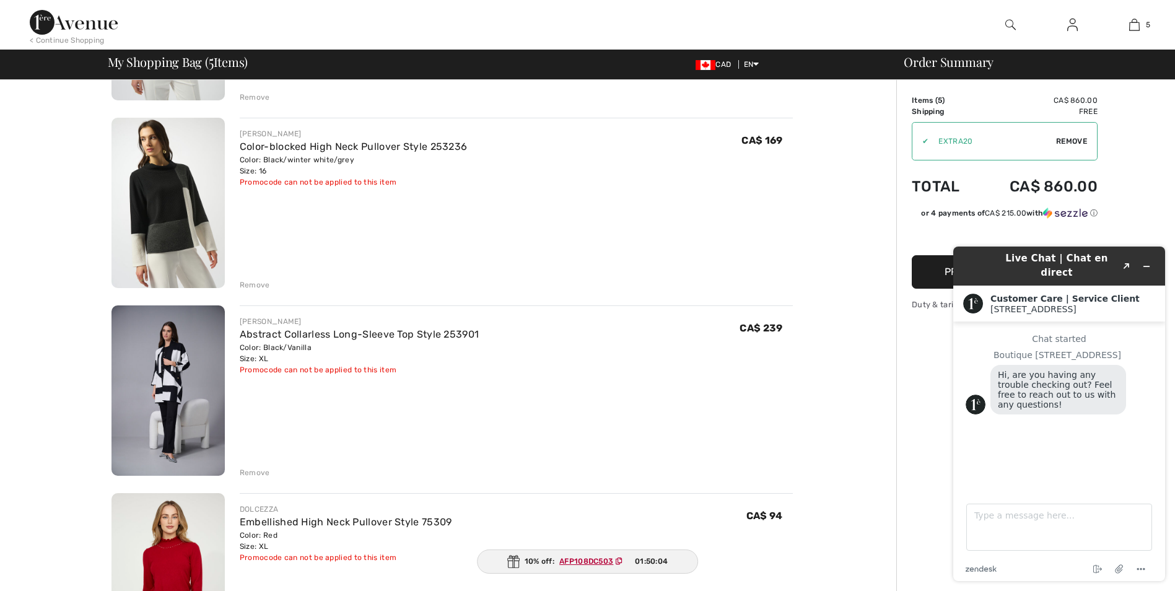
click at [993, 429] on div "Chat started Boutique 1ère Avenue Hi, are you having any trouble checking out? …" at bounding box center [1058, 402] width 187 height 136
click at [997, 516] on textarea "Type a message here..." at bounding box center [1059, 526] width 186 height 47
type textarea "Every sweater I look at it says the 10% promo code cannot be applied. yet it sa…"
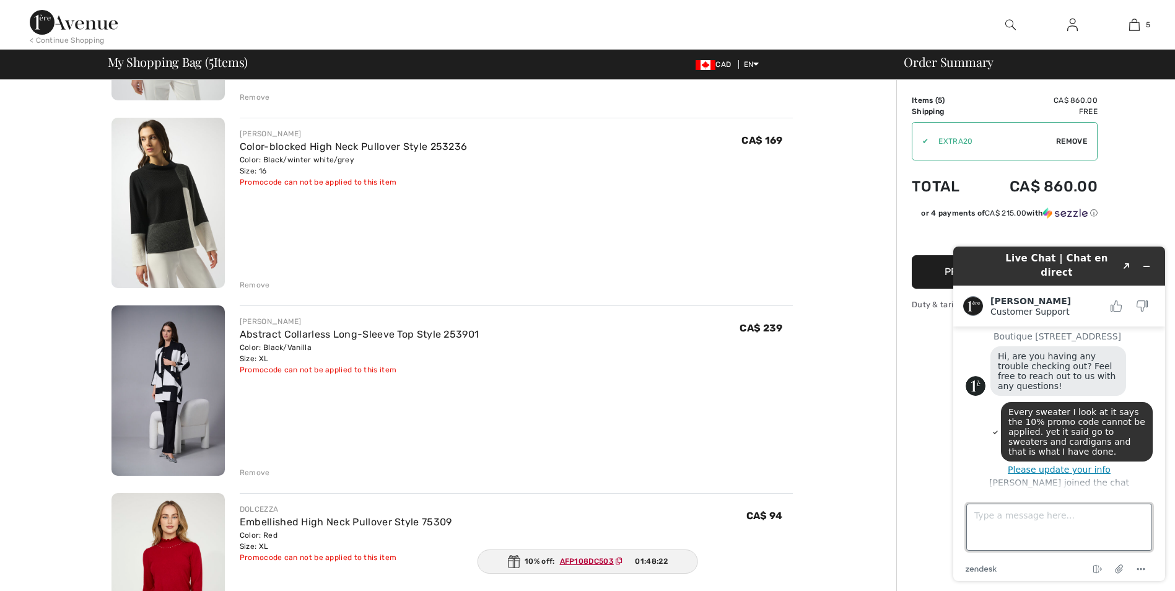
scroll to position [96, 0]
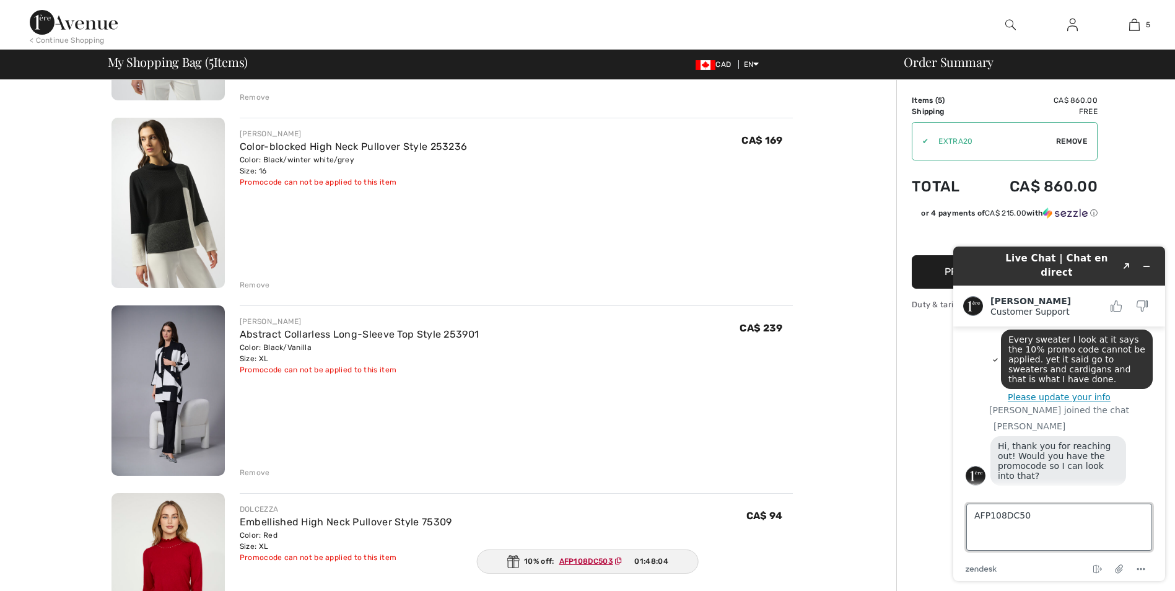
type textarea "AFP108DC503"
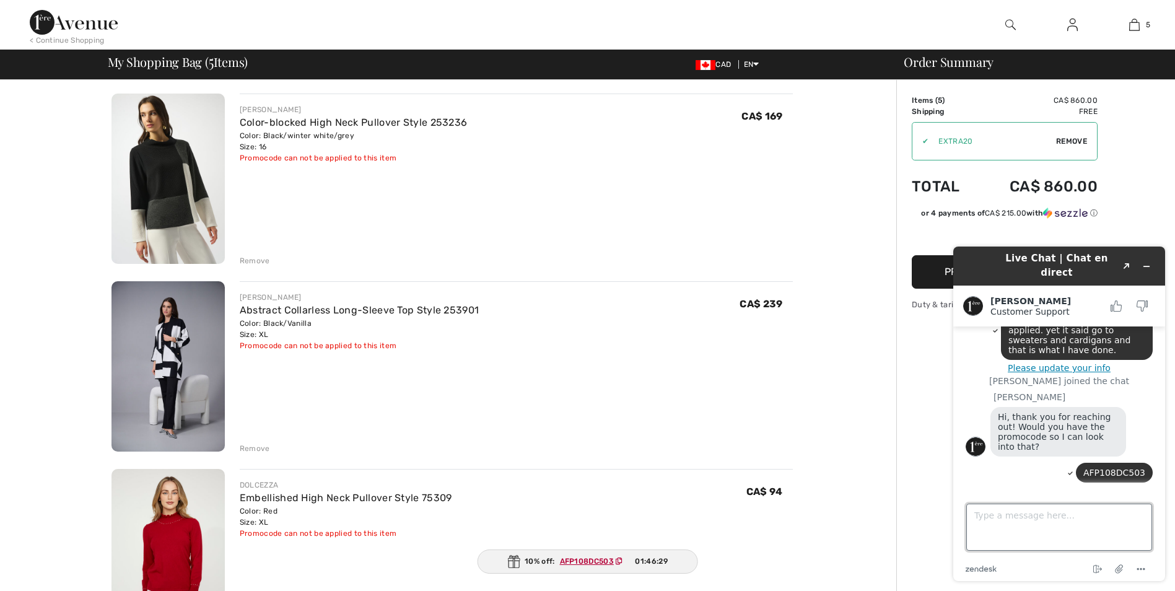
scroll to position [122, 0]
click at [189, 529] on img at bounding box center [167, 554] width 113 height 170
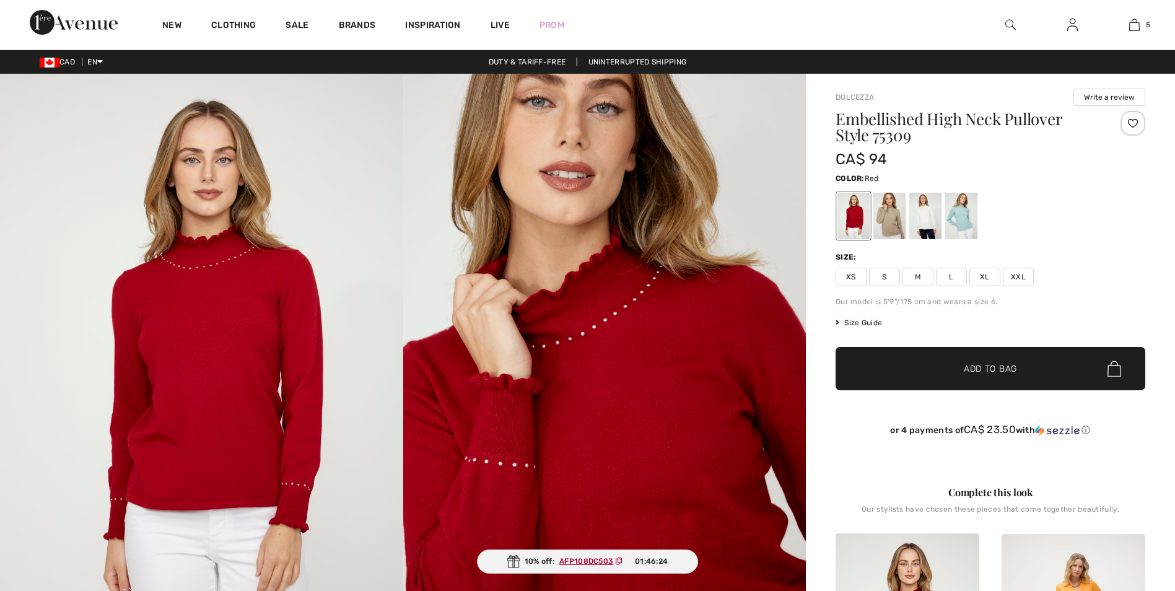
checkbox input "true"
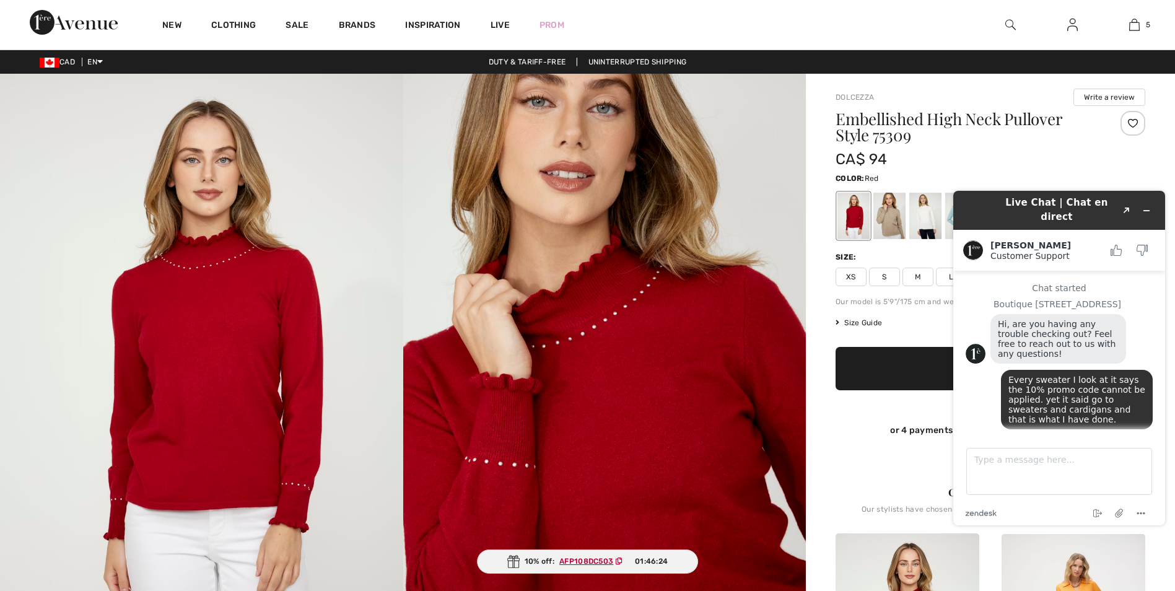
scroll to position [110, 0]
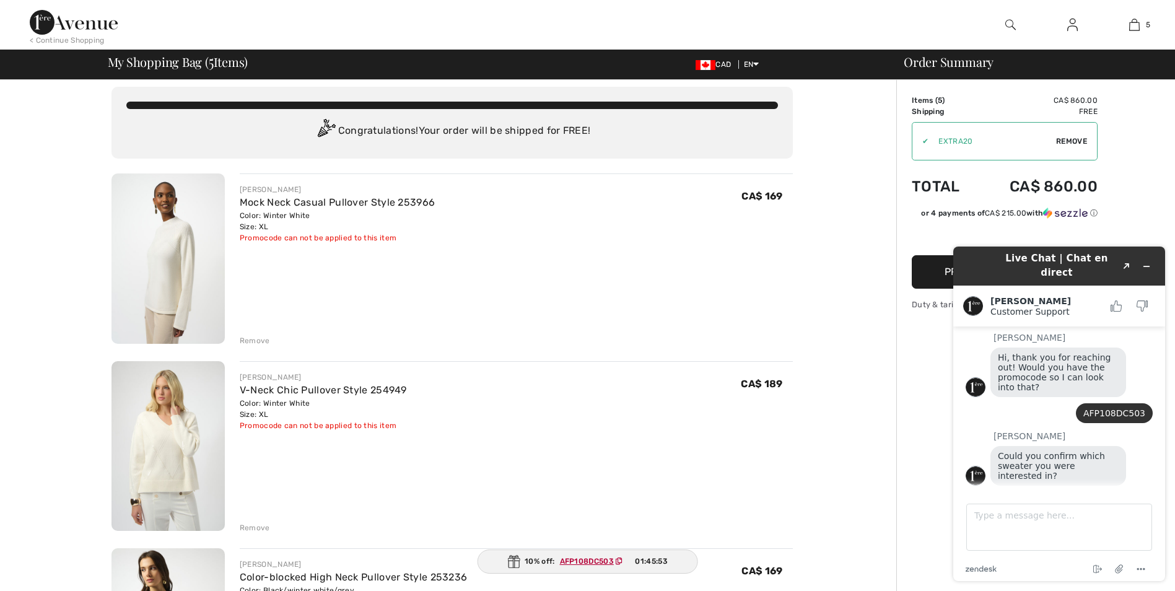
scroll to position [7, 0]
click at [996, 516] on textarea "Type a message here..." at bounding box center [1059, 526] width 186 height 47
click at [1014, 518] on textarea "I am lookig at" at bounding box center [1059, 526] width 186 height 47
click at [1057, 518] on textarea "I am looking at" at bounding box center [1059, 526] width 186 height 47
click at [1042, 518] on textarea "I am looking at srtyle" at bounding box center [1059, 526] width 186 height 47
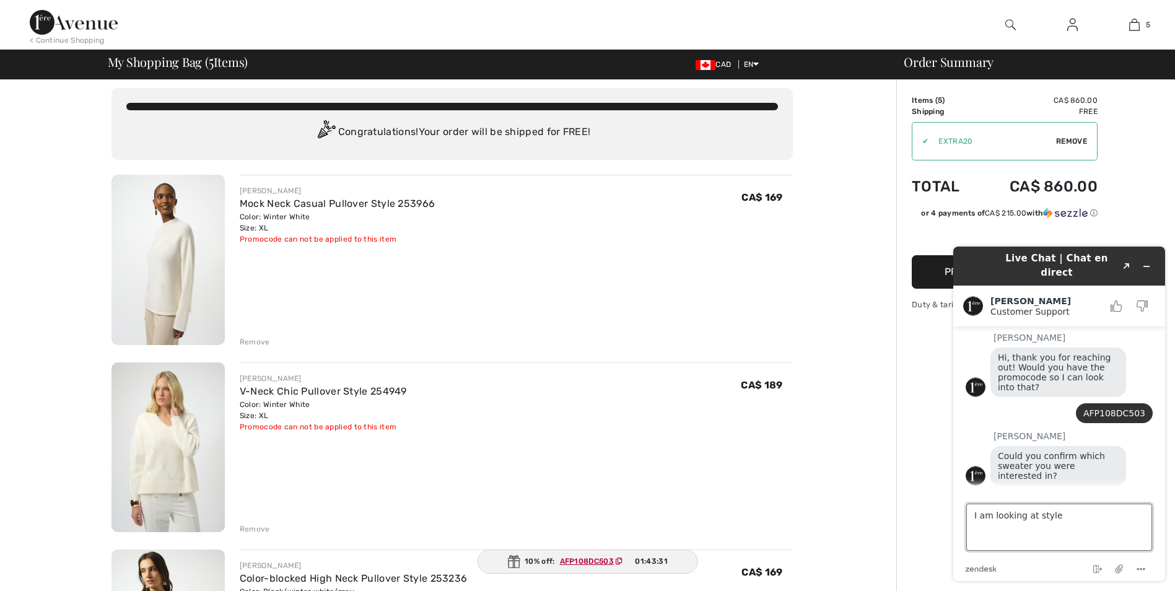
click at [1071, 517] on textarea "I am looking at style" at bounding box center [1059, 526] width 186 height 47
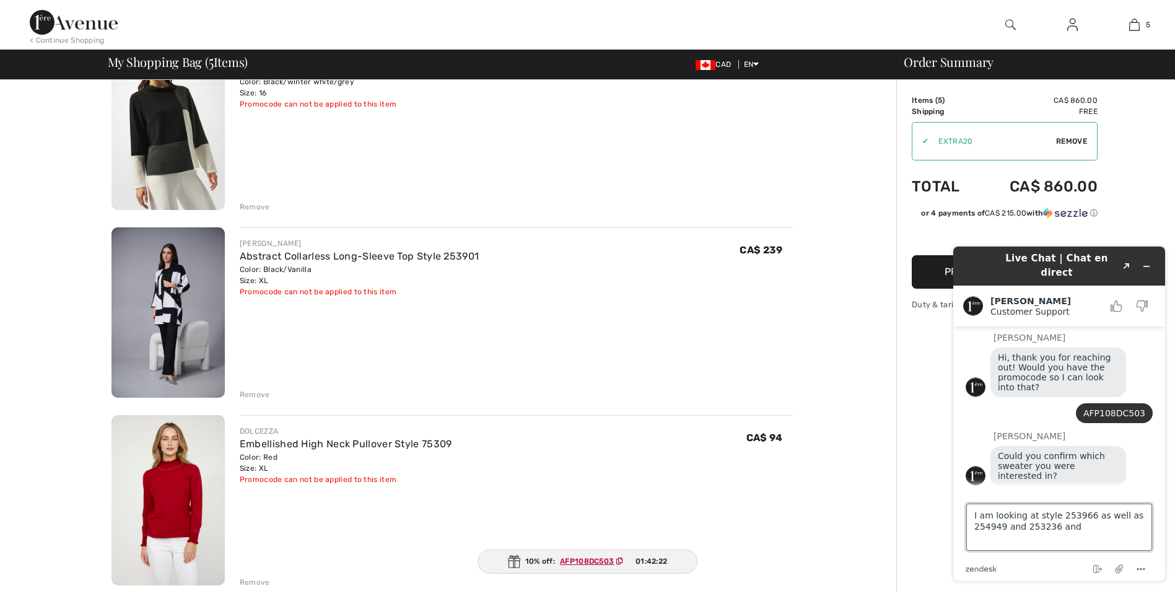
scroll to position [518, 0]
type textarea "I am looking at style 253966 as well as 254949 and 253236 and 75309"
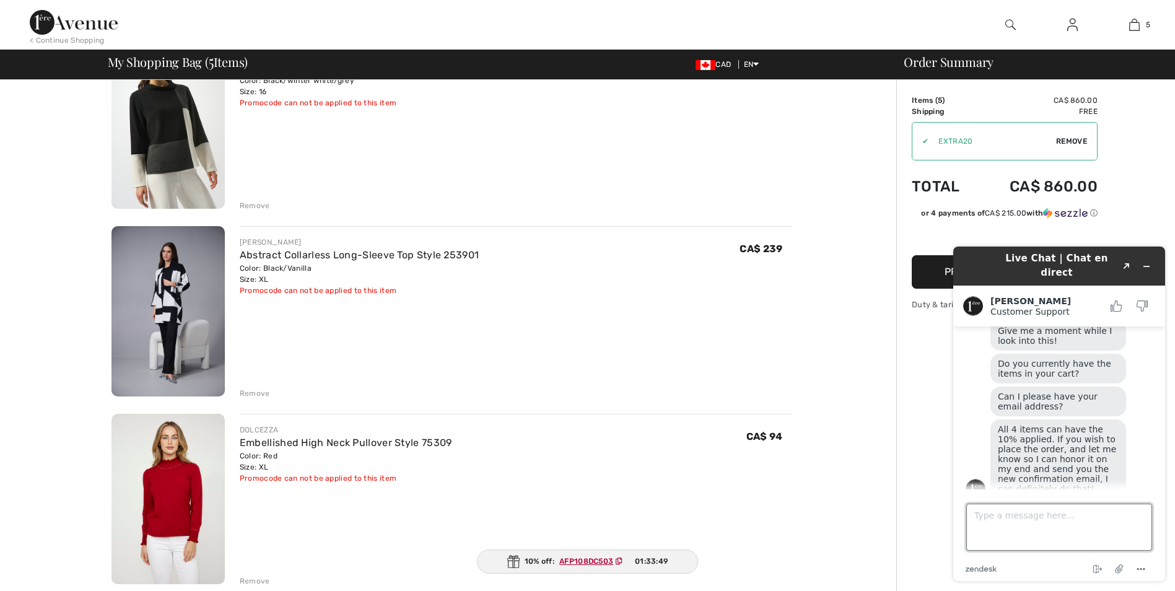
scroll to position [415, 0]
